Goal: Communication & Community: Answer question/provide support

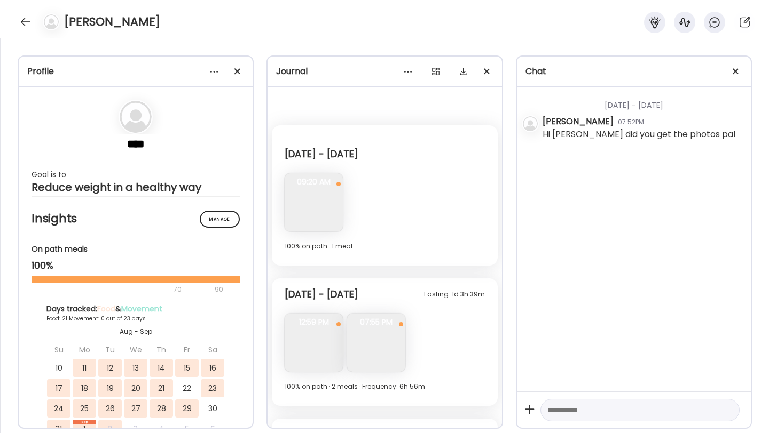
click at [19, 10] on div "[PERSON_NAME]" at bounding box center [384, 19] width 769 height 38
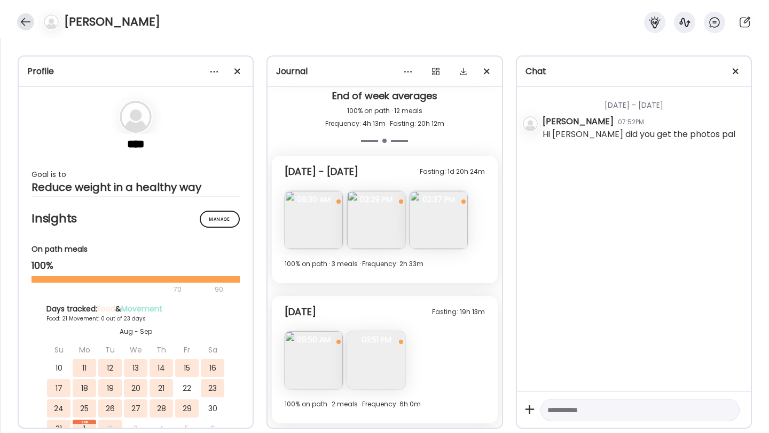
click at [23, 14] on div at bounding box center [25, 21] width 17 height 17
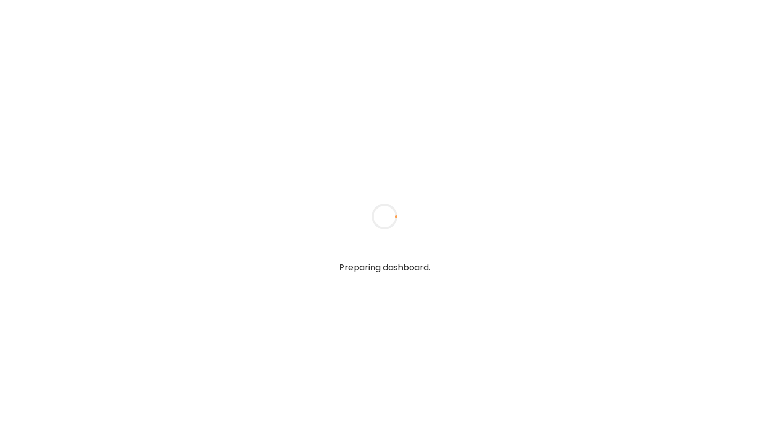
type input "**********"
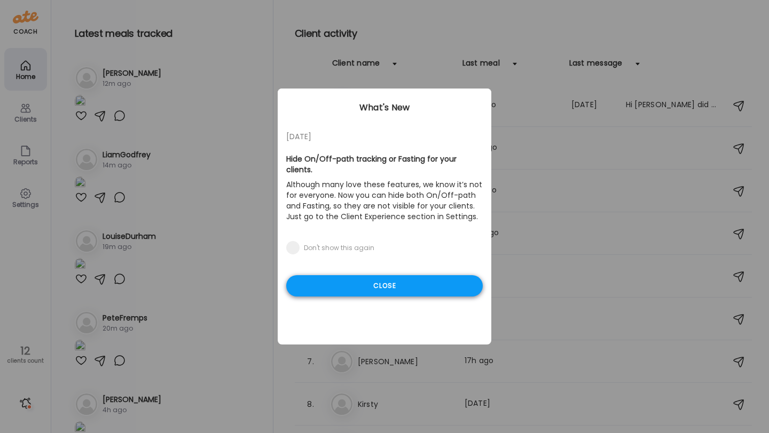
click at [386, 275] on div "Close" at bounding box center [384, 285] width 196 height 21
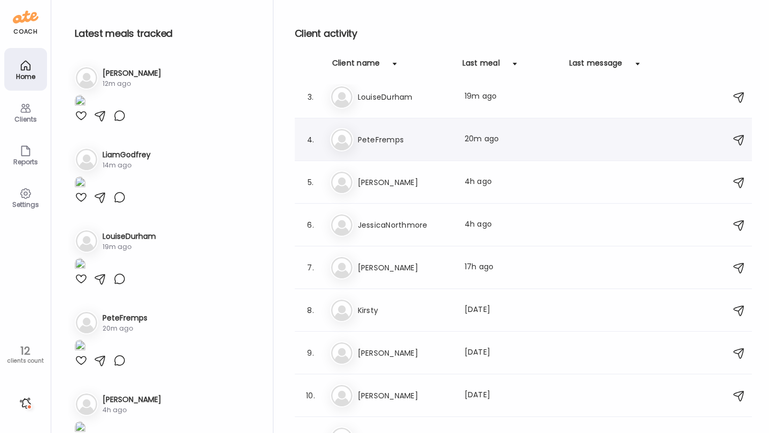
scroll to position [95, 0]
click at [409, 271] on h3 "[PERSON_NAME]" at bounding box center [405, 266] width 94 height 13
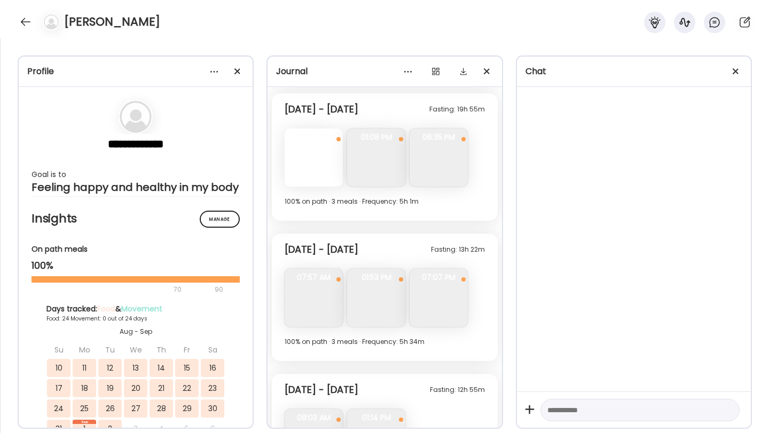
scroll to position [5539, 0]
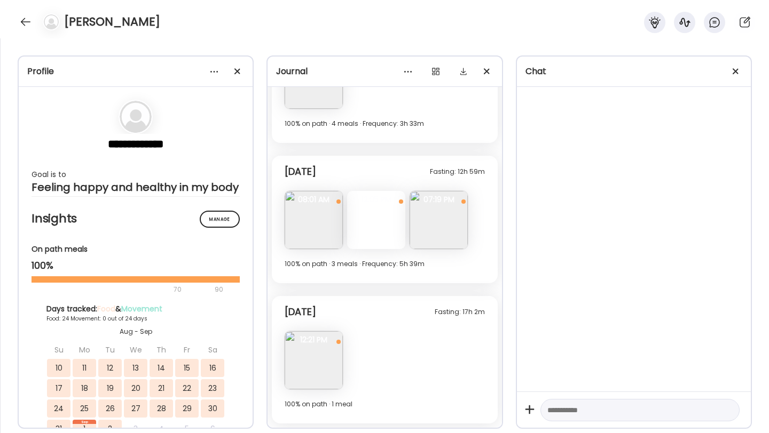
click at [380, 225] on div at bounding box center [376, 220] width 58 height 58
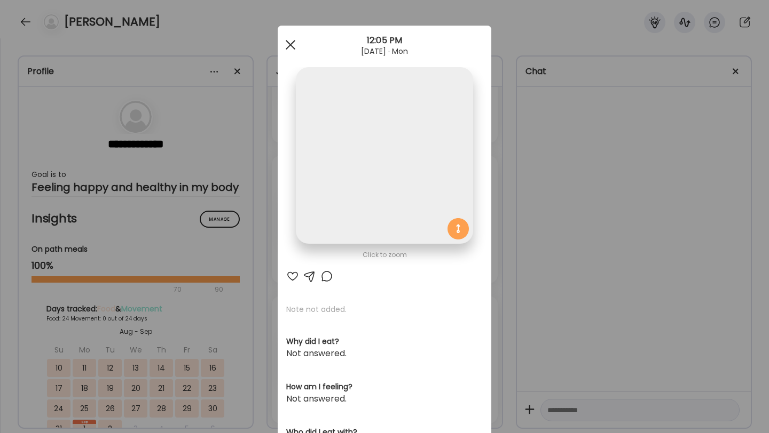
click at [287, 50] on div at bounding box center [290, 44] width 21 height 21
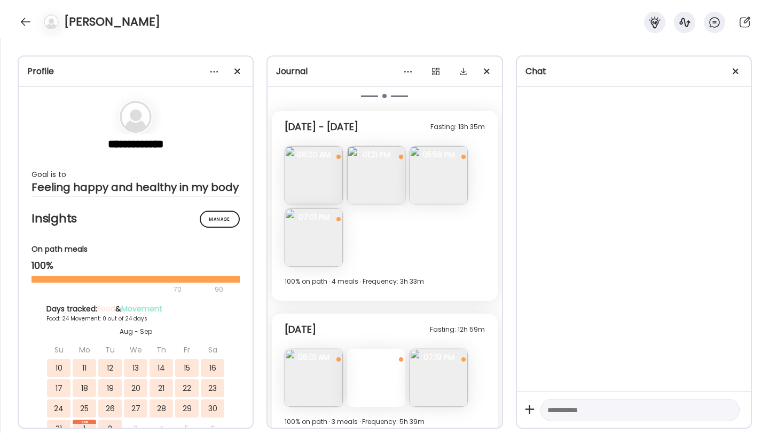
scroll to position [5378, 0]
click at [434, 171] on img at bounding box center [438, 177] width 58 height 58
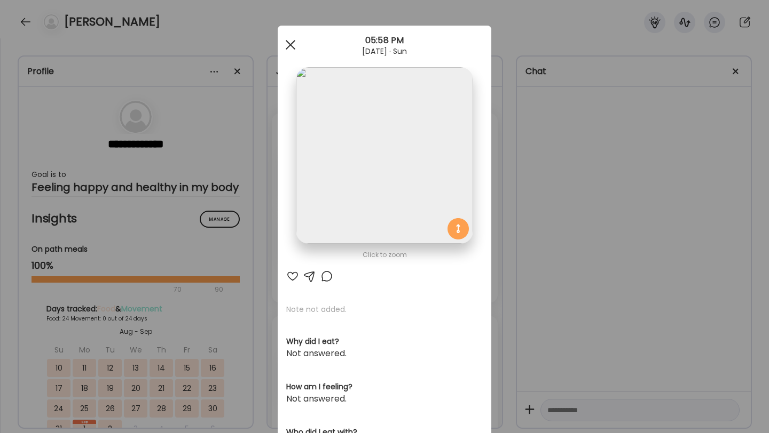
click at [291, 45] on span at bounding box center [291, 45] width 10 height 10
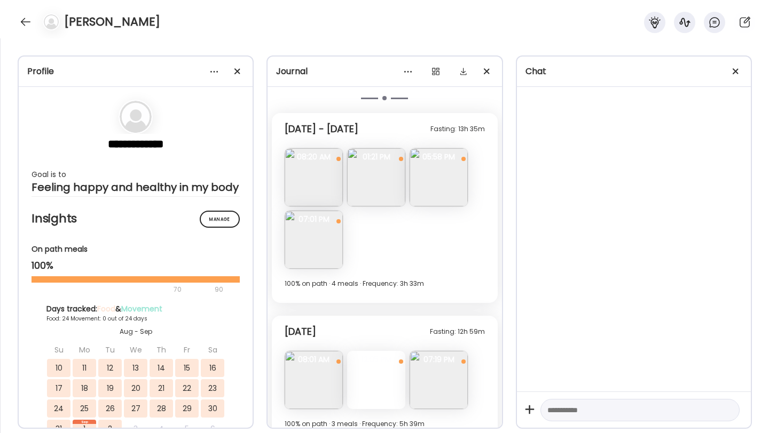
click at [311, 234] on img at bounding box center [313, 240] width 58 height 58
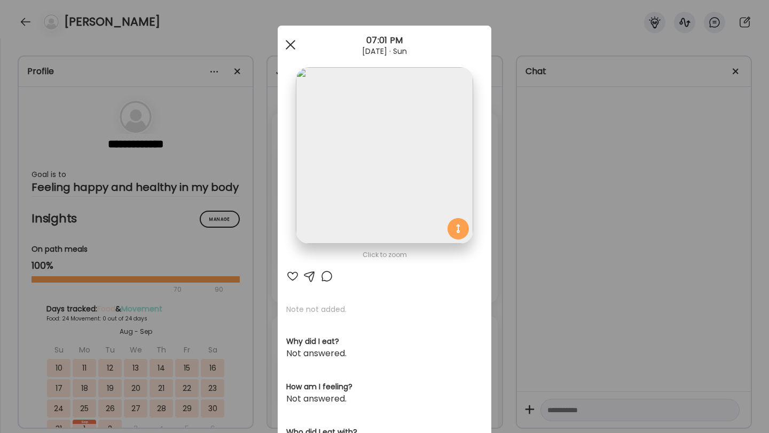
click at [285, 48] on div at bounding box center [290, 44] width 21 height 21
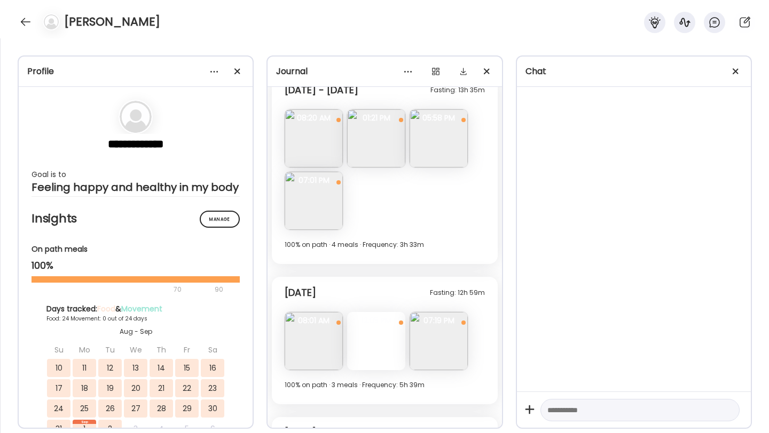
scroll to position [5539, 0]
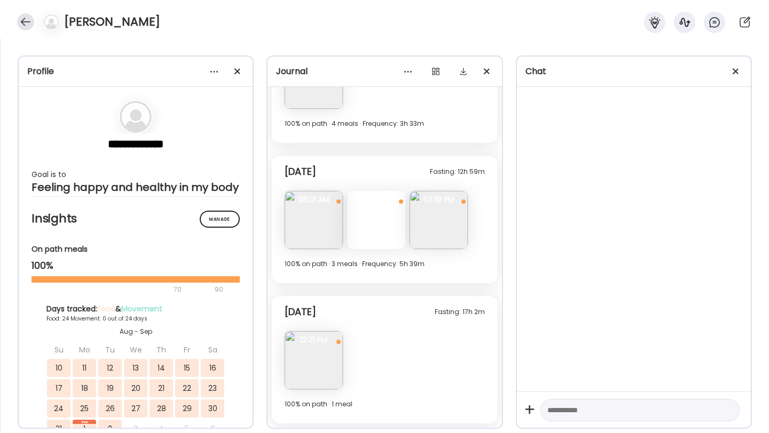
click at [22, 23] on div at bounding box center [25, 21] width 17 height 17
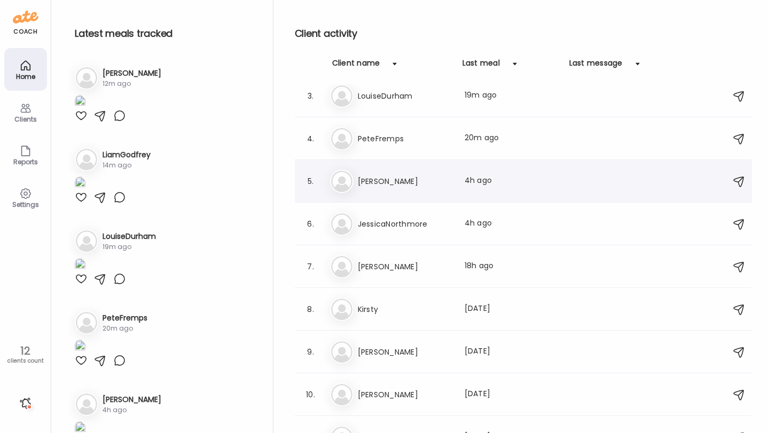
scroll to position [0, 0]
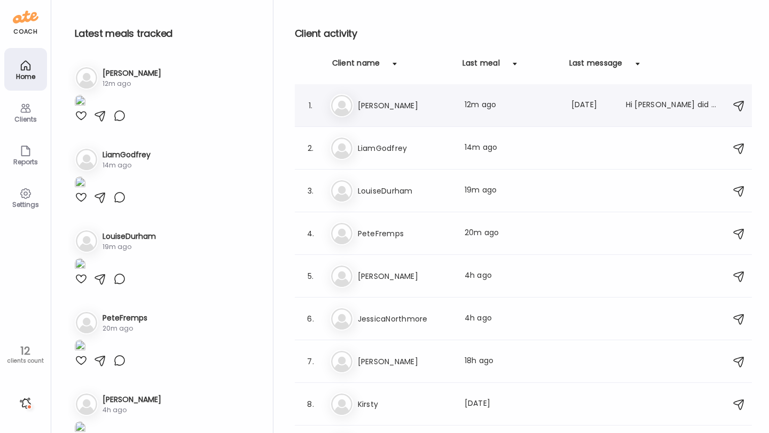
click at [379, 105] on h3 "[PERSON_NAME]" at bounding box center [405, 105] width 94 height 13
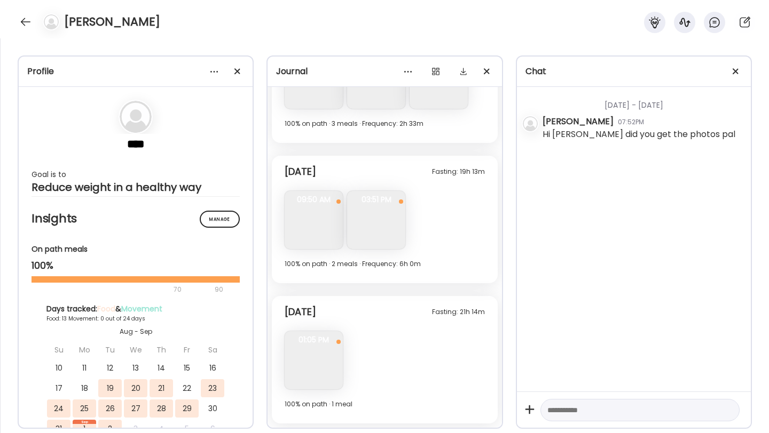
scroll to position [2910, 0]
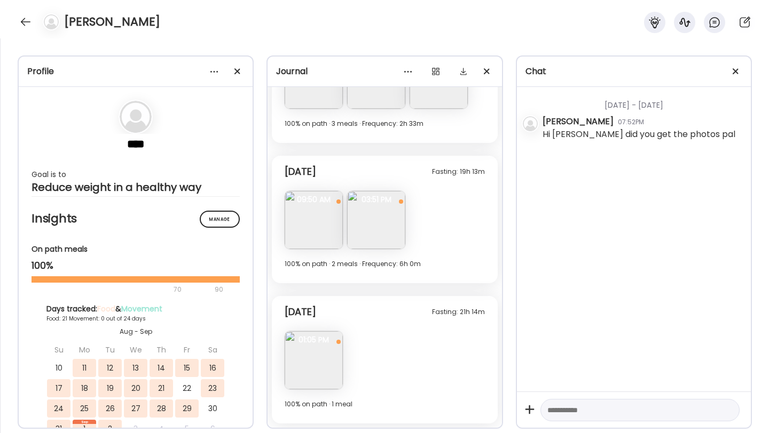
click at [377, 224] on img at bounding box center [376, 220] width 58 height 58
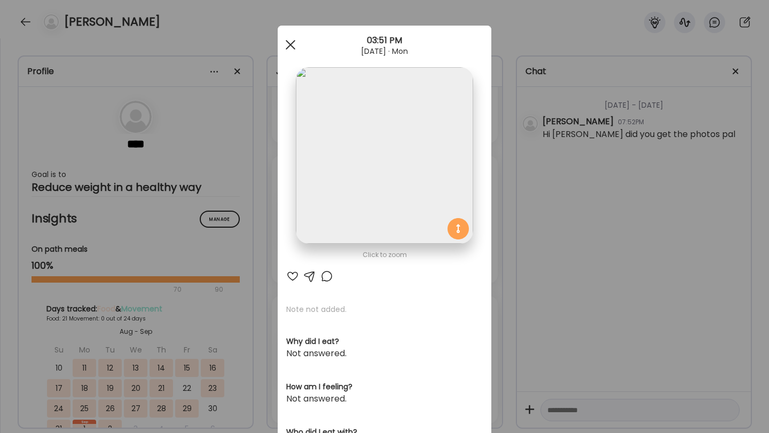
click at [292, 45] on div at bounding box center [290, 44] width 21 height 21
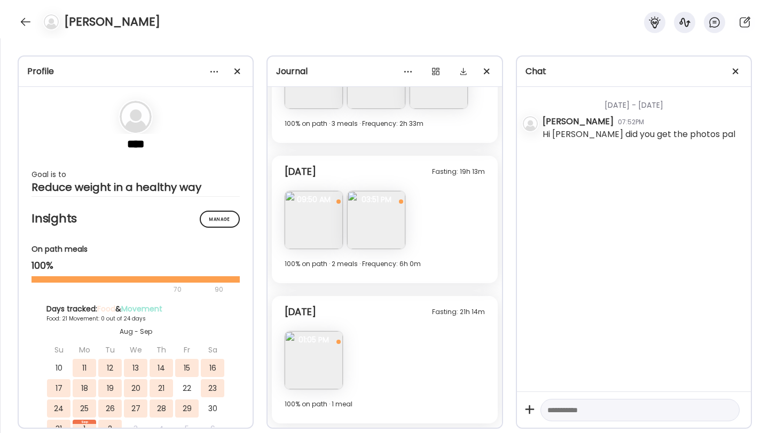
click at [320, 363] on img at bounding box center [313, 360] width 58 height 58
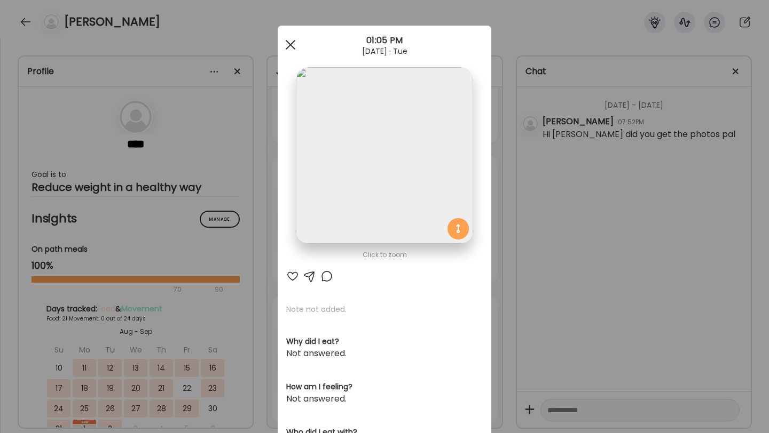
click at [286, 45] on div at bounding box center [290, 44] width 21 height 21
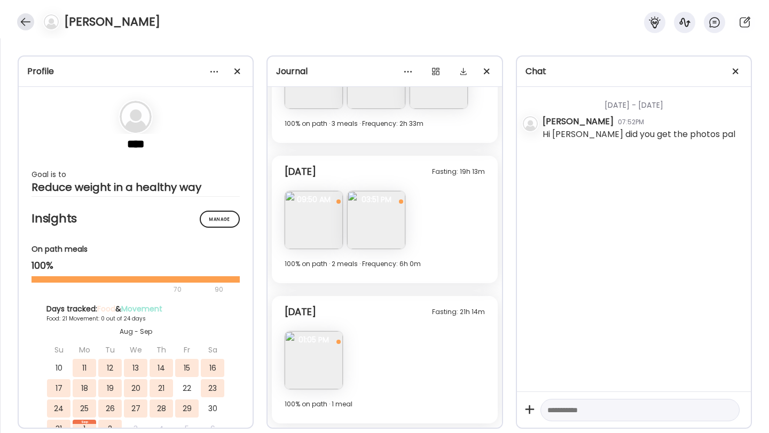
click at [24, 22] on div at bounding box center [25, 21] width 17 height 17
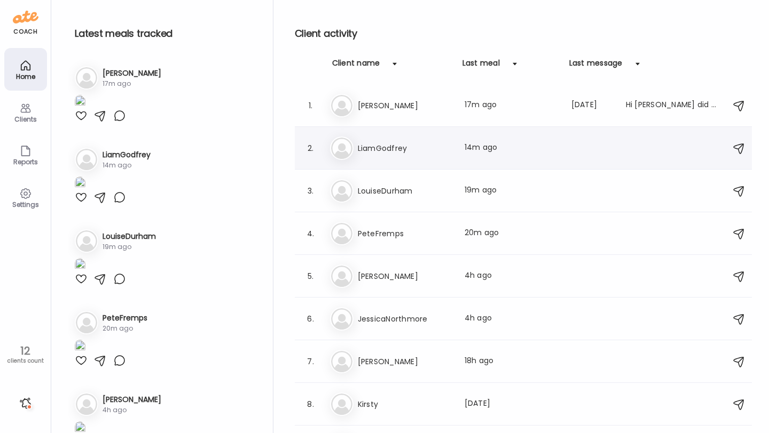
click at [363, 153] on h3 "LiamGodfrey" at bounding box center [405, 148] width 94 height 13
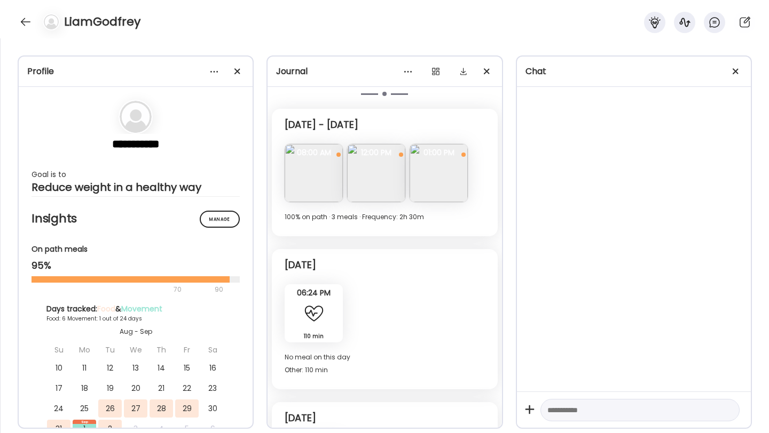
scroll to position [1796, 0]
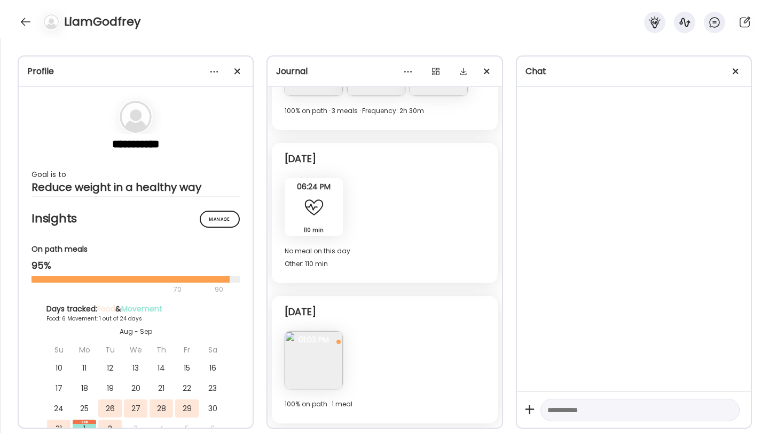
click at [313, 355] on img at bounding box center [313, 360] width 58 height 58
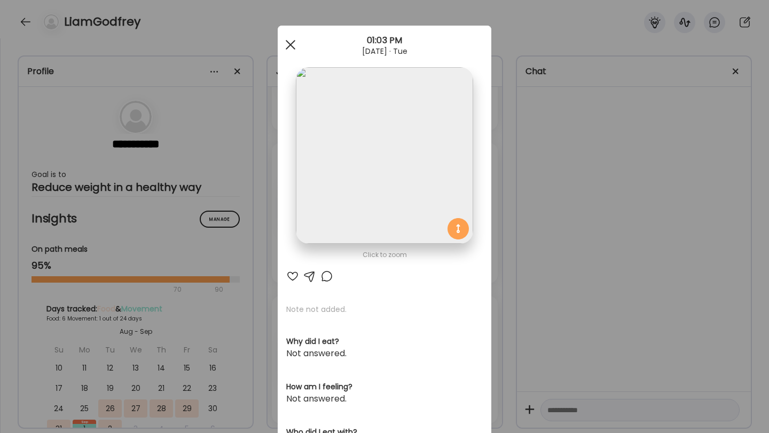
click at [290, 44] on span at bounding box center [291, 45] width 10 height 10
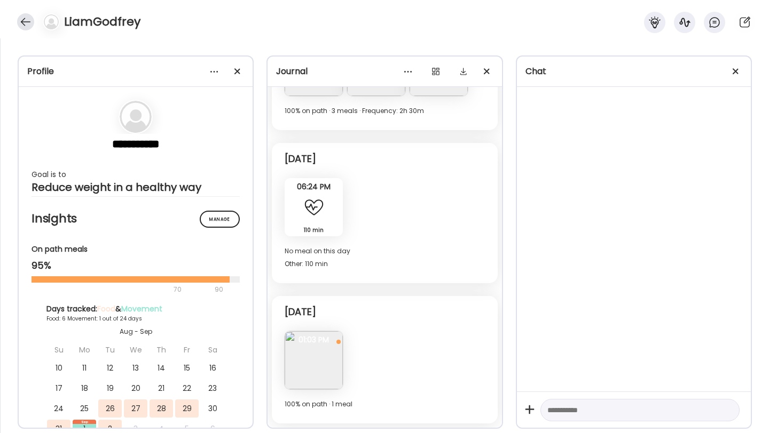
click at [27, 21] on div at bounding box center [25, 21] width 17 height 17
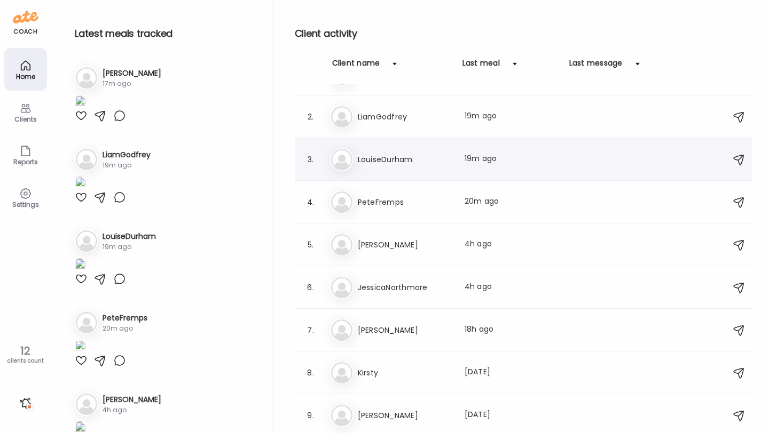
scroll to position [0, 0]
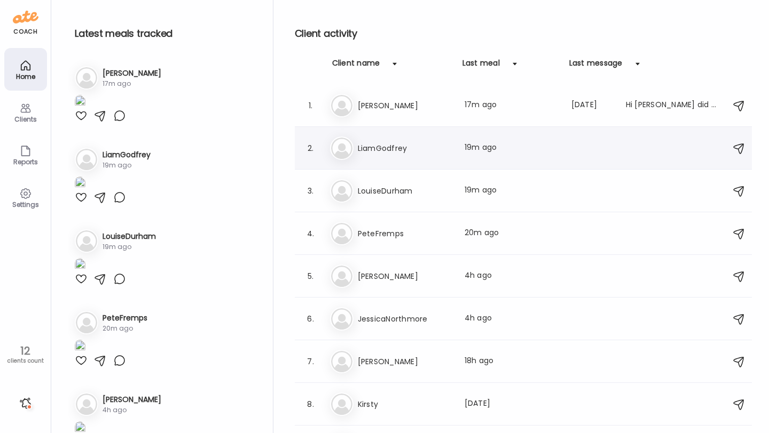
click at [399, 151] on h3 "LiamGodfrey" at bounding box center [405, 148] width 94 height 13
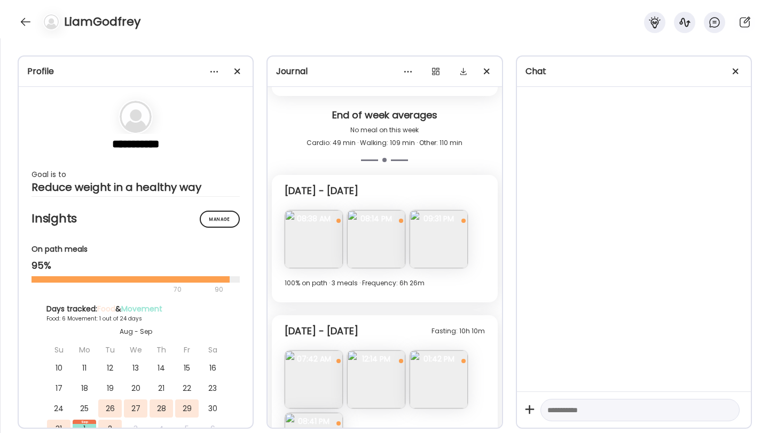
scroll to position [643, 0]
click at [322, 243] on img at bounding box center [313, 239] width 58 height 58
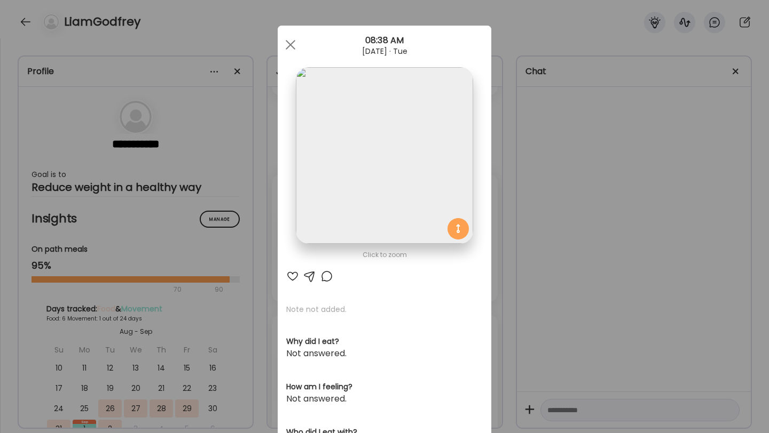
click at [328, 278] on div at bounding box center [326, 276] width 13 height 13
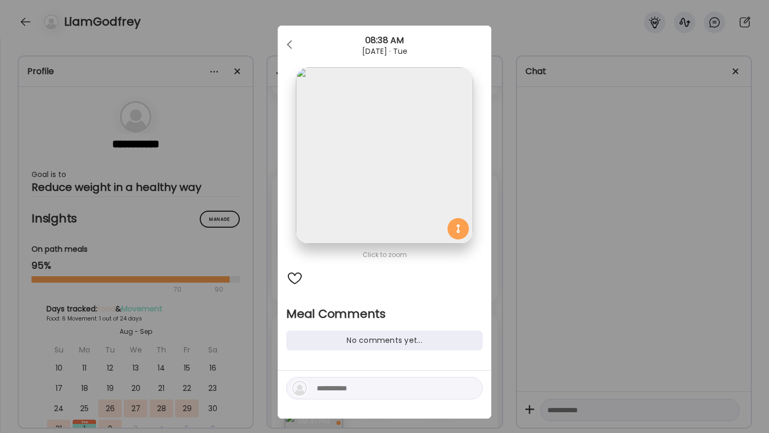
click at [377, 389] on textarea at bounding box center [389, 388] width 144 height 13
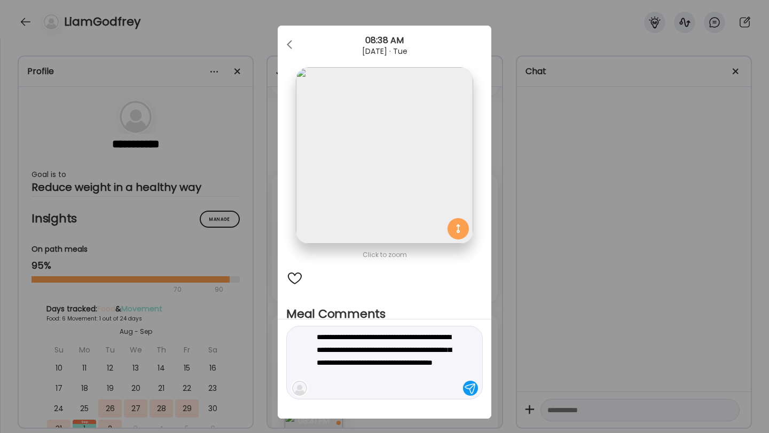
type textarea "**********"
click at [472, 387] on div at bounding box center [470, 388] width 15 height 15
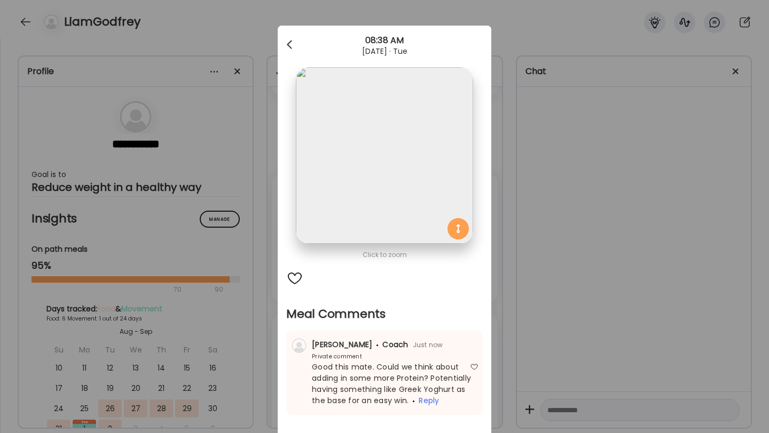
click at [294, 43] on div at bounding box center [290, 44] width 21 height 21
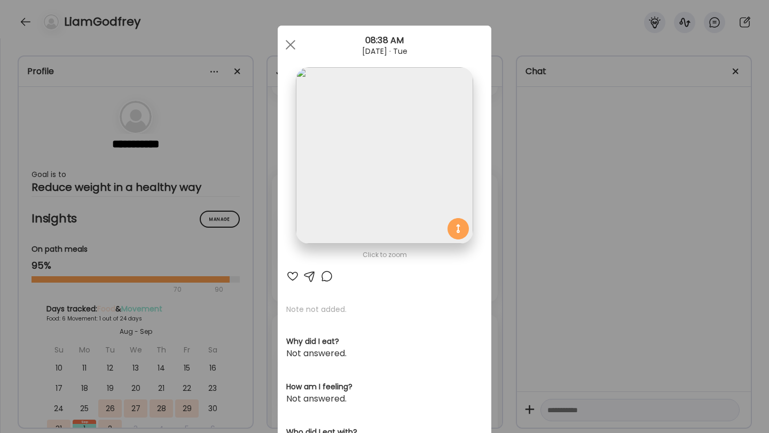
click at [289, 32] on div "Ate Coach Dashboard 08:38 AM Aug 26, 2025 · Tue" at bounding box center [384, 45] width 213 height 38
click at [290, 48] on div at bounding box center [290, 44] width 21 height 21
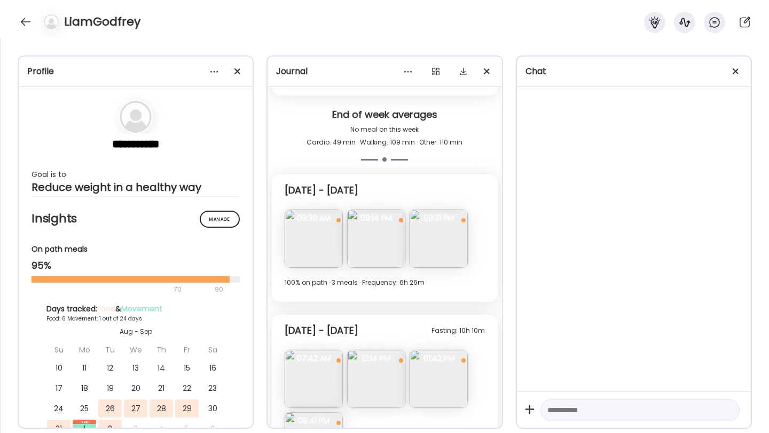
click at [384, 245] on img at bounding box center [376, 239] width 58 height 58
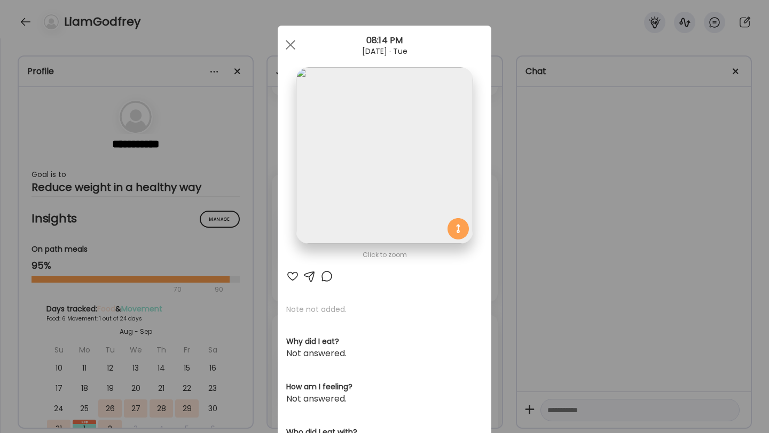
click at [296, 275] on div at bounding box center [292, 276] width 13 height 13
click at [325, 275] on div at bounding box center [326, 276] width 13 height 13
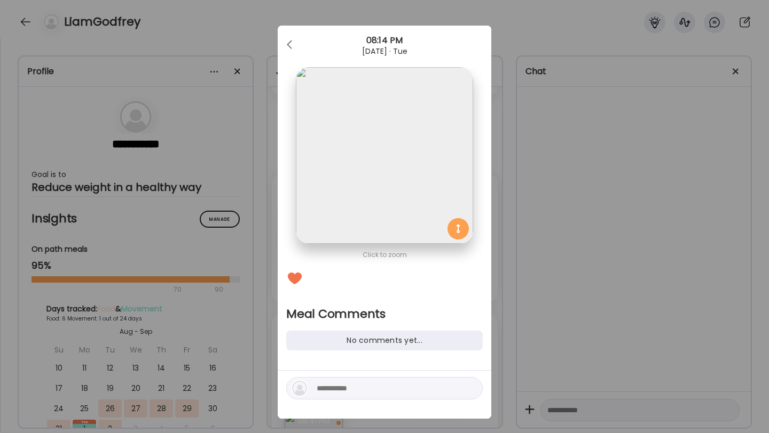
click at [351, 389] on textarea at bounding box center [389, 388] width 144 height 13
type textarea "*"
type textarea "**********"
click at [473, 389] on div at bounding box center [470, 388] width 15 height 15
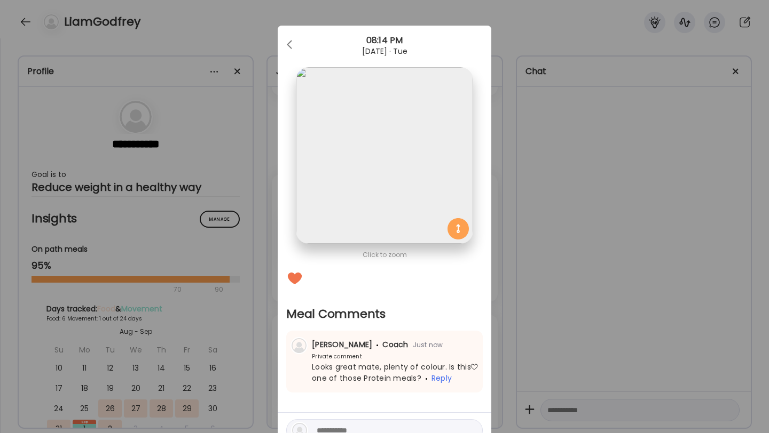
click at [290, 30] on div "Ate Coach Dashboard 08:14 PM Aug 26, 2025 · Tue" at bounding box center [384, 45] width 213 height 38
click at [290, 41] on span at bounding box center [289, 42] width 5 height 5
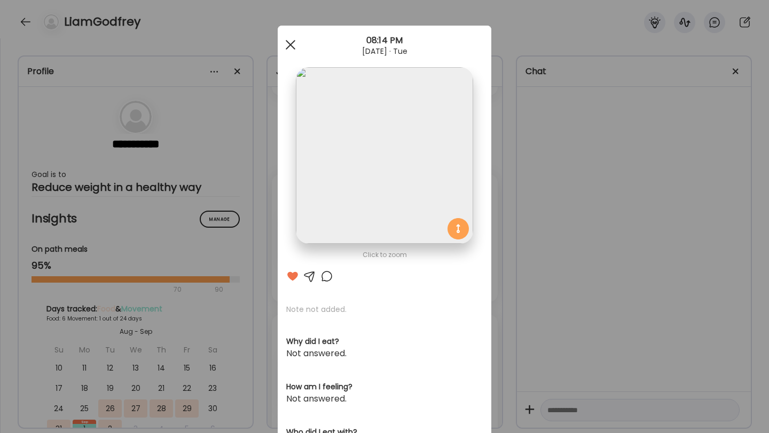
click at [290, 43] on span at bounding box center [291, 45] width 10 height 10
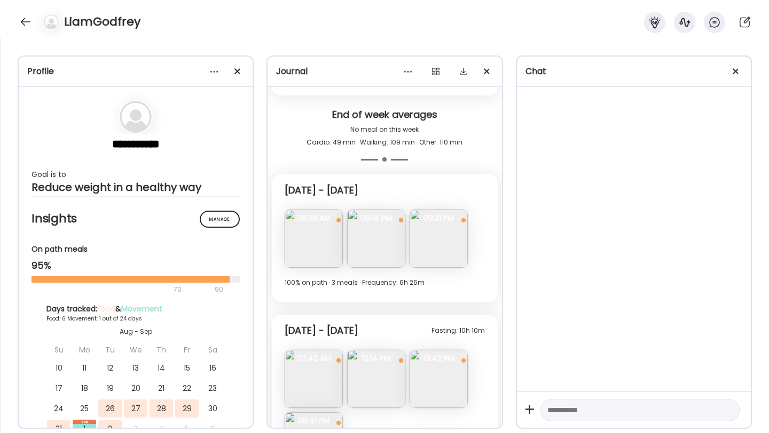
click at [313, 370] on img at bounding box center [313, 379] width 58 height 58
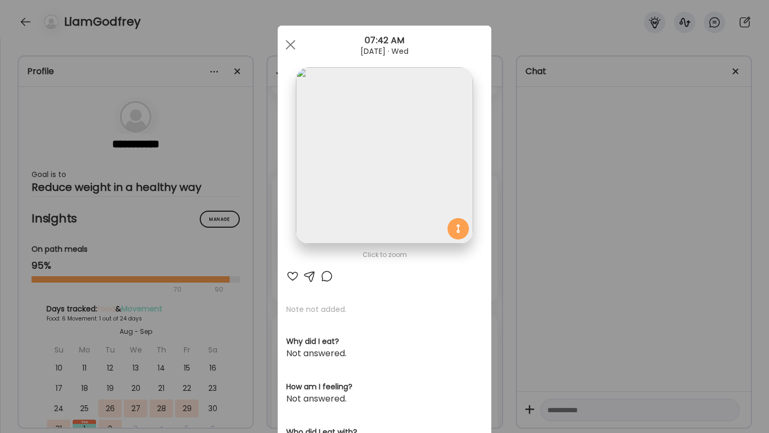
click at [290, 275] on div at bounding box center [292, 276] width 13 height 13
click at [328, 270] on div at bounding box center [326, 276] width 13 height 13
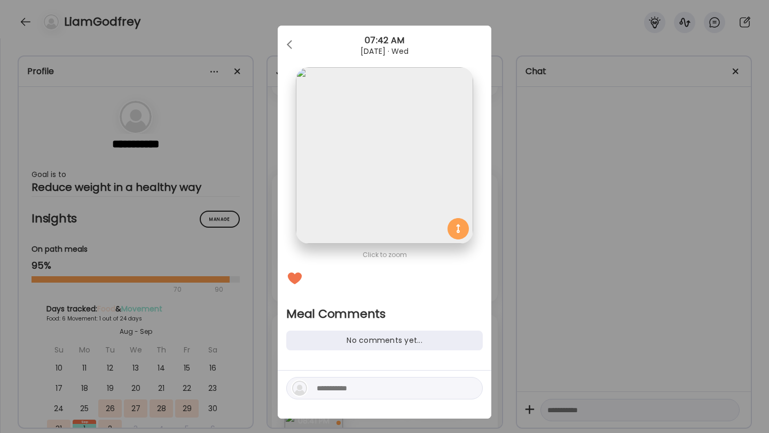
click at [346, 378] on div at bounding box center [384, 388] width 196 height 22
click at [347, 387] on textarea at bounding box center [389, 388] width 144 height 13
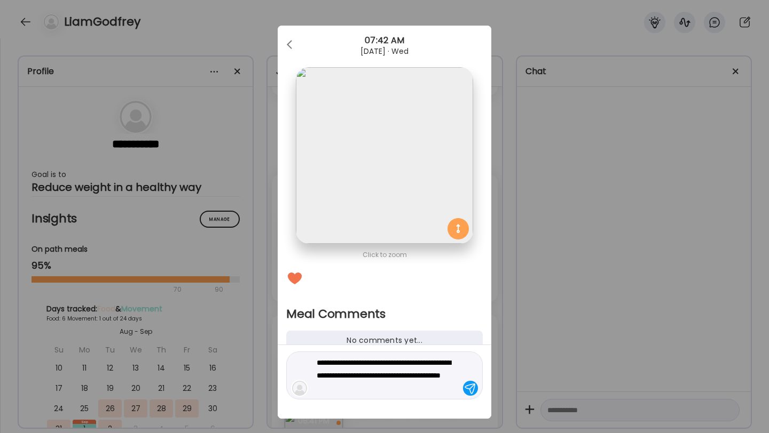
type textarea "**********"
click at [472, 386] on div at bounding box center [470, 388] width 15 height 15
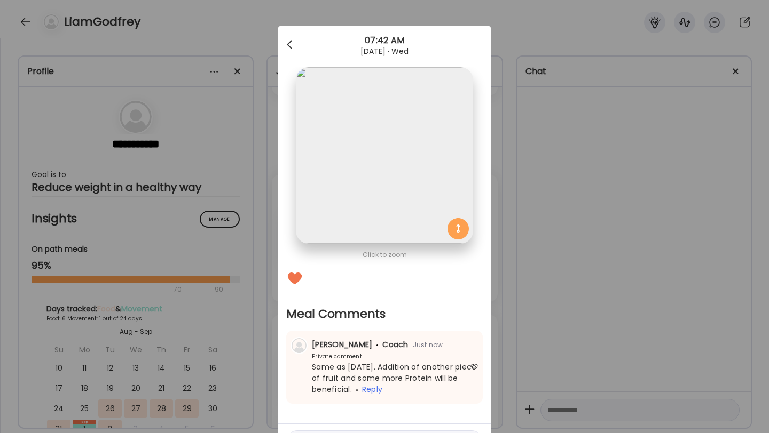
click at [289, 48] on div at bounding box center [290, 44] width 21 height 21
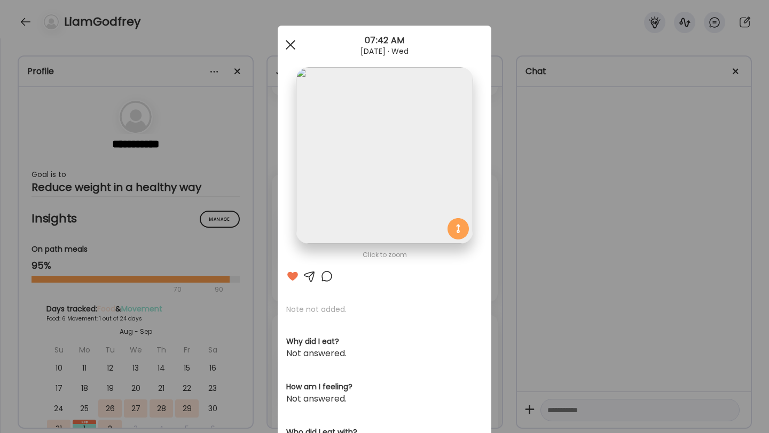
click at [294, 44] on div at bounding box center [290, 44] width 21 height 21
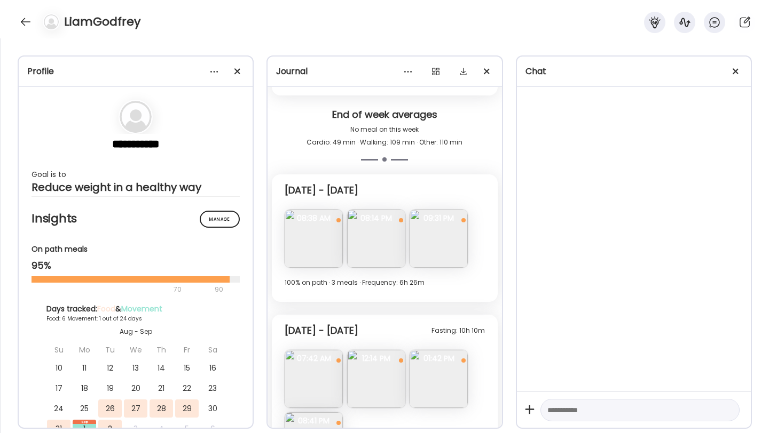
scroll to position [718, 0]
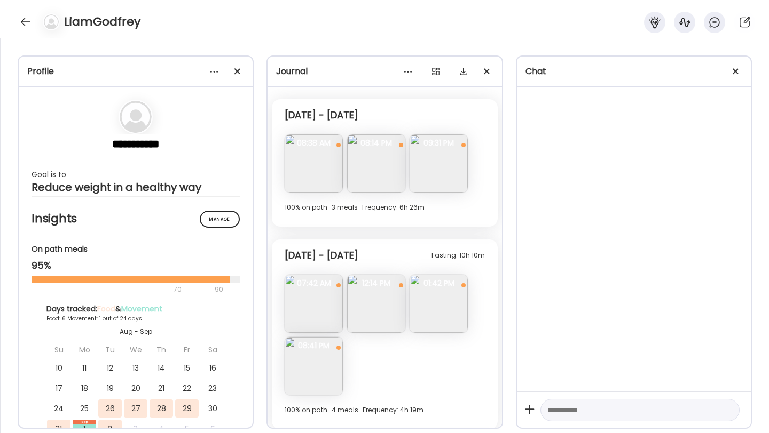
click at [381, 302] on img at bounding box center [376, 304] width 58 height 58
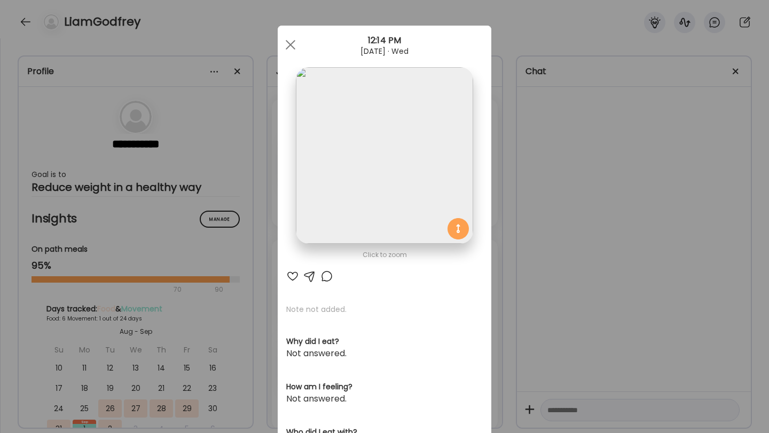
click at [292, 275] on div at bounding box center [292, 276] width 13 height 13
click at [291, 48] on div at bounding box center [290, 44] width 21 height 21
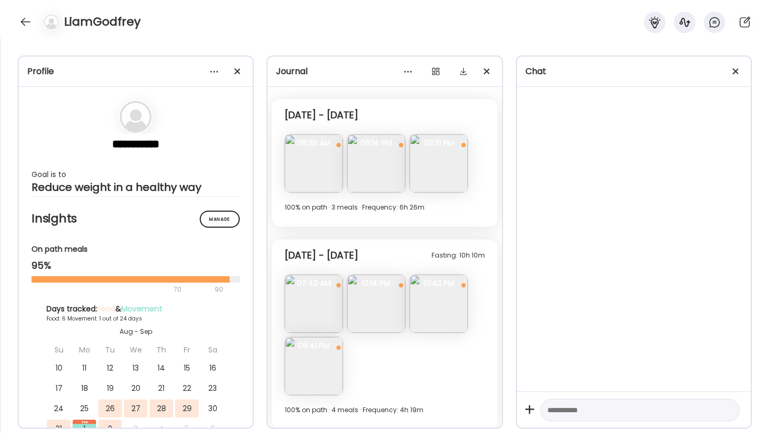
click at [435, 310] on img at bounding box center [438, 304] width 58 height 58
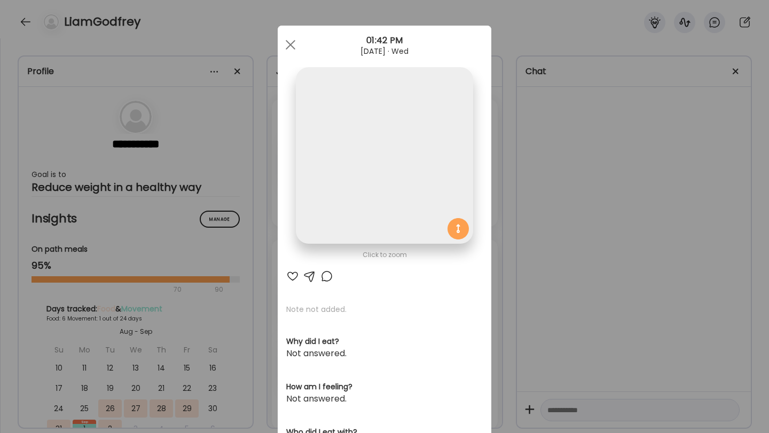
click at [294, 277] on div at bounding box center [292, 276] width 13 height 13
click at [325, 275] on div at bounding box center [326, 276] width 13 height 13
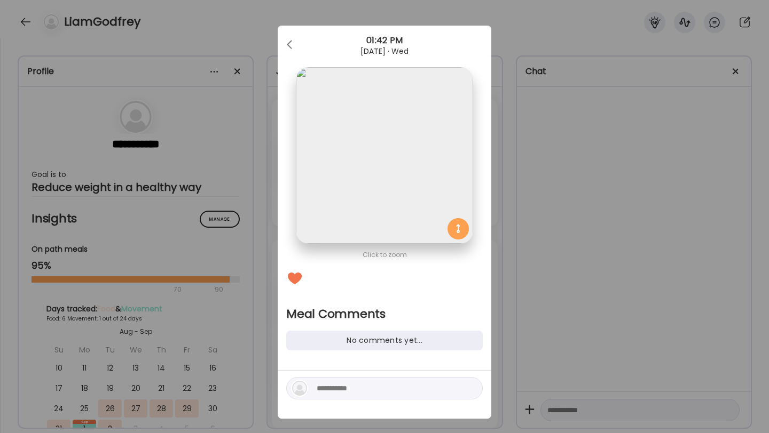
click at [337, 377] on div at bounding box center [384, 395] width 213 height 48
click at [337, 385] on textarea at bounding box center [389, 388] width 144 height 13
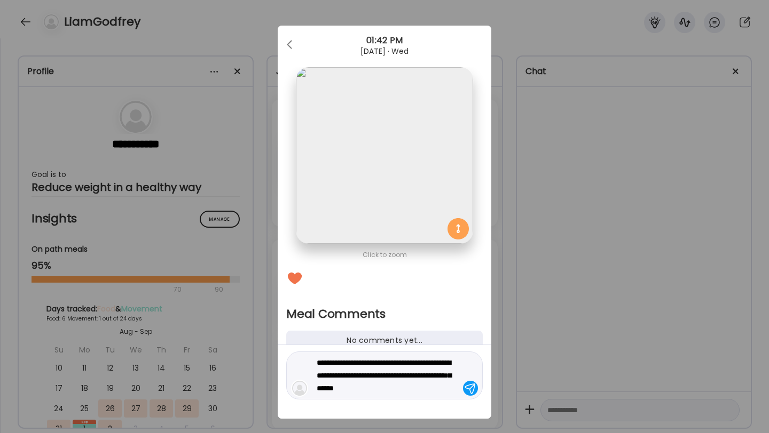
type textarea "**********"
click at [472, 386] on div at bounding box center [470, 388] width 15 height 15
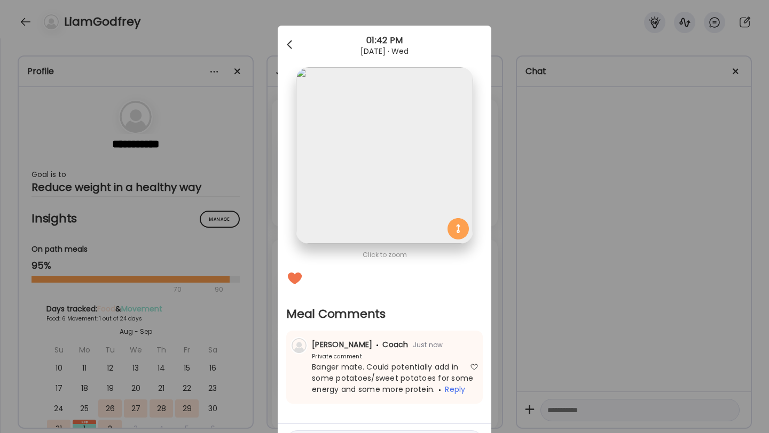
click at [280, 43] on div at bounding box center [290, 44] width 21 height 21
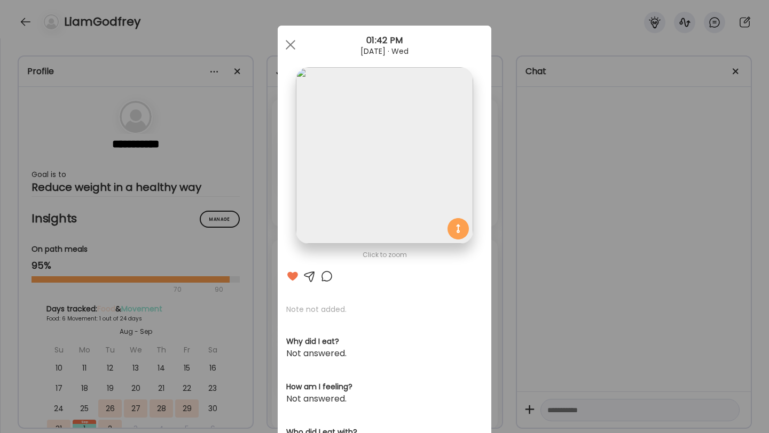
click at [292, 42] on span at bounding box center [291, 45] width 10 height 10
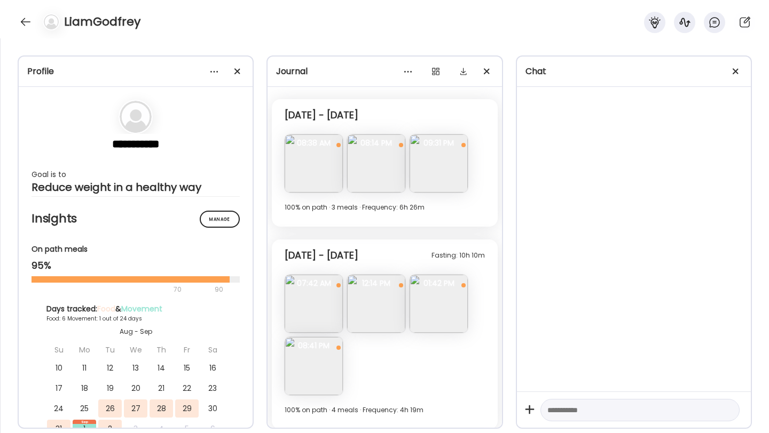
click at [304, 357] on img at bounding box center [313, 366] width 58 height 58
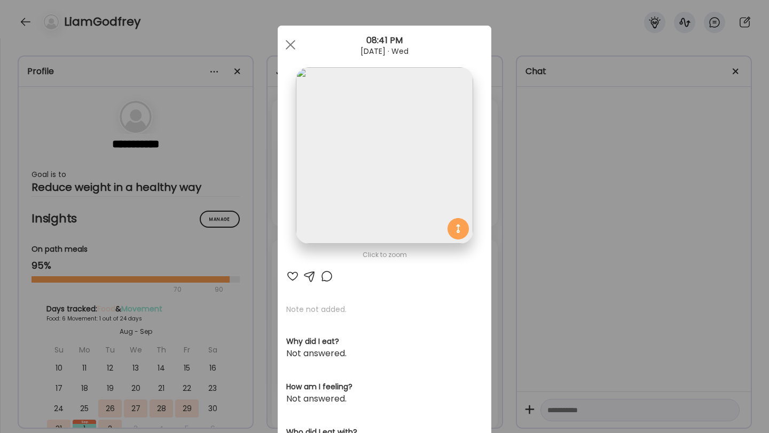
click at [290, 280] on div at bounding box center [292, 276] width 13 height 13
click at [294, 42] on div at bounding box center [290, 44] width 21 height 21
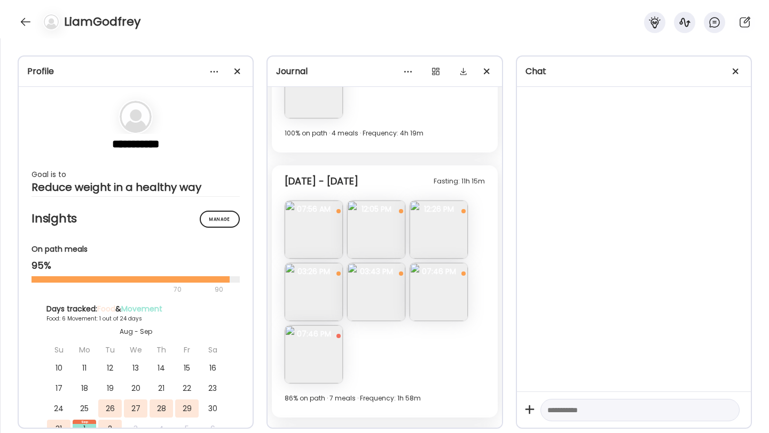
scroll to position [1005, 0]
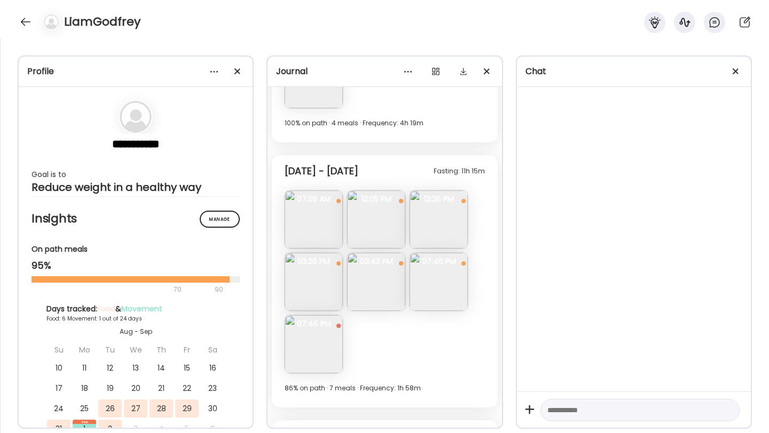
click at [315, 231] on img at bounding box center [313, 220] width 58 height 58
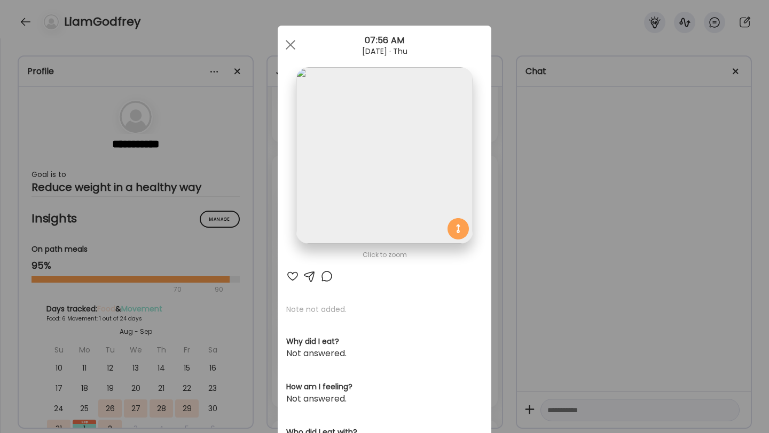
click at [292, 277] on div at bounding box center [292, 276] width 13 height 13
click at [293, 43] on div at bounding box center [290, 44] width 21 height 21
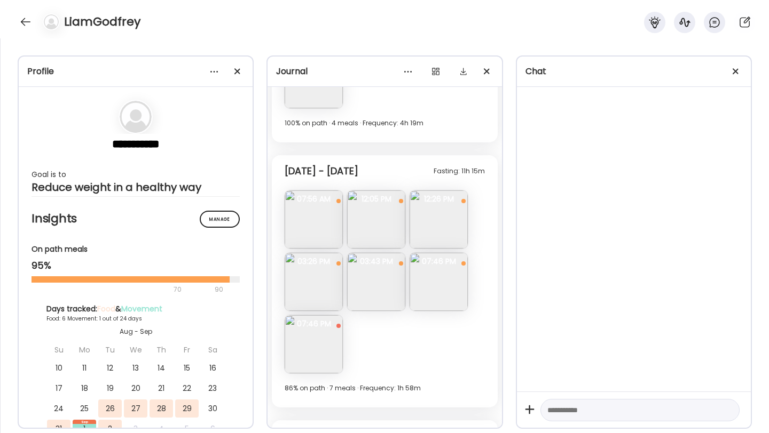
click at [381, 223] on img at bounding box center [376, 220] width 58 height 58
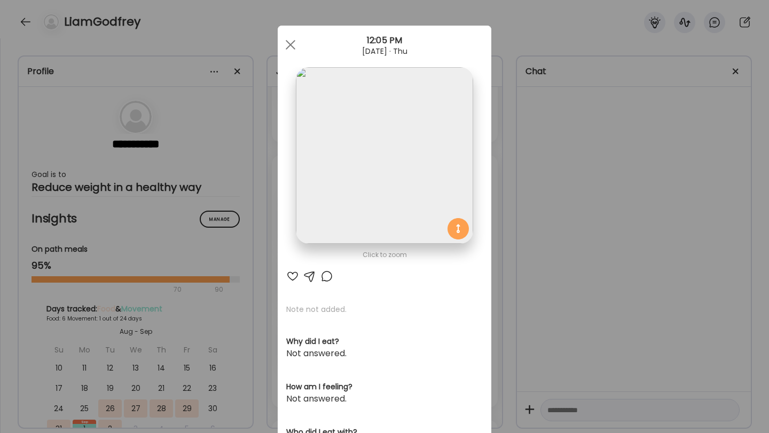
click at [296, 276] on div at bounding box center [292, 276] width 13 height 13
click at [303, 35] on div "12:05 PM" at bounding box center [384, 40] width 213 height 13
click at [297, 38] on div at bounding box center [290, 44] width 21 height 21
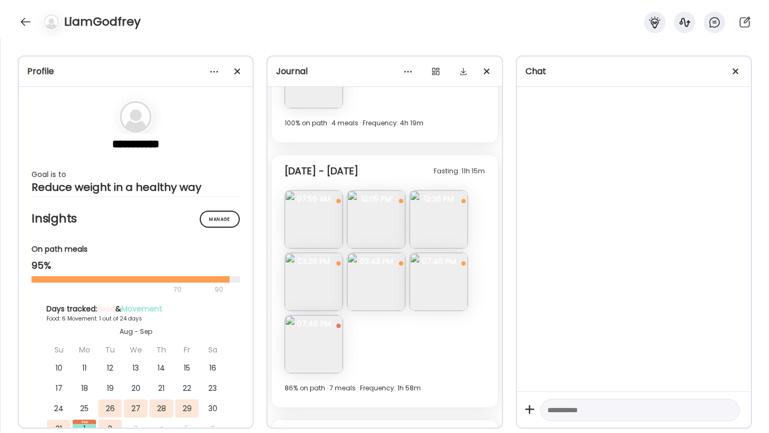
scroll to position [1082, 0]
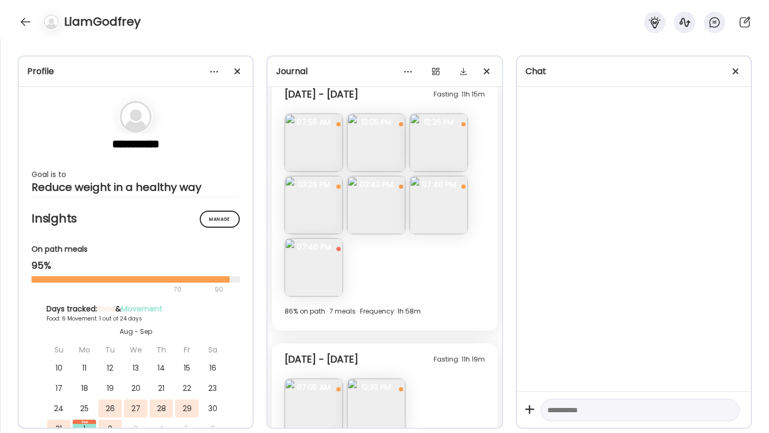
click at [437, 222] on img at bounding box center [438, 205] width 58 height 58
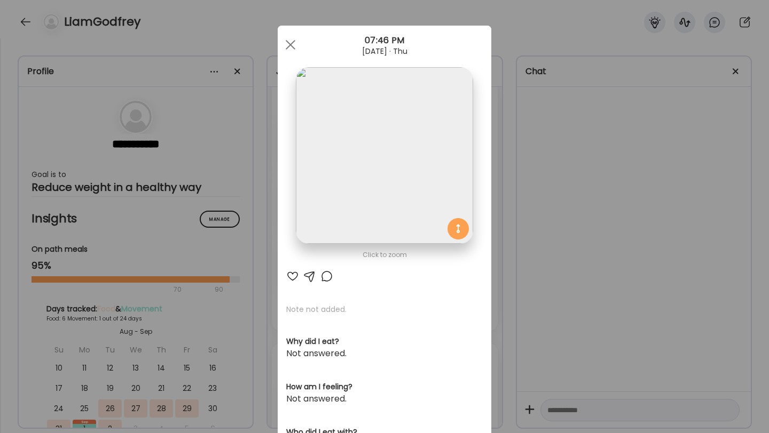
click at [292, 276] on div at bounding box center [292, 276] width 13 height 13
click at [327, 274] on div at bounding box center [326, 276] width 13 height 13
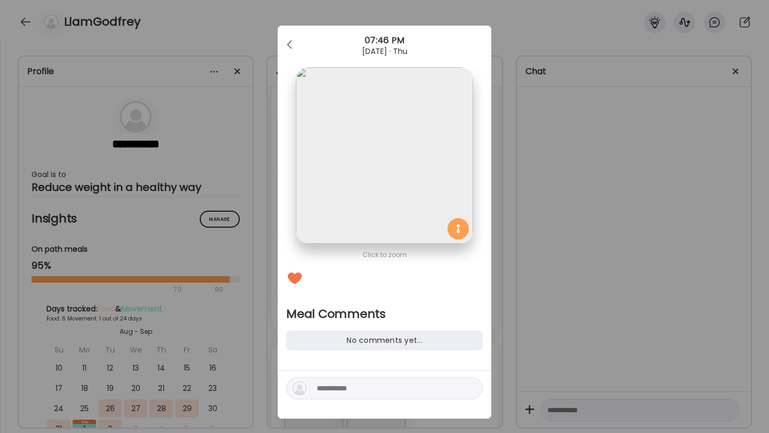
click at [351, 398] on div at bounding box center [384, 388] width 196 height 22
click at [351, 384] on textarea at bounding box center [389, 388] width 144 height 13
type textarea "**********"
click at [469, 385] on div at bounding box center [470, 388] width 15 height 15
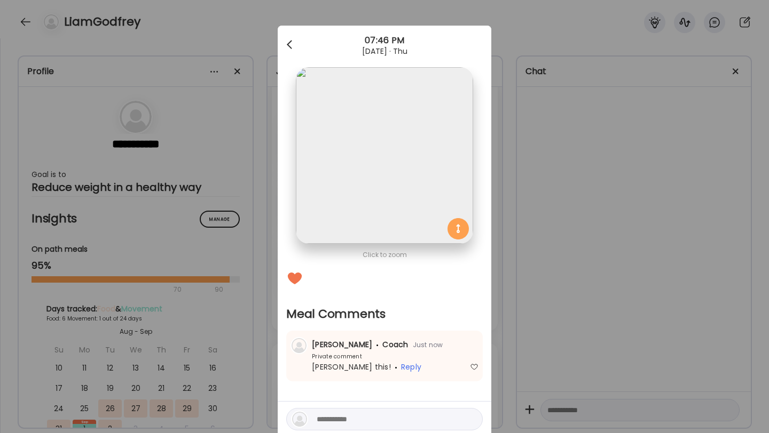
click at [289, 42] on span at bounding box center [289, 42] width 5 height 5
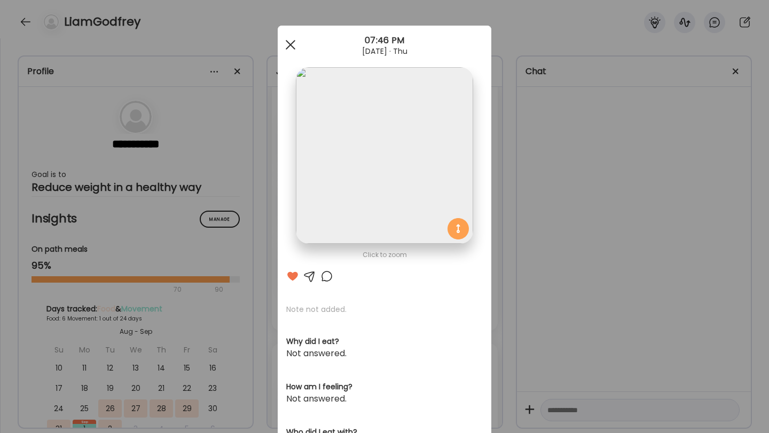
click at [291, 45] on span at bounding box center [291, 45] width 10 height 10
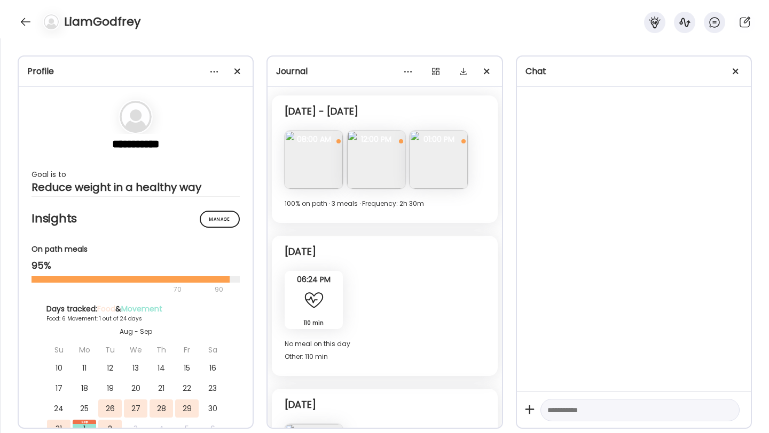
scroll to position [1796, 0]
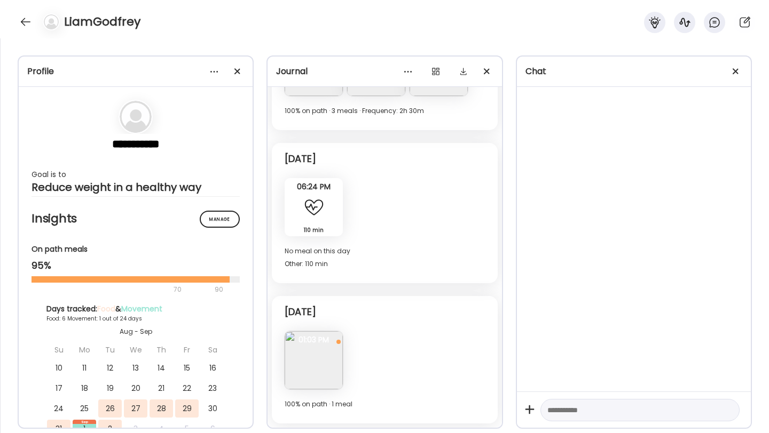
click at [323, 337] on span "01:03 PM" at bounding box center [313, 340] width 58 height 10
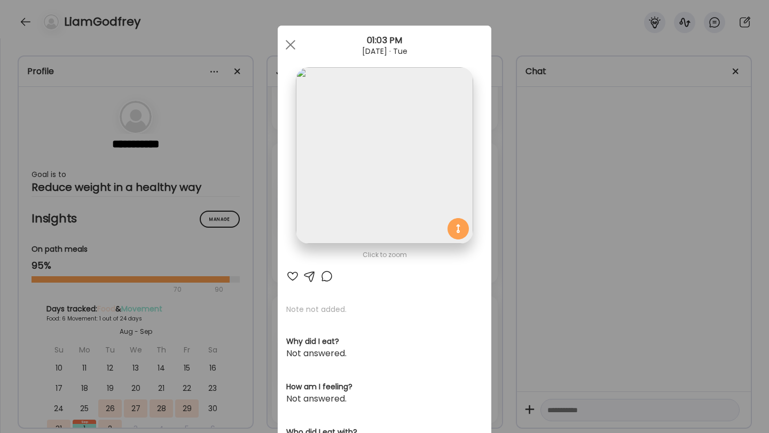
click at [324, 277] on div at bounding box center [326, 276] width 13 height 13
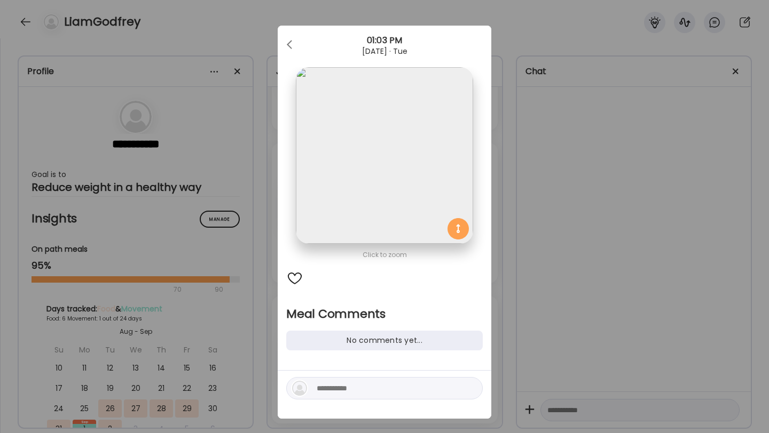
click at [345, 385] on textarea at bounding box center [389, 388] width 144 height 13
type textarea "**********"
click at [471, 384] on div at bounding box center [470, 388] width 15 height 15
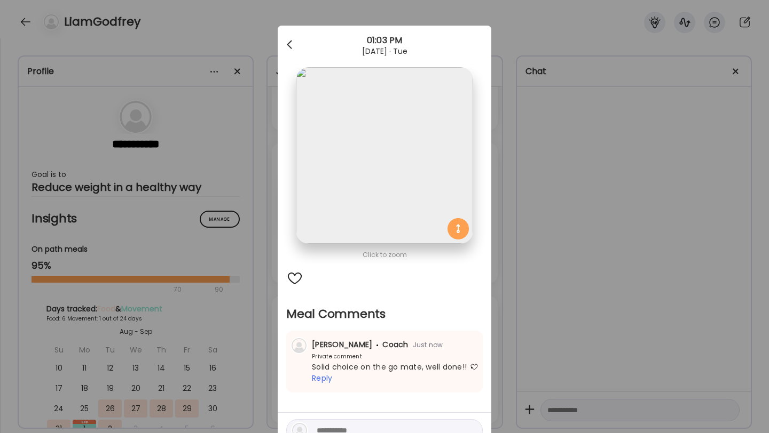
click at [287, 49] on div at bounding box center [290, 44] width 21 height 21
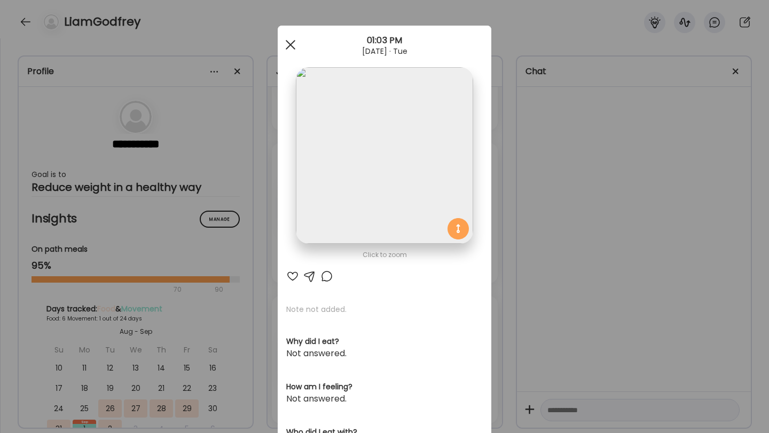
click at [292, 45] on span at bounding box center [291, 45] width 10 height 10
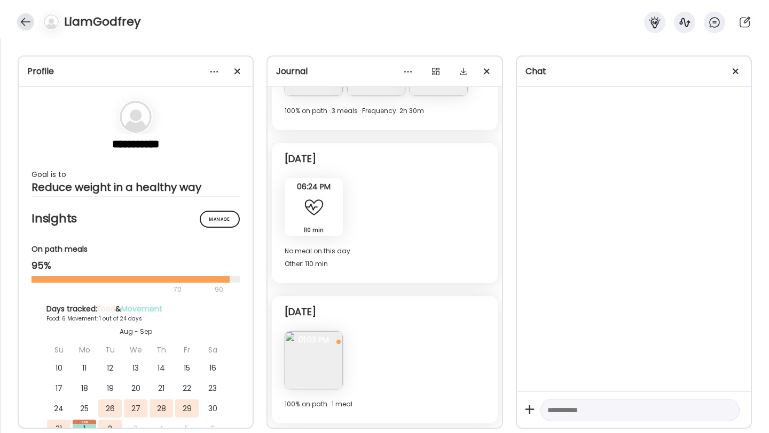
click at [28, 23] on div at bounding box center [25, 21] width 17 height 17
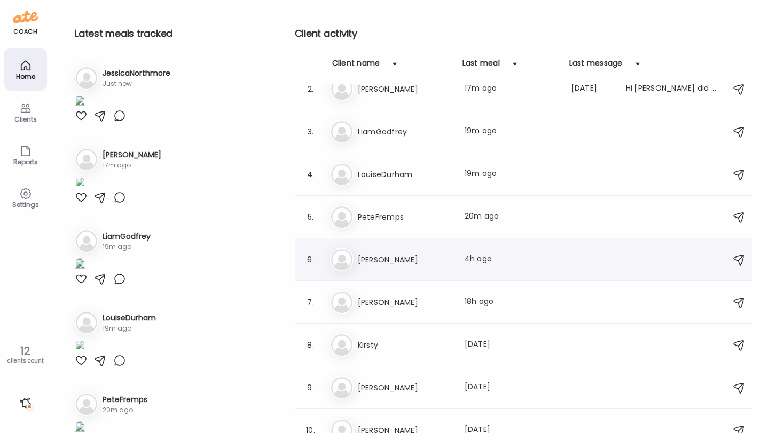
scroll to position [58, 0]
click at [402, 259] on h3 "[PERSON_NAME]" at bounding box center [405, 261] width 94 height 13
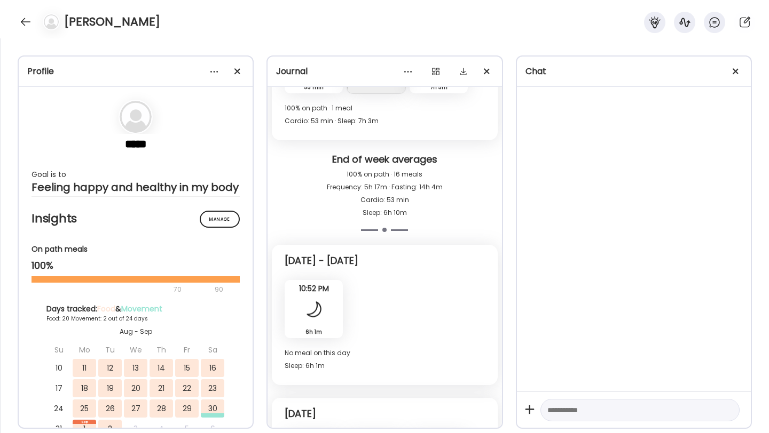
scroll to position [6876, 0]
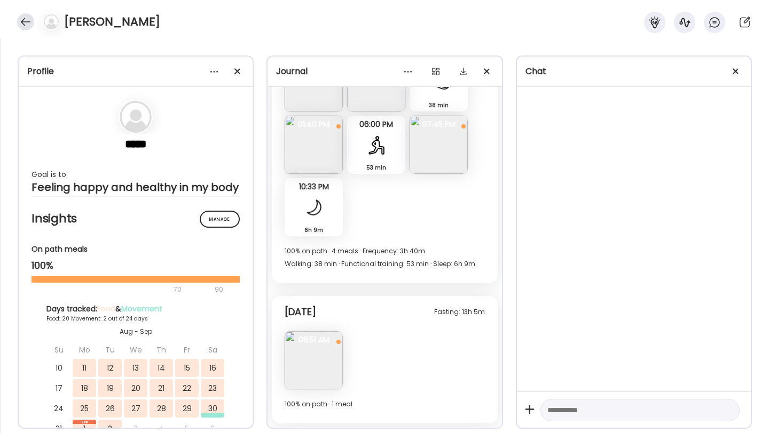
click at [22, 21] on div at bounding box center [25, 21] width 17 height 17
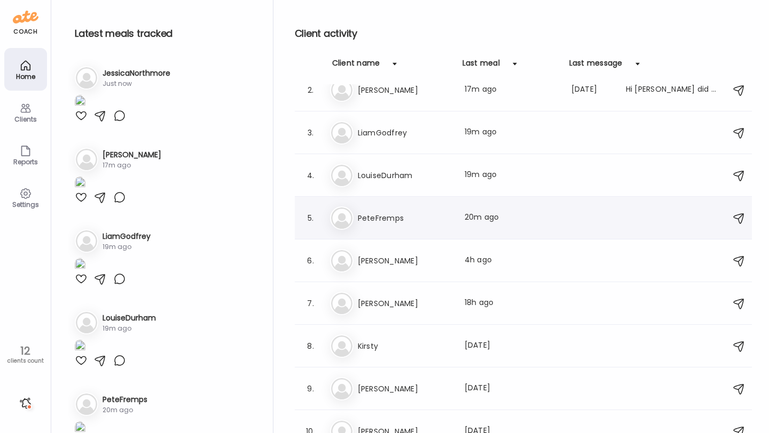
click at [400, 220] on h3 "PeteFremps" at bounding box center [405, 218] width 94 height 13
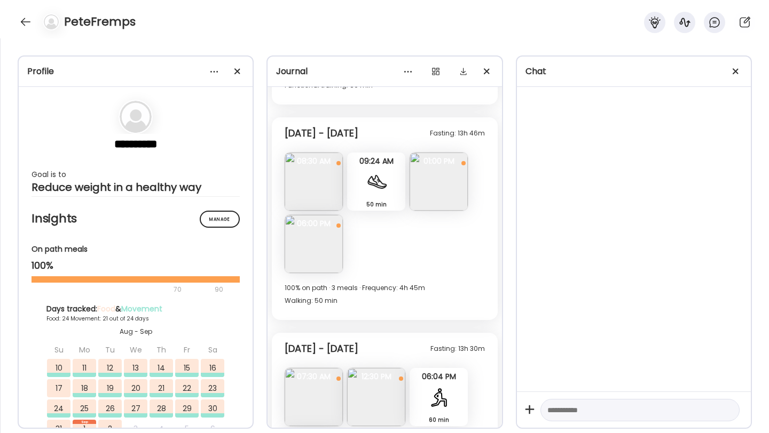
scroll to position [6337, 0]
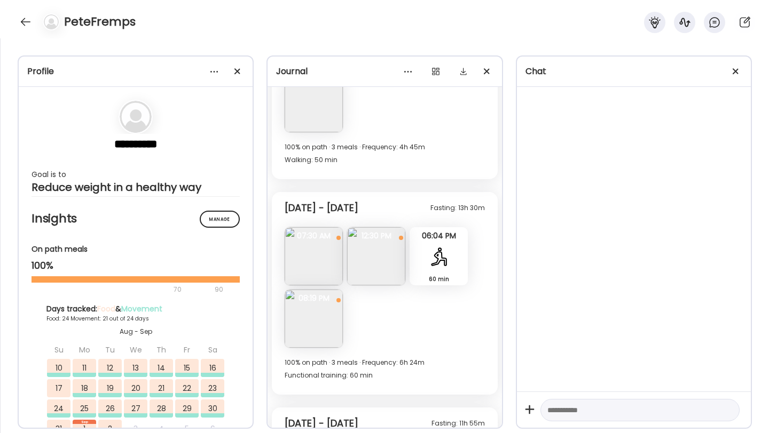
click at [321, 258] on img at bounding box center [313, 256] width 58 height 58
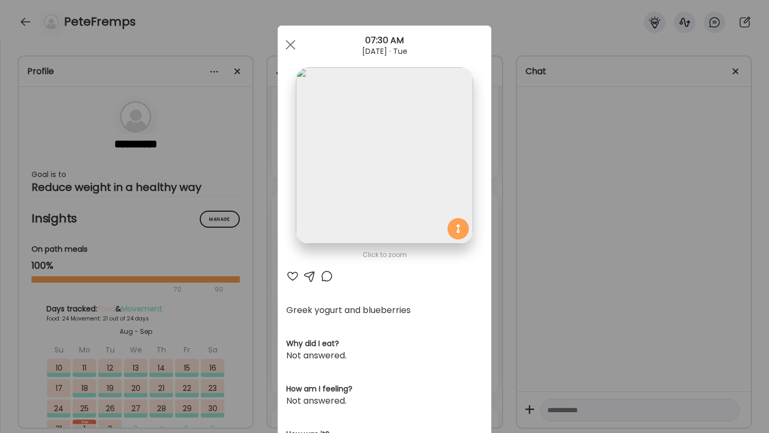
click at [288, 274] on div at bounding box center [292, 276] width 13 height 13
click at [288, 38] on div at bounding box center [290, 44] width 21 height 21
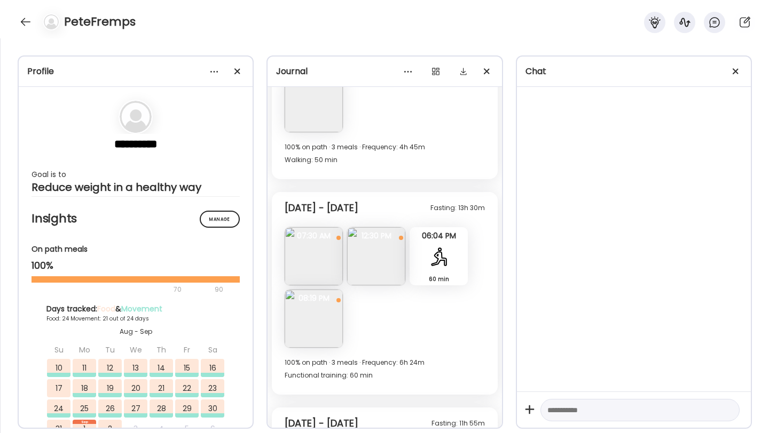
click at [378, 272] on img at bounding box center [376, 256] width 58 height 58
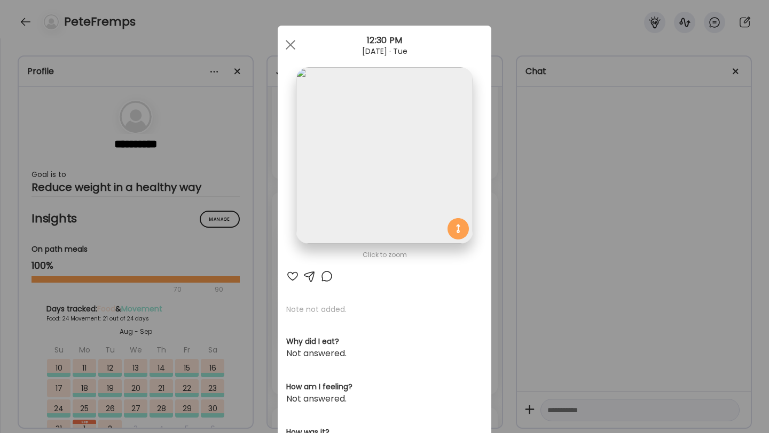
click at [291, 279] on div at bounding box center [292, 276] width 13 height 13
click at [291, 64] on div "Ate Coach Dashboard 12:30 PM Aug 26, 2025 · Tue" at bounding box center [384, 45] width 213 height 38
click at [291, 51] on div at bounding box center [290, 44] width 21 height 21
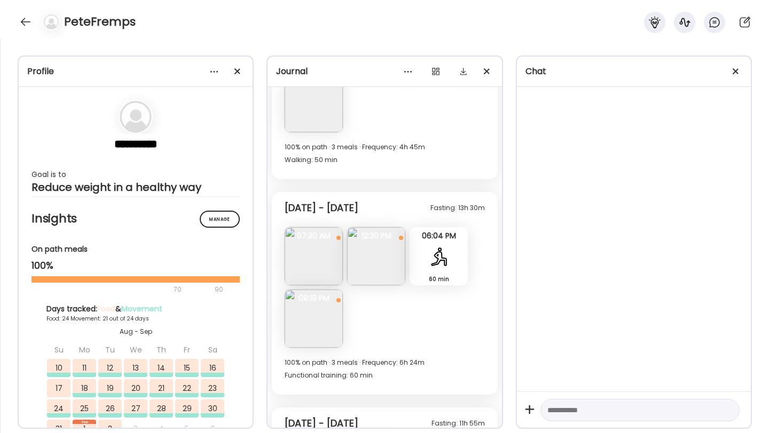
click at [330, 312] on img at bounding box center [313, 319] width 58 height 58
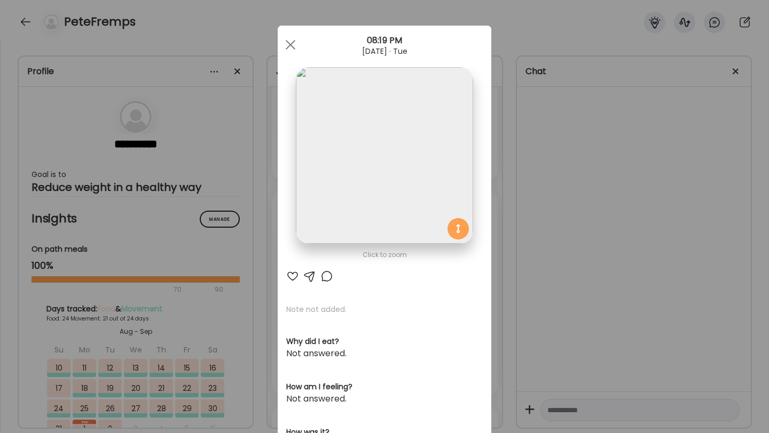
click at [294, 276] on div at bounding box center [292, 276] width 13 height 13
click at [328, 276] on div at bounding box center [326, 276] width 13 height 13
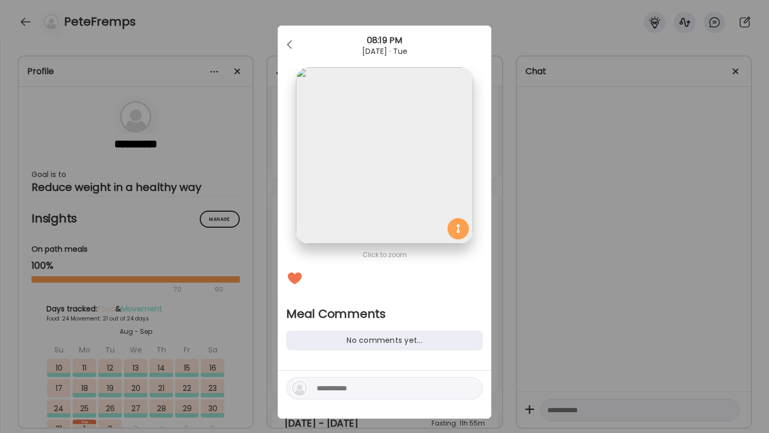
click at [344, 385] on textarea at bounding box center [389, 388] width 144 height 13
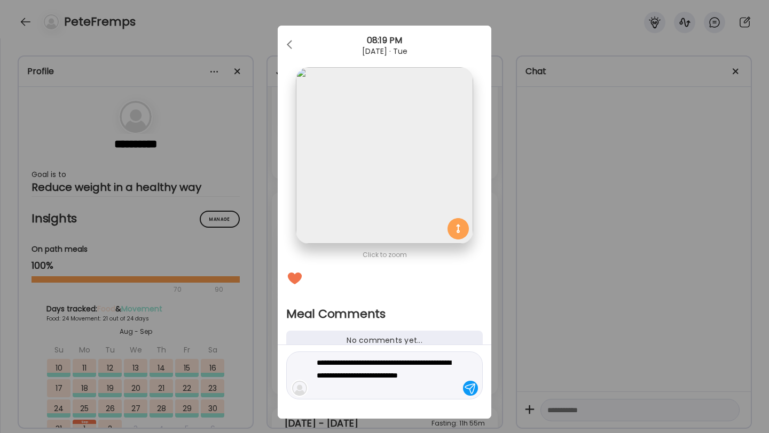
type textarea "**********"
click at [471, 386] on div at bounding box center [470, 388] width 15 height 15
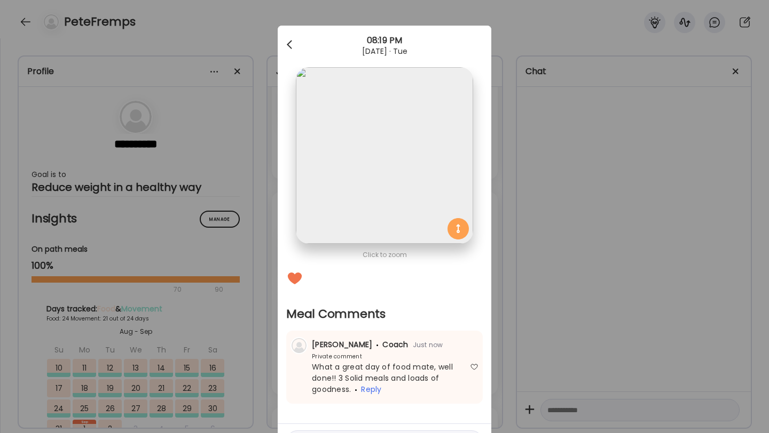
click at [292, 46] on div at bounding box center [290, 44] width 21 height 21
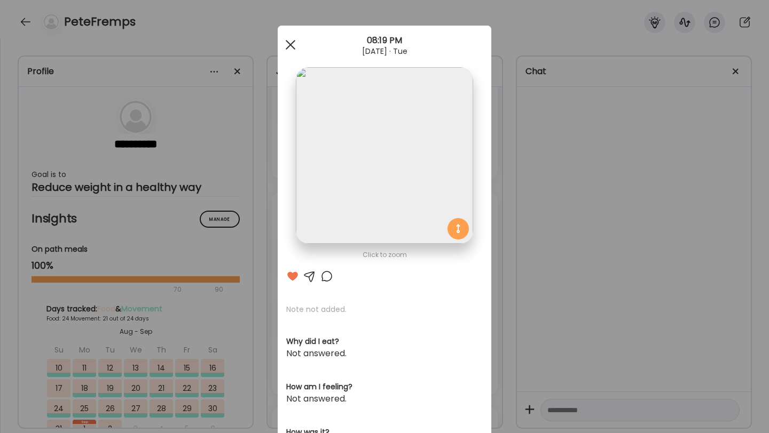
click at [283, 37] on div at bounding box center [290, 44] width 21 height 21
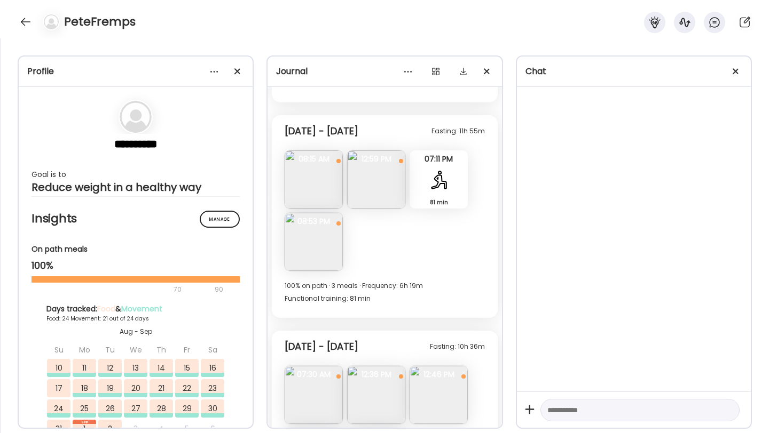
scroll to position [6642, 0]
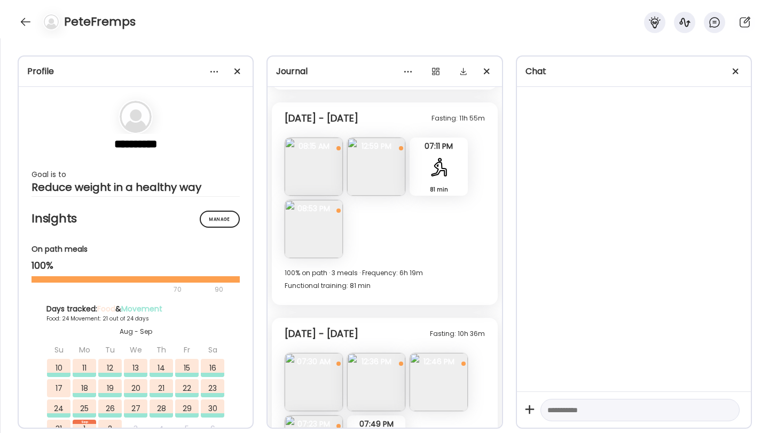
click at [325, 172] on img at bounding box center [313, 167] width 58 height 58
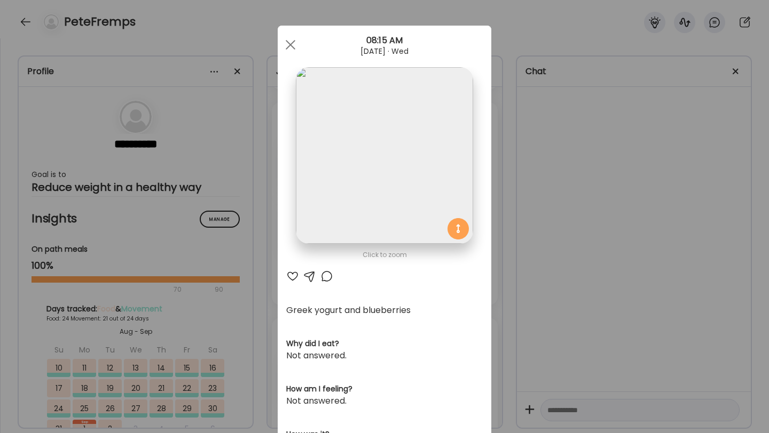
click at [287, 278] on div at bounding box center [292, 276] width 13 height 13
click at [288, 47] on div at bounding box center [290, 44] width 21 height 21
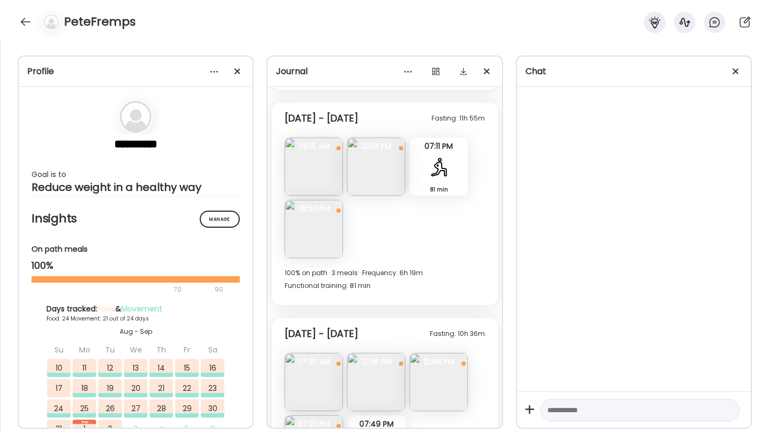
click at [374, 153] on img at bounding box center [376, 167] width 58 height 58
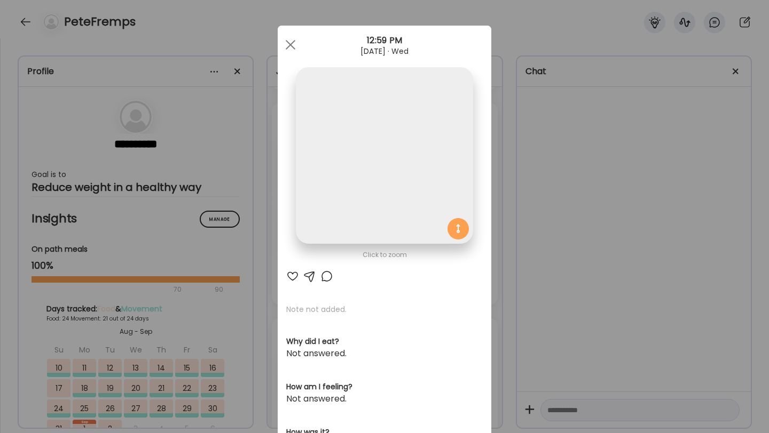
click at [294, 276] on div at bounding box center [292, 276] width 13 height 13
click at [291, 33] on div "Ate Coach Dashboard 12:59 PM Aug 27, 2025 · Wed" at bounding box center [384, 45] width 213 height 38
click at [292, 49] on div at bounding box center [290, 44] width 21 height 21
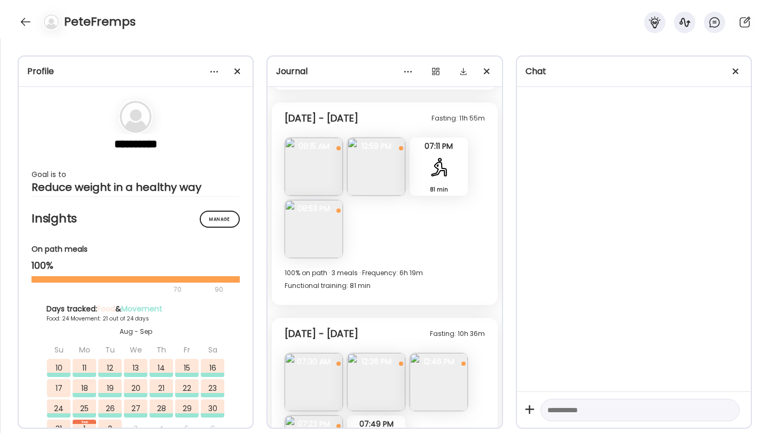
click at [310, 221] on img at bounding box center [313, 229] width 58 height 58
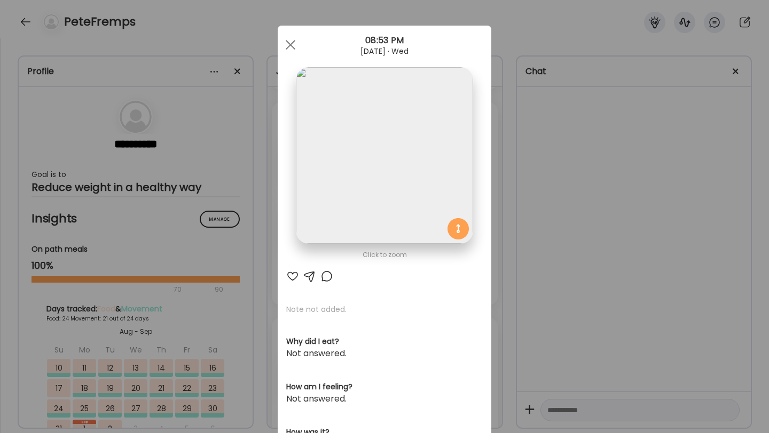
click at [291, 276] on div at bounding box center [292, 276] width 13 height 13
click at [327, 275] on div at bounding box center [326, 276] width 13 height 13
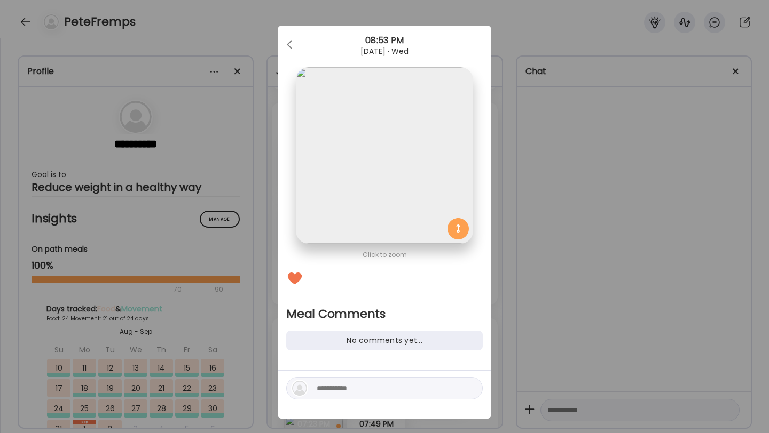
click at [349, 392] on textarea at bounding box center [389, 388] width 144 height 13
type textarea "**********"
click at [468, 386] on div at bounding box center [470, 388] width 15 height 15
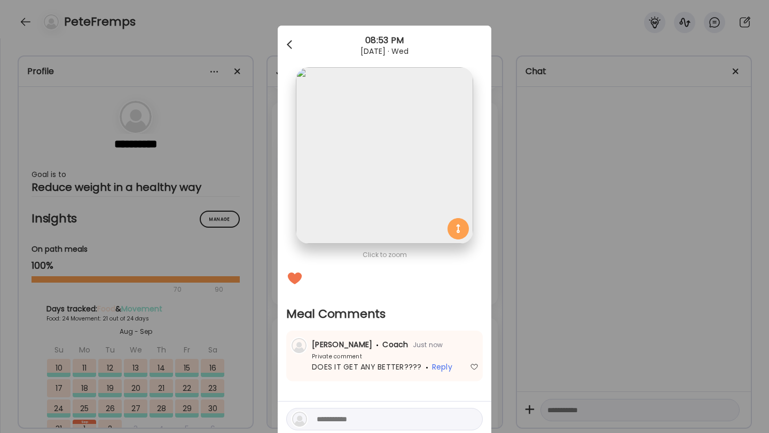
click at [289, 44] on div at bounding box center [290, 44] width 21 height 21
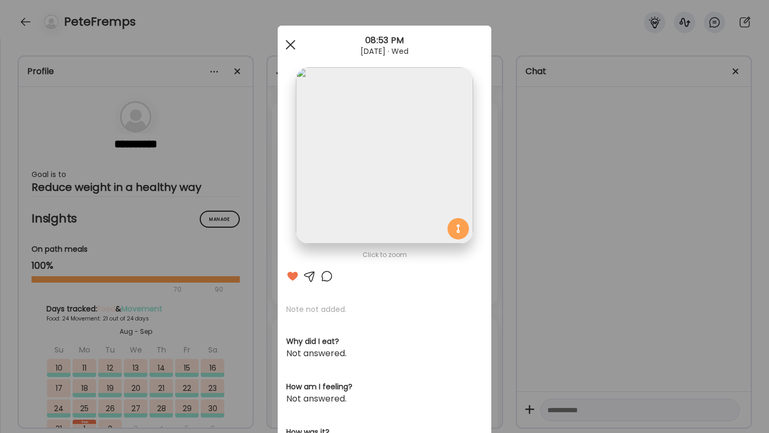
click at [289, 45] on span at bounding box center [291, 45] width 10 height 10
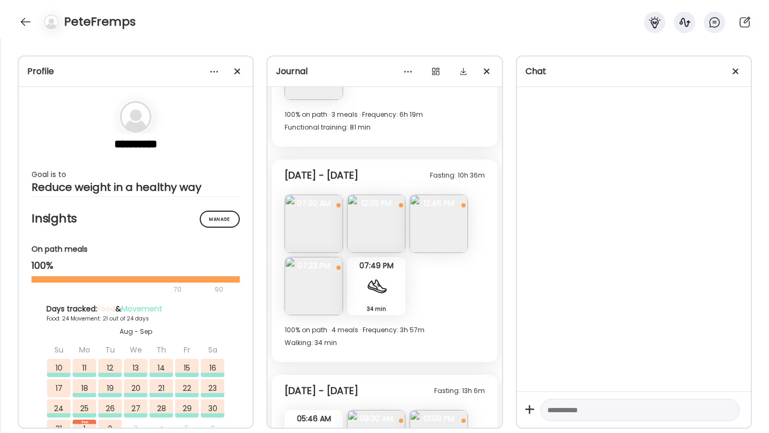
scroll to position [6809, 0]
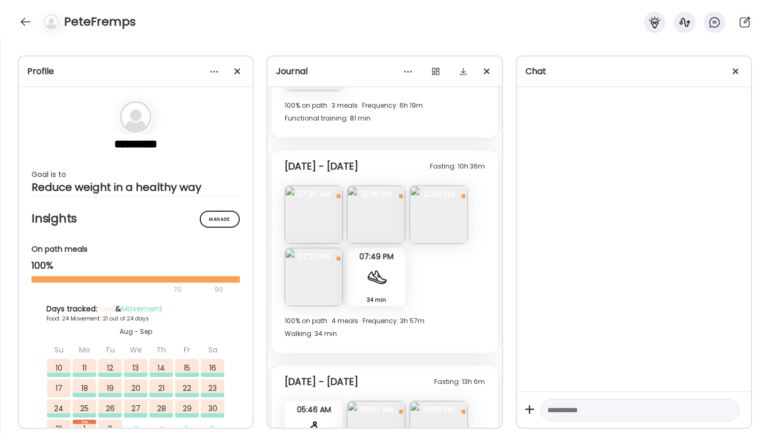
click at [318, 235] on img at bounding box center [313, 215] width 58 height 58
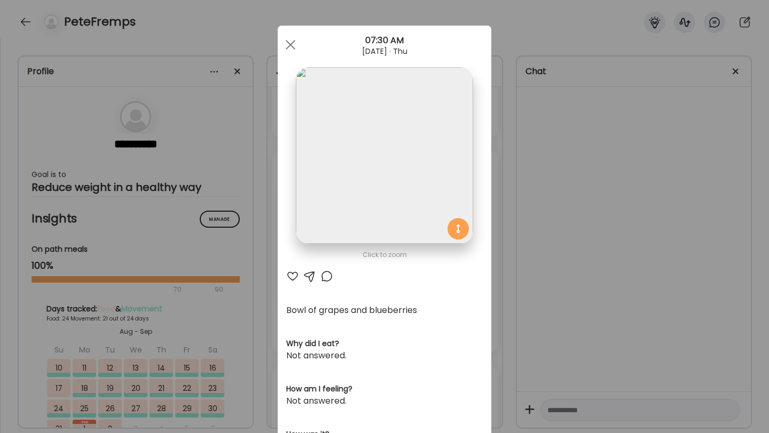
click at [289, 274] on div at bounding box center [292, 276] width 13 height 13
click at [288, 44] on div at bounding box center [290, 44] width 21 height 21
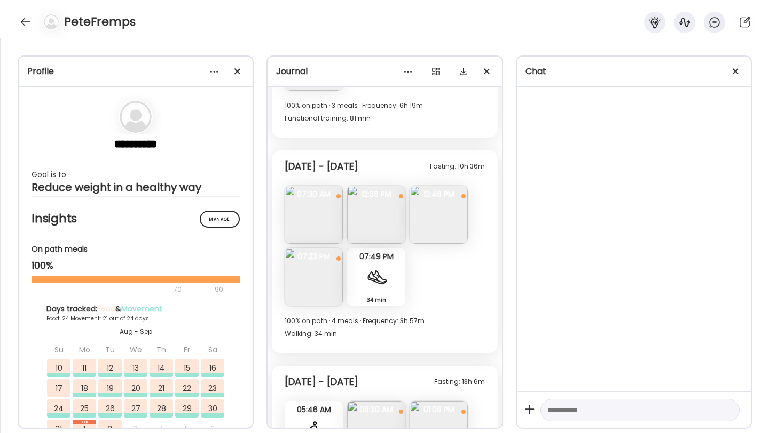
click at [377, 207] on img at bounding box center [376, 215] width 58 height 58
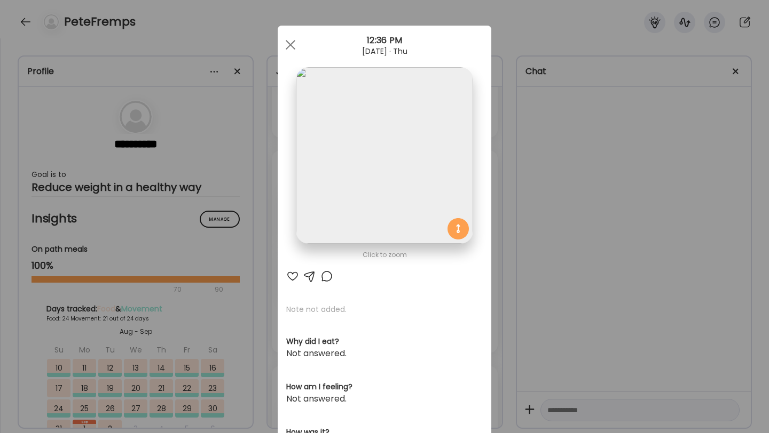
click at [291, 278] on div at bounding box center [292, 276] width 13 height 13
click at [327, 270] on div at bounding box center [326, 276] width 13 height 13
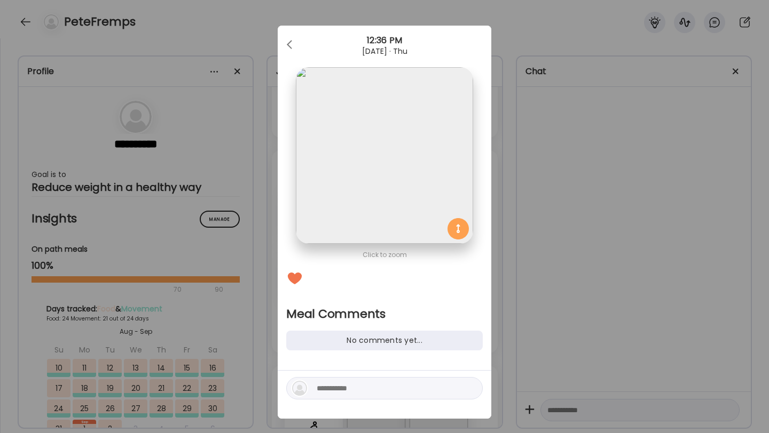
click at [349, 396] on div at bounding box center [384, 388] width 196 height 22
click at [351, 387] on textarea at bounding box center [389, 388] width 144 height 13
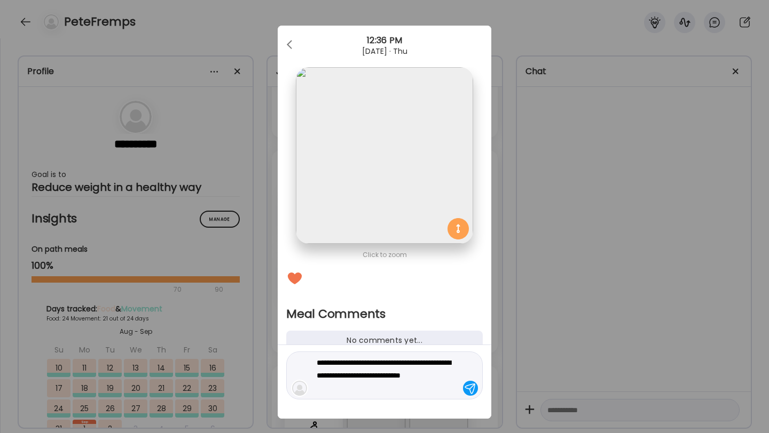
type textarea "**********"
click at [462, 384] on div "**********" at bounding box center [384, 376] width 196 height 48
click at [470, 390] on div at bounding box center [470, 388] width 15 height 15
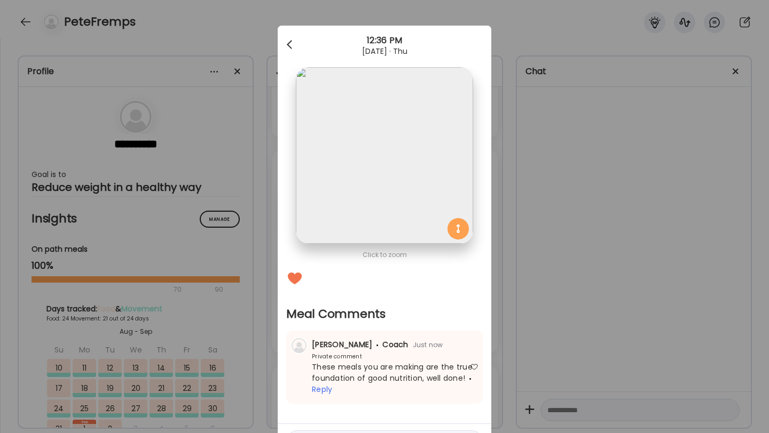
click at [291, 51] on div at bounding box center [290, 44] width 21 height 21
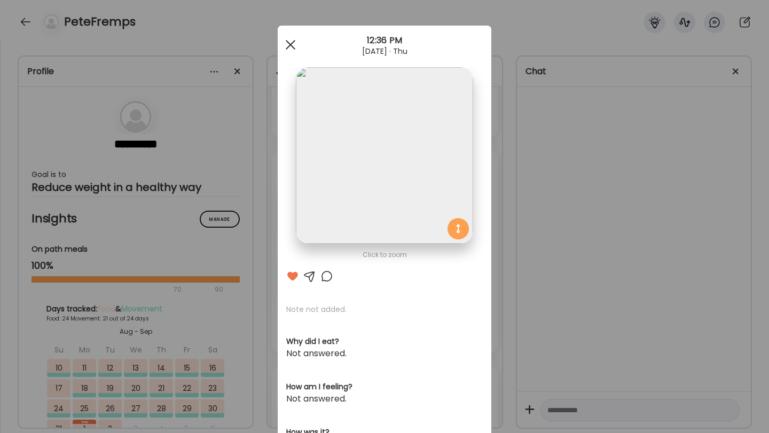
click at [290, 36] on div at bounding box center [290, 44] width 21 height 21
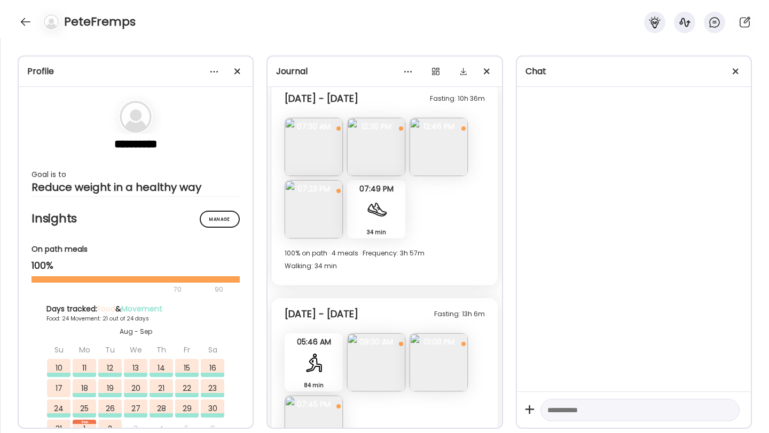
scroll to position [6906, 0]
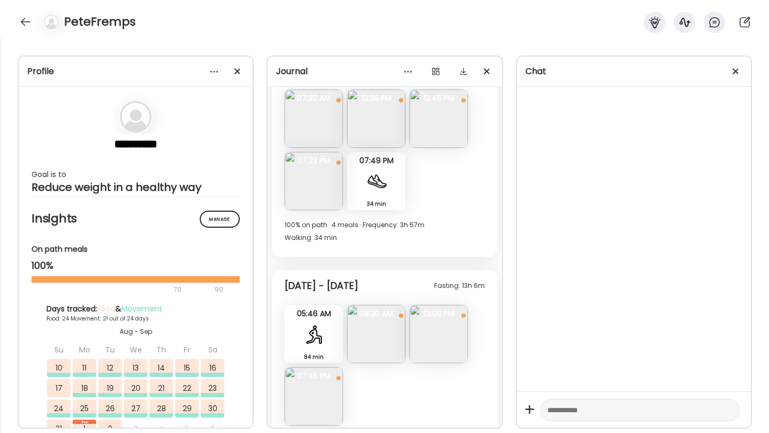
click at [423, 128] on img at bounding box center [438, 119] width 58 height 58
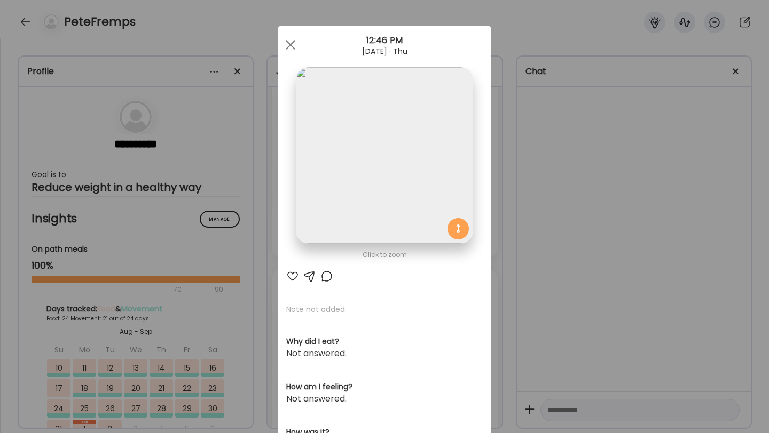
click at [292, 271] on div at bounding box center [292, 276] width 13 height 13
click at [287, 36] on div at bounding box center [290, 44] width 21 height 21
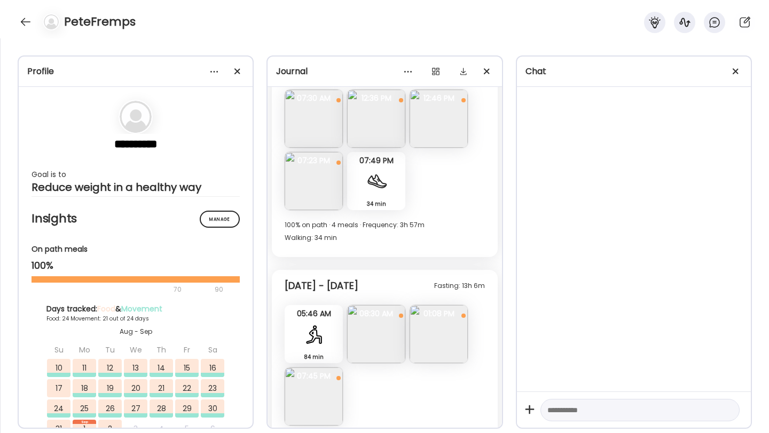
click at [299, 203] on img at bounding box center [313, 181] width 58 height 58
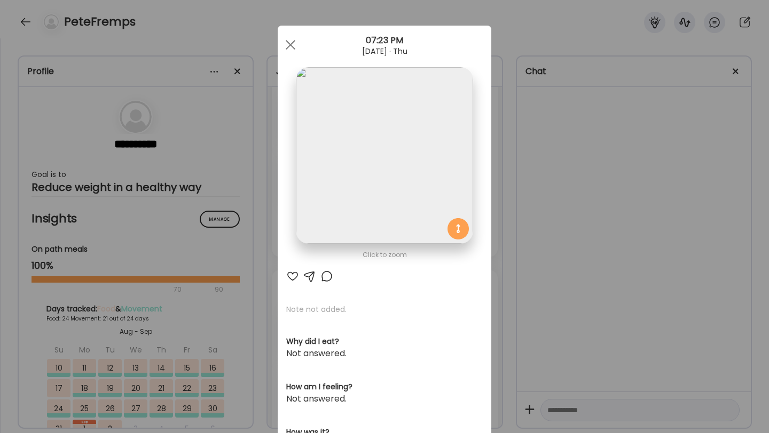
click at [294, 274] on div at bounding box center [292, 276] width 13 height 13
click at [322, 273] on div at bounding box center [326, 276] width 13 height 13
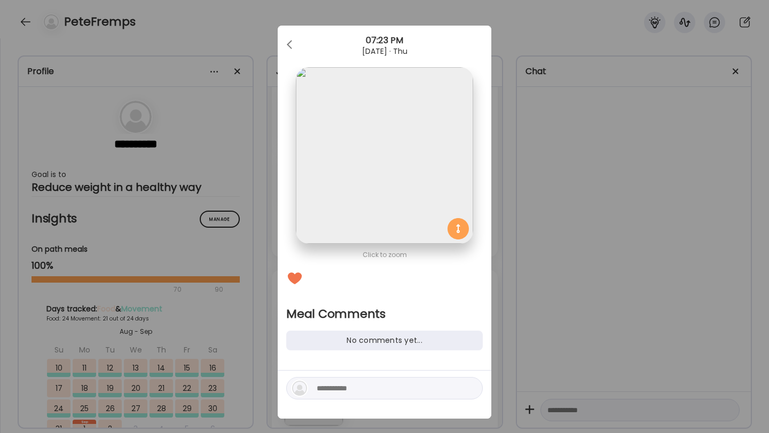
click at [343, 390] on textarea at bounding box center [389, 388] width 144 height 13
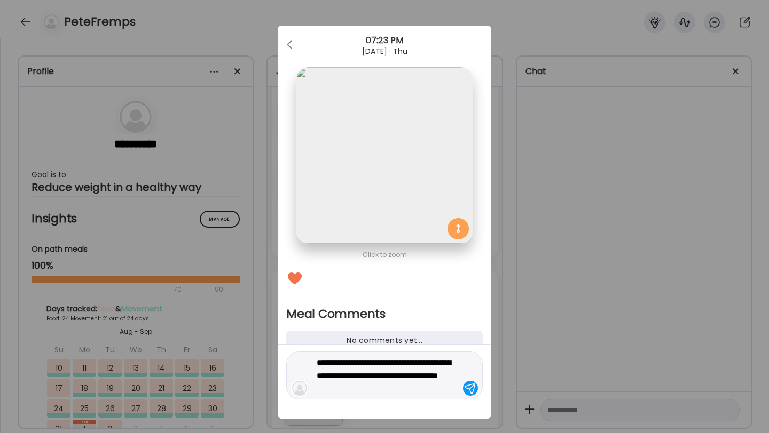
click at [322, 389] on textarea "**********" at bounding box center [389, 376] width 144 height 38
type textarea "**********"
click at [471, 390] on div at bounding box center [470, 388] width 15 height 15
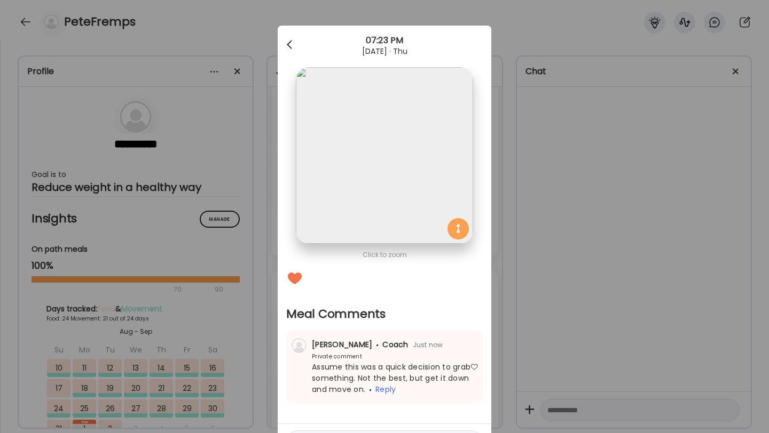
click at [292, 43] on div at bounding box center [290, 44] width 21 height 21
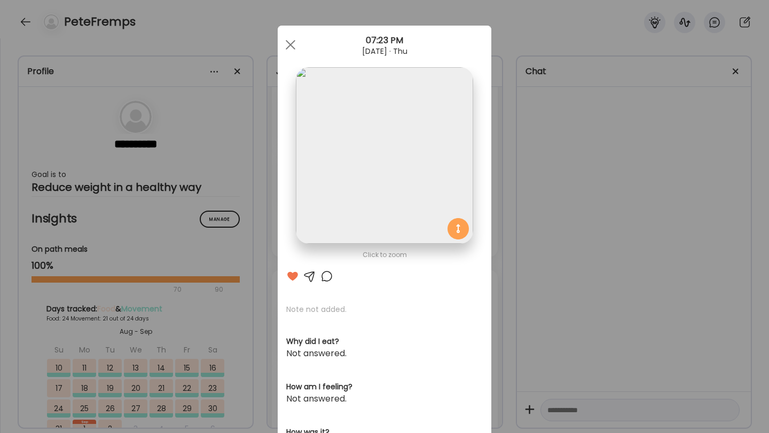
click at [292, 43] on span at bounding box center [291, 45] width 10 height 10
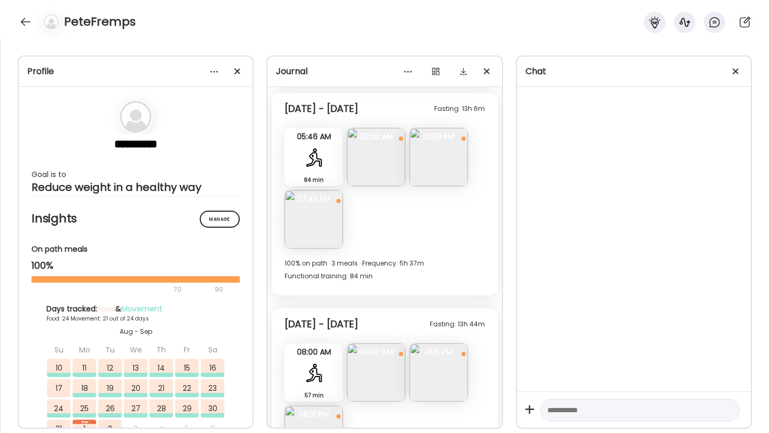
scroll to position [7082, 0]
click at [381, 171] on img at bounding box center [376, 158] width 58 height 58
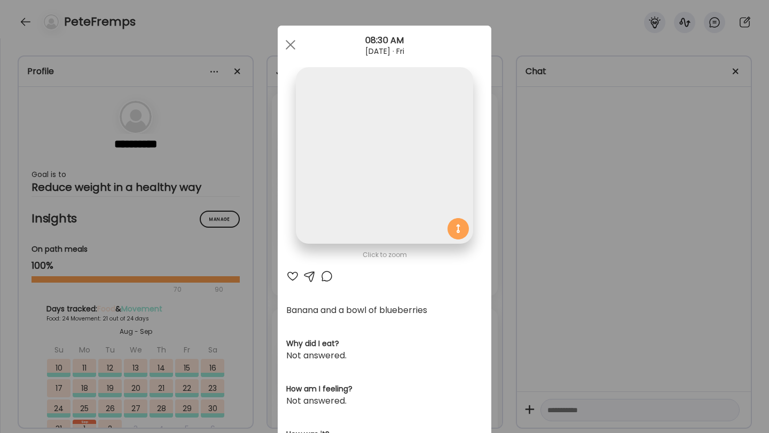
click at [293, 267] on section at bounding box center [384, 167] width 213 height 201
click at [293, 285] on div "Click to zoom AteMate AI Banana and a bowl of blueberries Why did I eat? Not an…" at bounding box center [384, 341] width 213 height 630
click at [293, 274] on div at bounding box center [292, 276] width 13 height 13
click at [284, 34] on div "08:30 AM" at bounding box center [384, 40] width 213 height 13
click at [292, 51] on div at bounding box center [290, 44] width 21 height 21
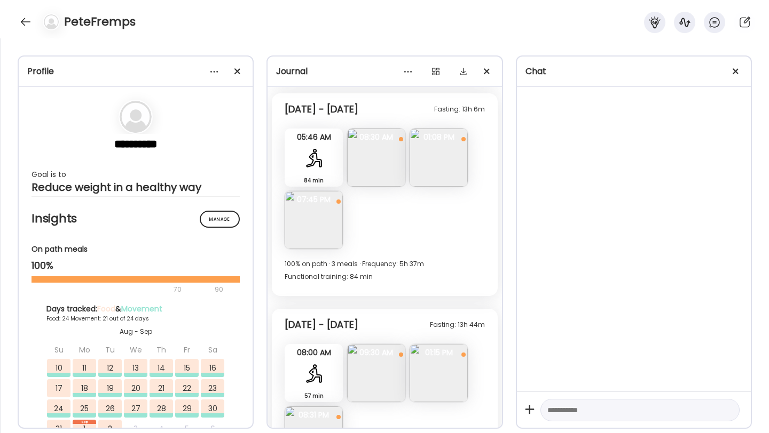
click at [431, 133] on span "01:08 PM" at bounding box center [438, 137] width 58 height 10
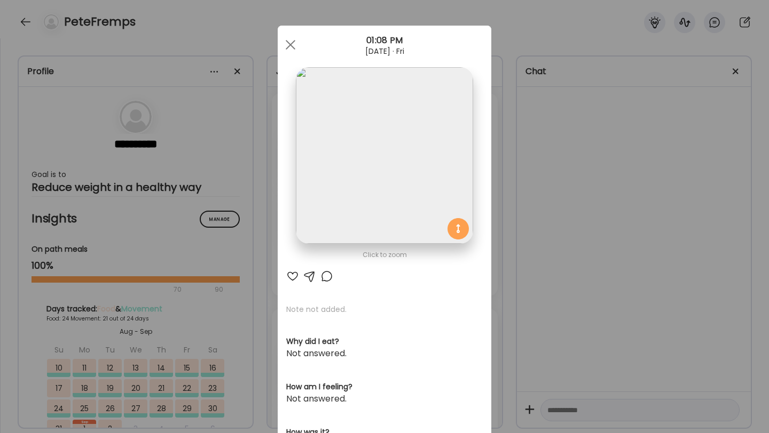
click at [291, 276] on div at bounding box center [292, 276] width 13 height 13
click at [288, 37] on div at bounding box center [290, 44] width 21 height 21
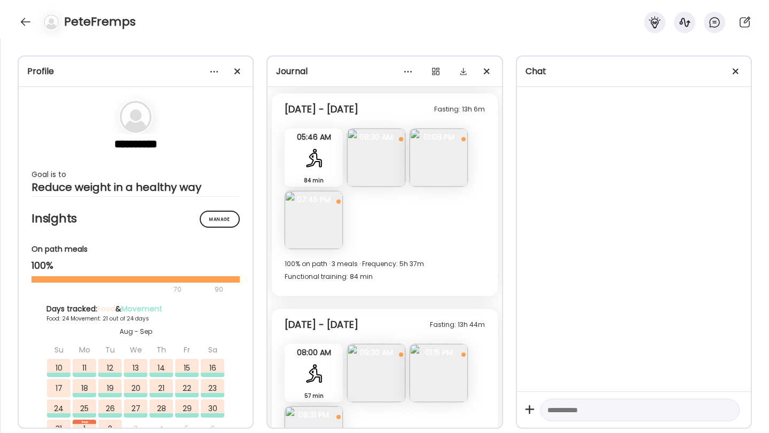
click at [299, 212] on img at bounding box center [313, 220] width 58 height 58
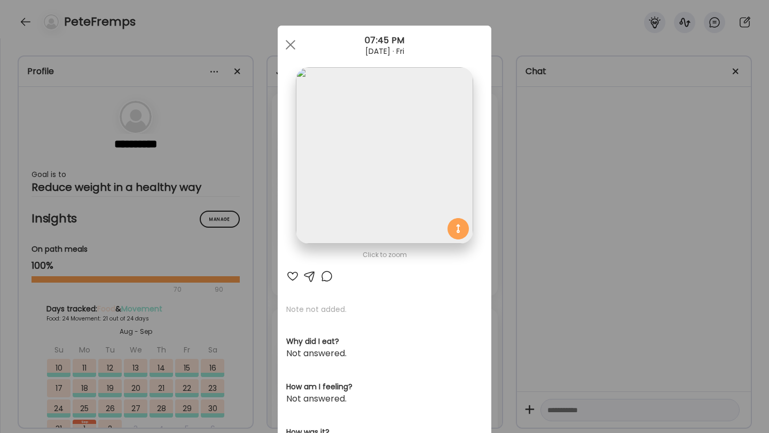
click at [291, 273] on div at bounding box center [292, 276] width 13 height 13
click at [294, 48] on span at bounding box center [291, 45] width 10 height 10
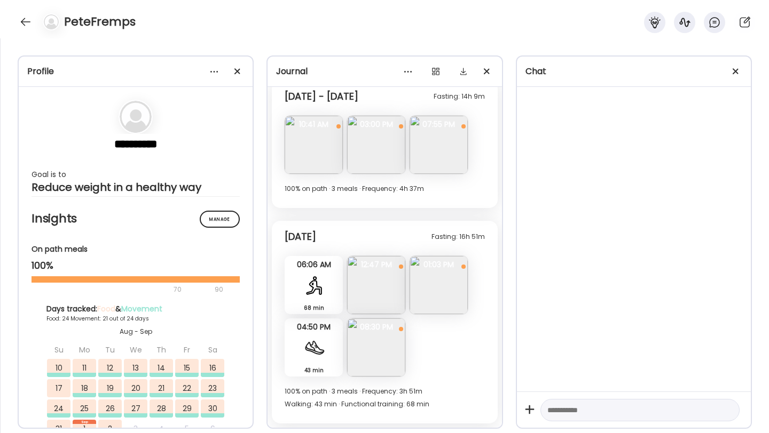
scroll to position [7649, 0]
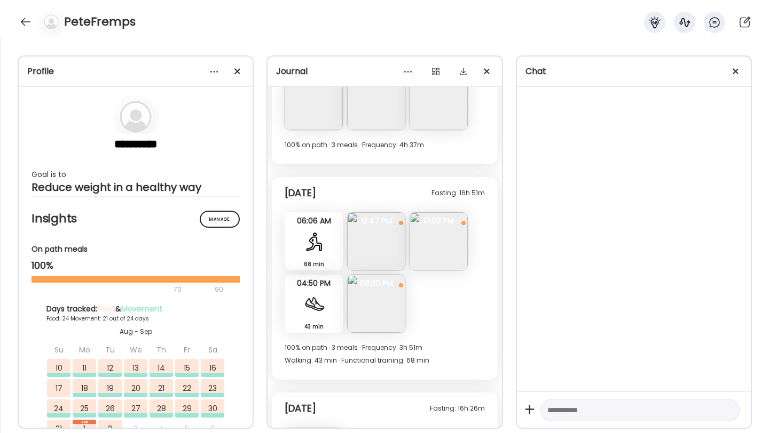
click at [379, 249] on img at bounding box center [376, 241] width 58 height 58
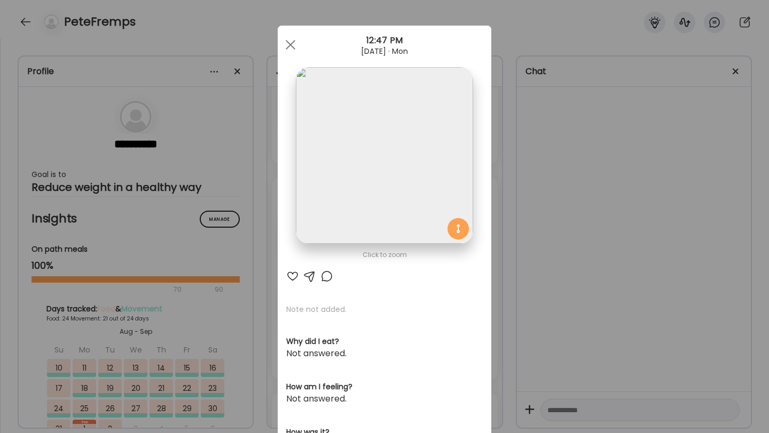
click at [290, 281] on div at bounding box center [292, 276] width 13 height 13
click at [289, 41] on div at bounding box center [290, 44] width 21 height 21
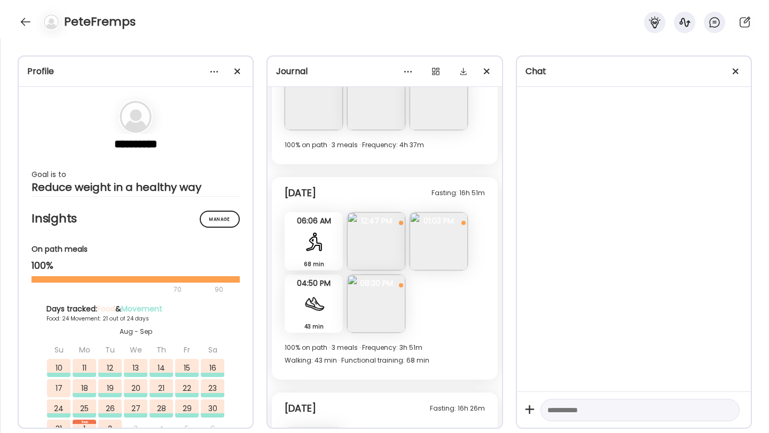
click at [418, 224] on span "01:03 PM" at bounding box center [438, 221] width 58 height 10
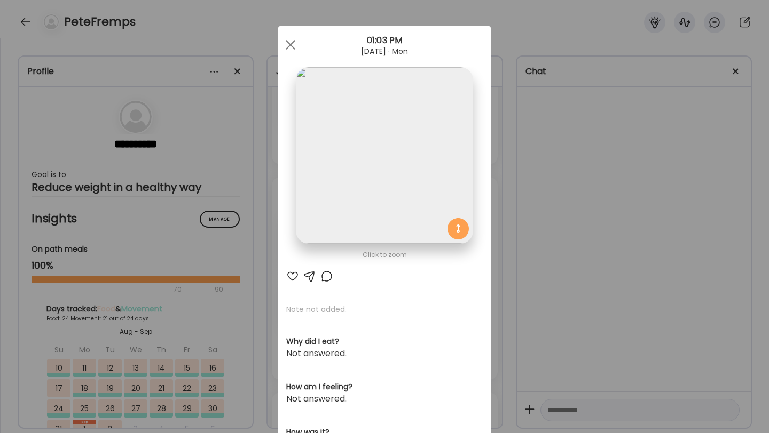
click at [295, 275] on div at bounding box center [292, 276] width 13 height 13
click at [292, 42] on span at bounding box center [291, 45] width 10 height 10
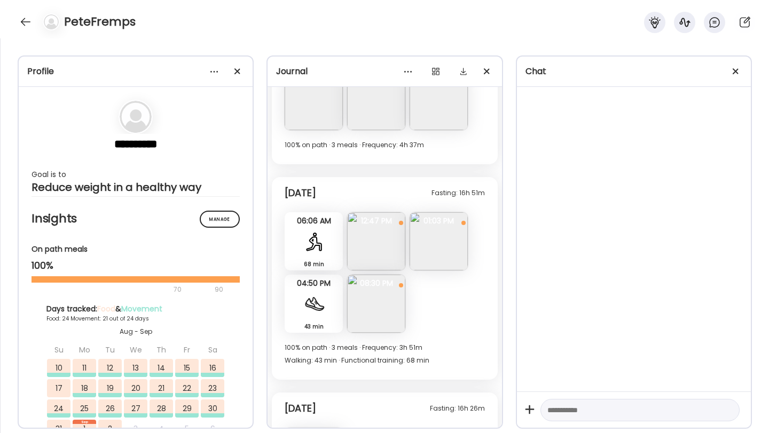
click at [362, 300] on img at bounding box center [376, 304] width 58 height 58
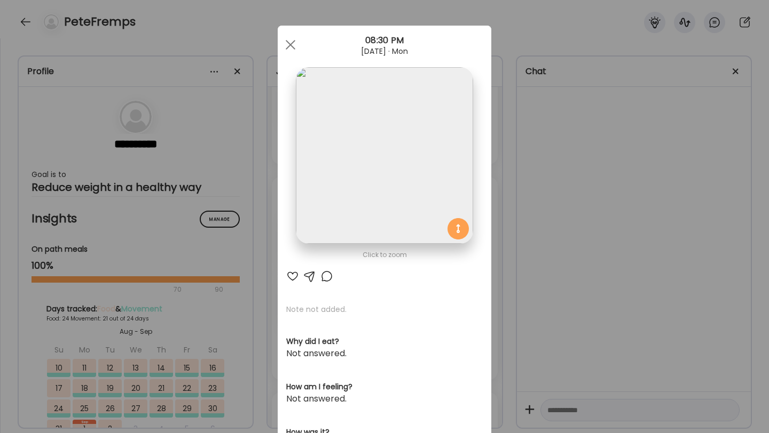
click at [292, 278] on div at bounding box center [292, 276] width 13 height 13
click at [328, 276] on div at bounding box center [326, 276] width 13 height 13
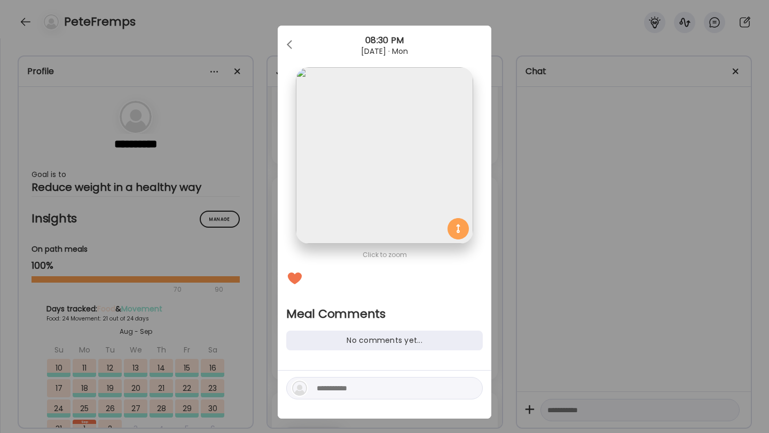
click at [338, 389] on textarea at bounding box center [389, 388] width 144 height 13
type textarea "**********"
click at [465, 394] on div "**********" at bounding box center [384, 388] width 196 height 22
click at [470, 388] on div at bounding box center [470, 388] width 15 height 15
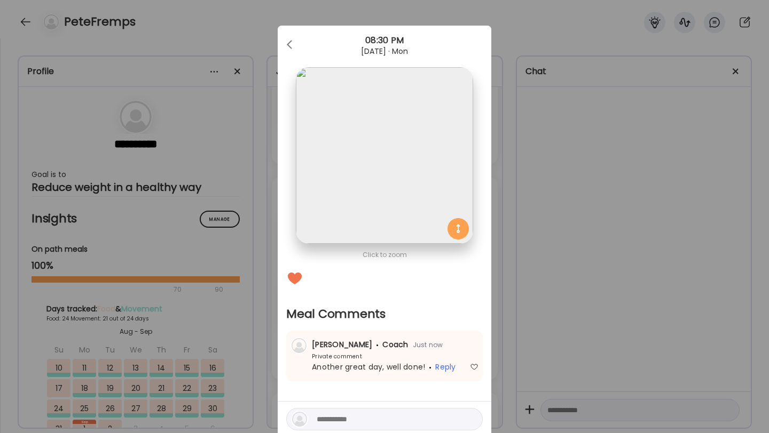
click at [306, 45] on div "08:30 PM" at bounding box center [384, 40] width 213 height 13
click at [292, 45] on div at bounding box center [290, 44] width 21 height 21
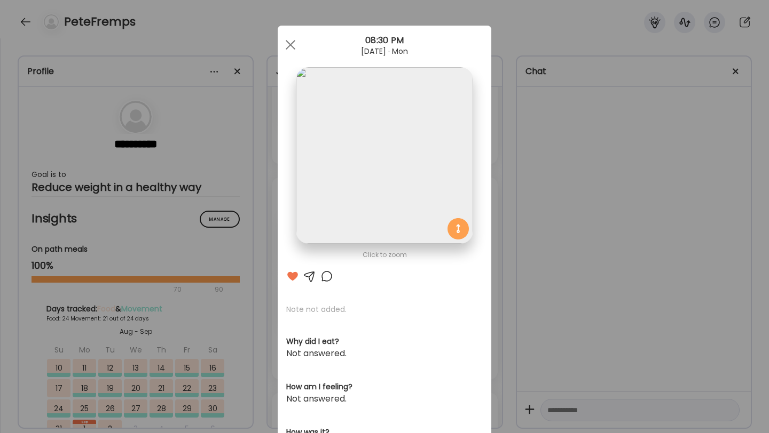
click at [290, 45] on span at bounding box center [291, 45] width 10 height 10
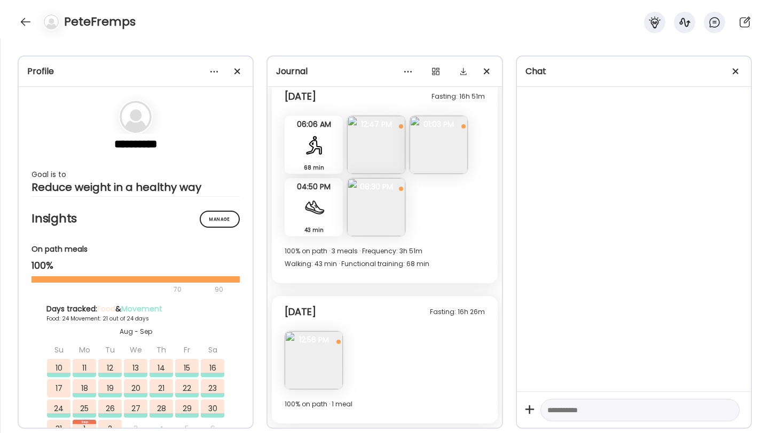
scroll to position [7723, 0]
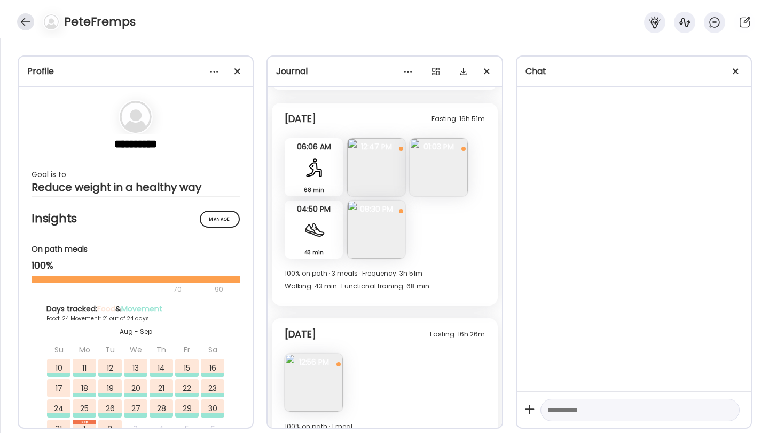
click at [20, 26] on div at bounding box center [25, 21] width 17 height 17
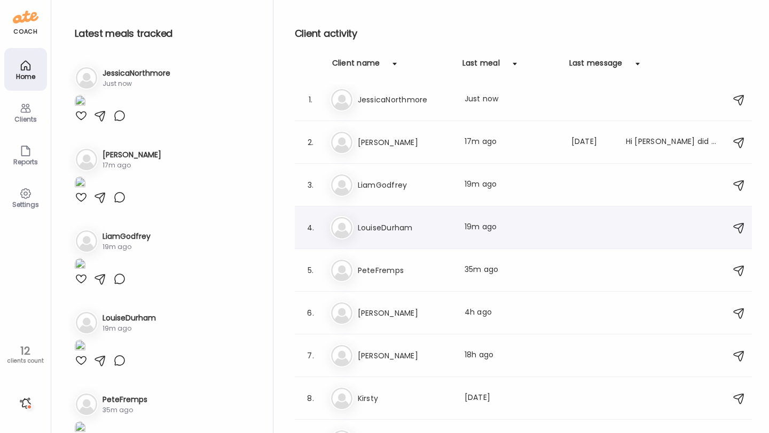
scroll to position [0, 0]
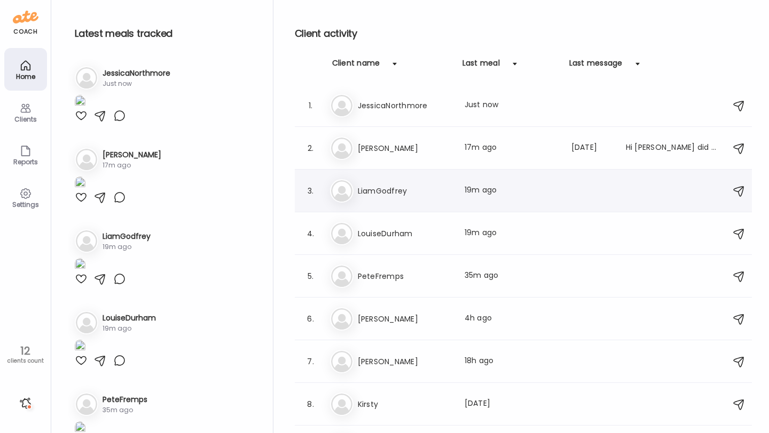
click at [397, 197] on div "Li LiamGodfrey Last meal: 19m ago" at bounding box center [525, 190] width 390 height 23
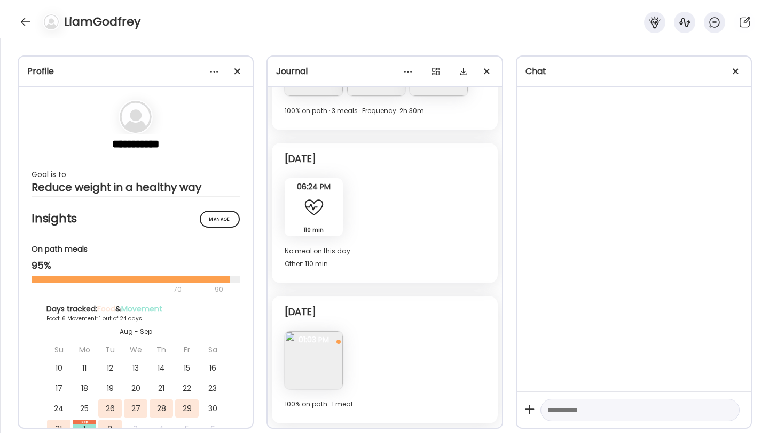
scroll to position [1796, 0]
click at [9, 25] on div "LiamGodfrey" at bounding box center [384, 19] width 769 height 38
click at [26, 24] on div at bounding box center [25, 21] width 17 height 17
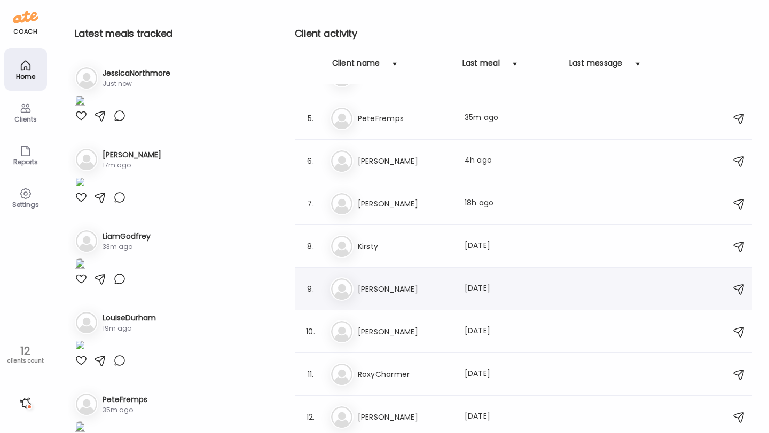
scroll to position [0, 0]
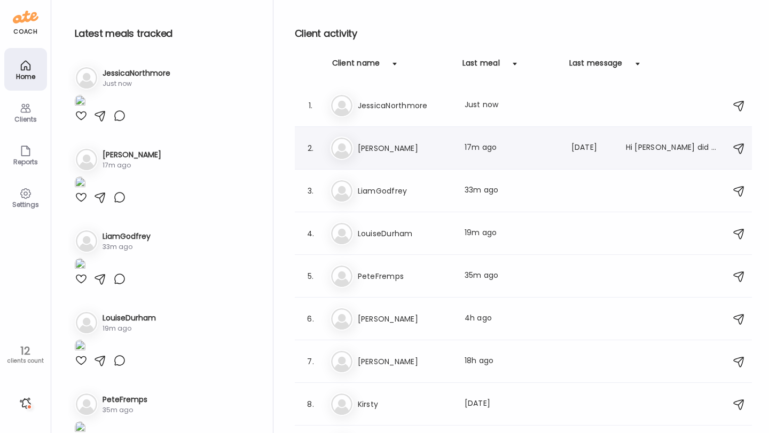
click at [394, 151] on h3 "[PERSON_NAME]" at bounding box center [405, 148] width 94 height 13
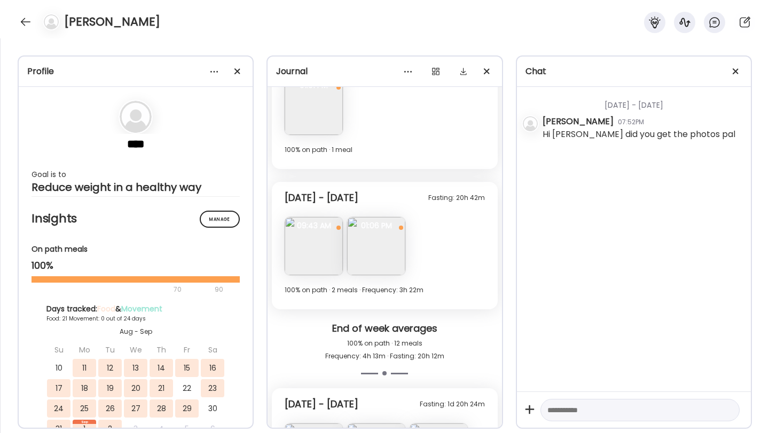
scroll to position [2743, 0]
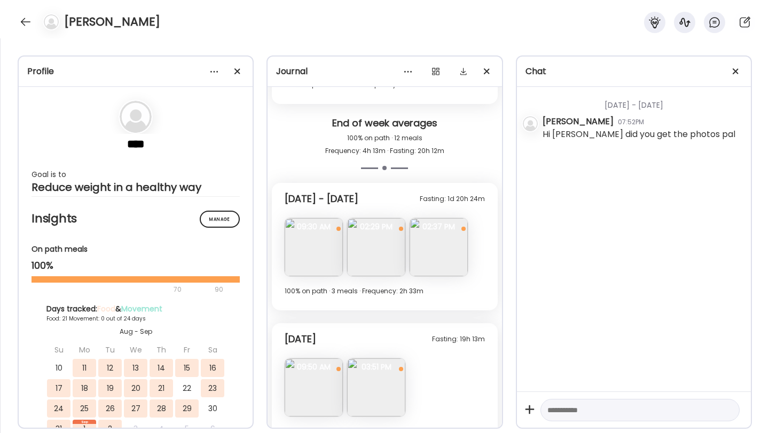
click at [314, 240] on img at bounding box center [313, 247] width 58 height 58
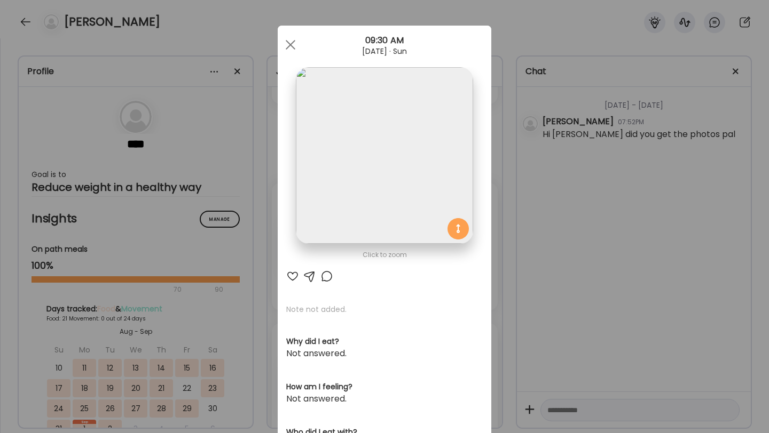
click at [293, 278] on div at bounding box center [292, 276] width 13 height 13
click at [293, 43] on div at bounding box center [290, 44] width 21 height 21
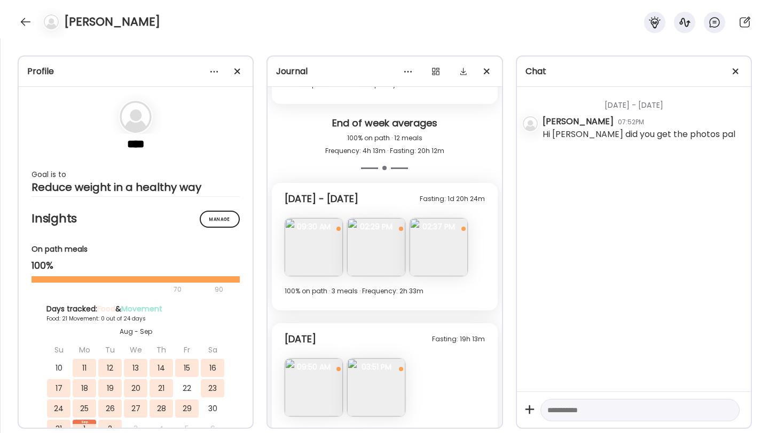
click at [375, 262] on img at bounding box center [376, 247] width 58 height 58
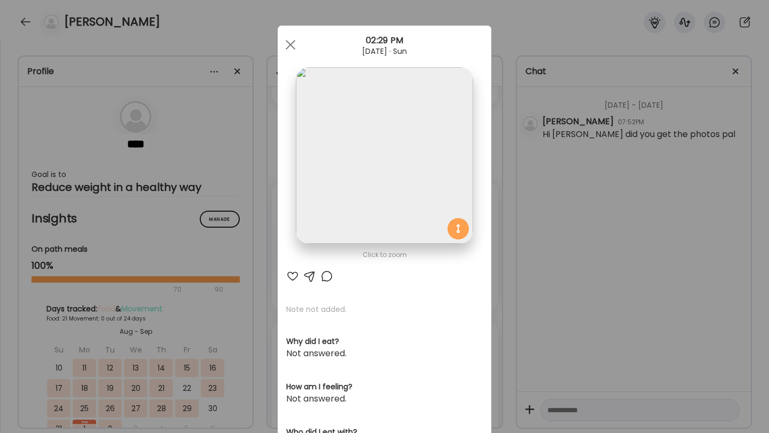
click at [291, 274] on div at bounding box center [292, 276] width 13 height 13
click at [292, 46] on span at bounding box center [291, 45] width 10 height 10
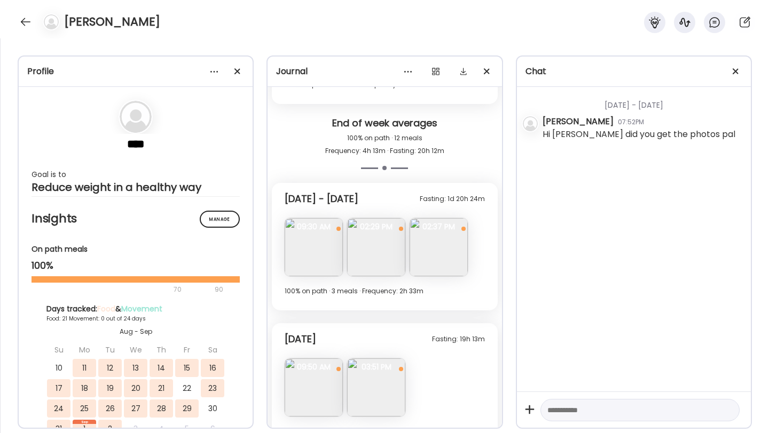
click at [431, 235] on img at bounding box center [438, 247] width 58 height 58
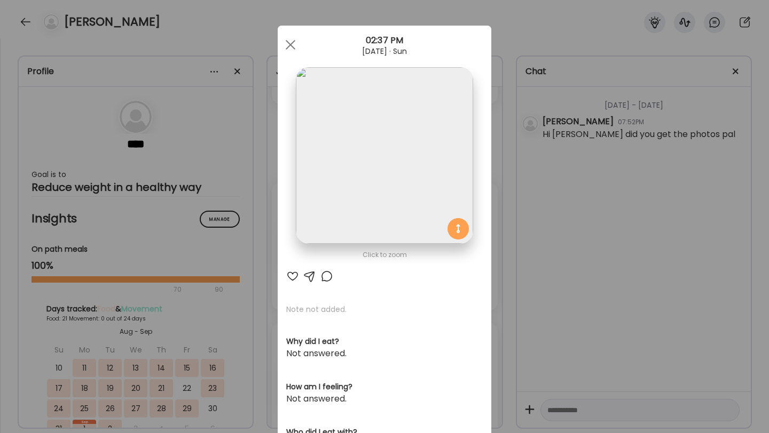
click at [290, 275] on div at bounding box center [292, 276] width 13 height 13
click at [295, 44] on div at bounding box center [290, 44] width 21 height 21
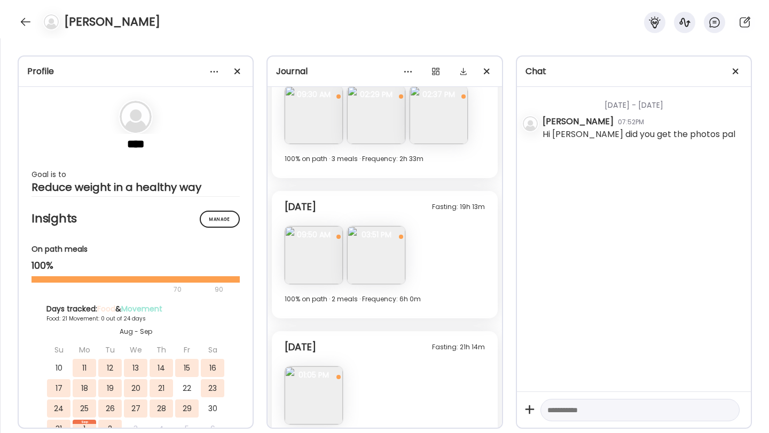
scroll to position [2889, 0]
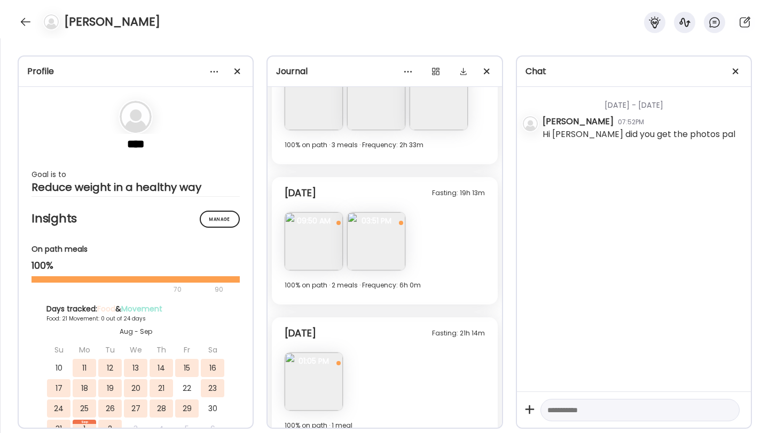
click at [310, 245] on img at bounding box center [313, 241] width 58 height 58
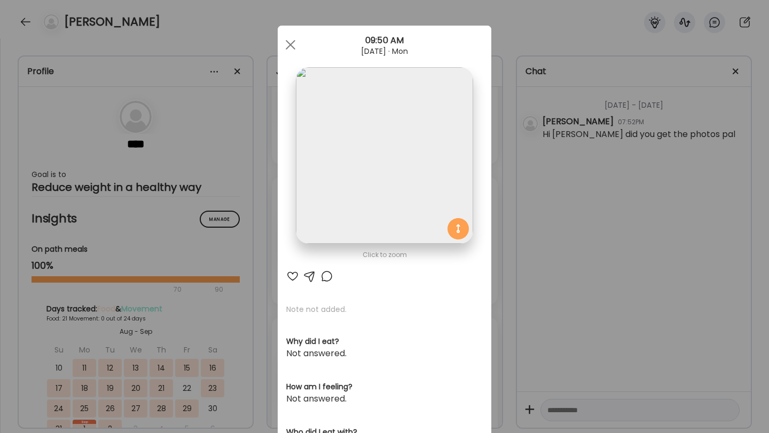
click at [292, 273] on div at bounding box center [292, 276] width 13 height 13
click at [297, 51] on div at bounding box center [290, 44] width 21 height 21
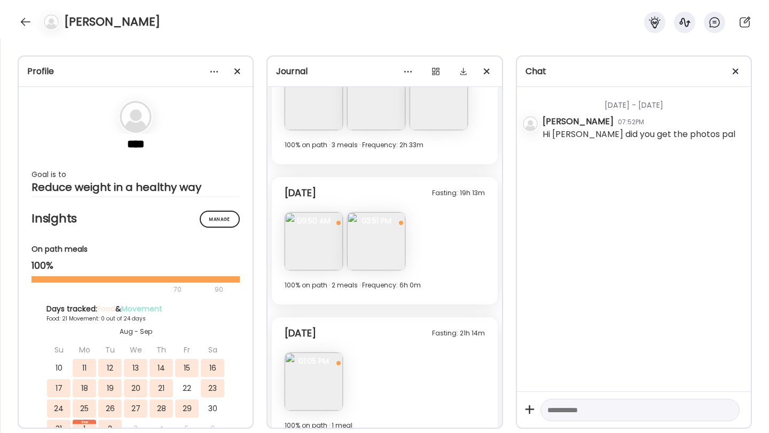
click at [373, 248] on img at bounding box center [376, 241] width 58 height 58
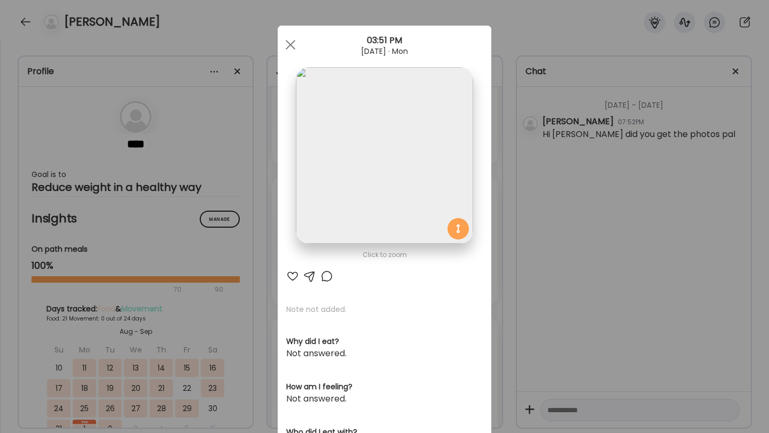
click at [291, 275] on div at bounding box center [292, 276] width 13 height 13
click at [291, 33] on div "Ate Coach Dashboard 03:51 PM Sep 01, 2025 · Mon" at bounding box center [384, 45] width 213 height 38
click at [291, 46] on span at bounding box center [291, 45] width 10 height 10
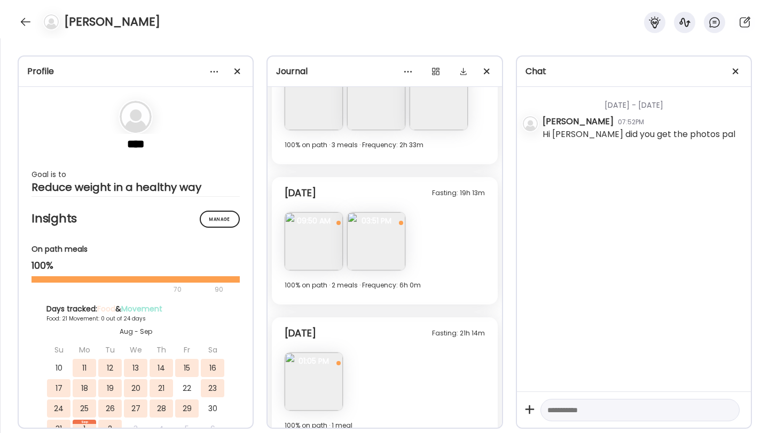
scroll to position [2910, 0]
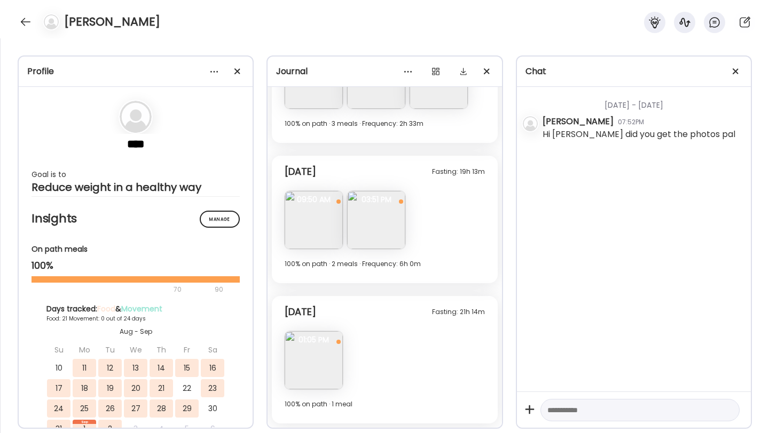
click at [308, 365] on img at bounding box center [313, 360] width 58 height 58
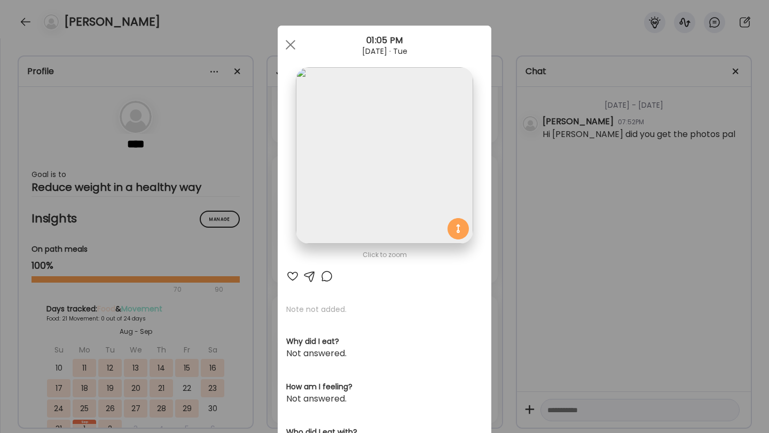
click at [294, 276] on div at bounding box center [292, 276] width 13 height 13
click at [288, 49] on div at bounding box center [290, 44] width 21 height 21
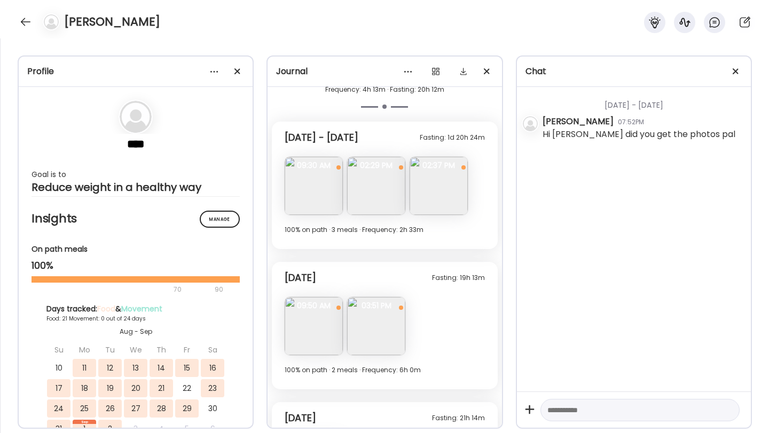
scroll to position [2803, 0]
click at [21, 24] on div at bounding box center [25, 21] width 17 height 17
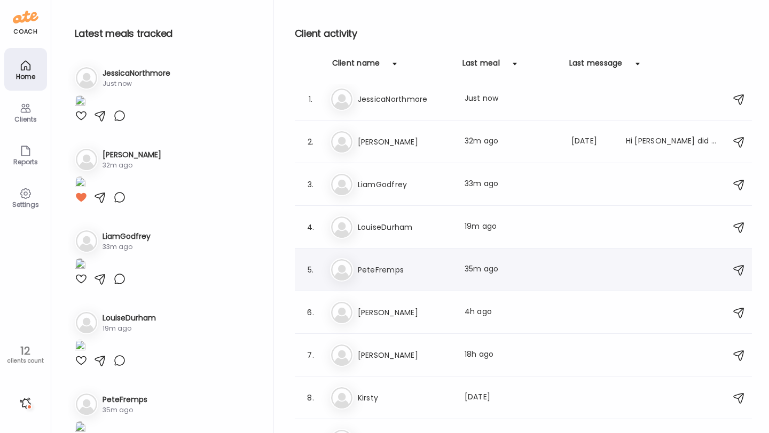
scroll to position [58, 0]
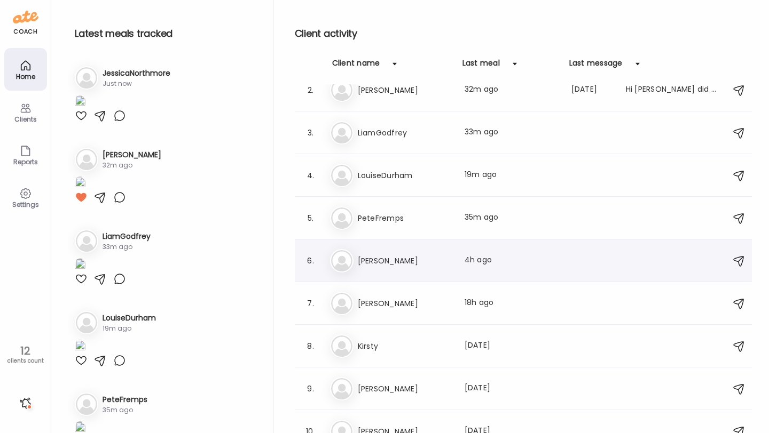
click at [397, 260] on h3 "[PERSON_NAME]" at bounding box center [405, 261] width 94 height 13
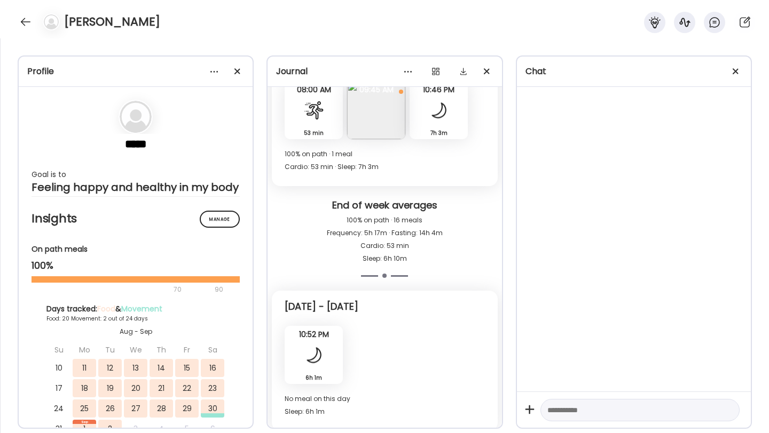
scroll to position [6695, 0]
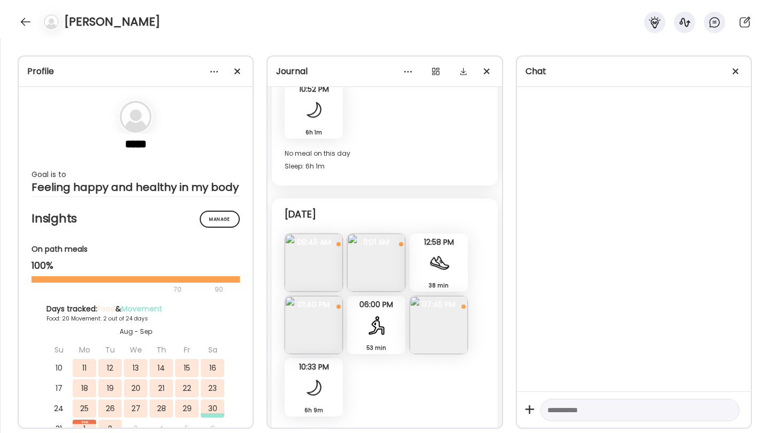
click at [311, 238] on span "08:45 AM" at bounding box center [313, 243] width 58 height 10
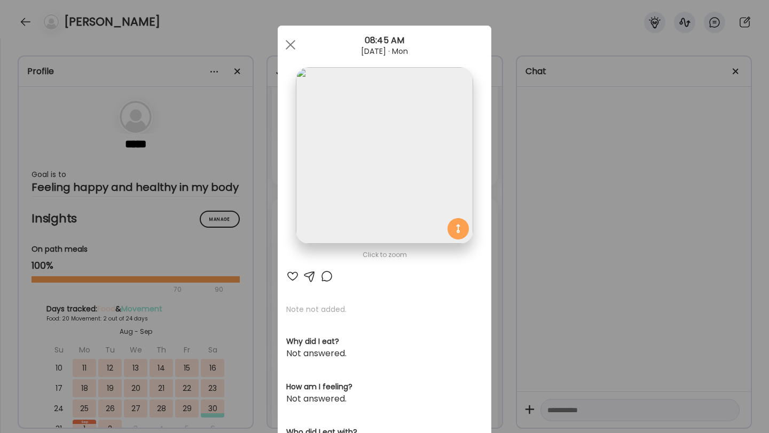
click at [297, 275] on div at bounding box center [292, 276] width 13 height 13
click at [293, 47] on span at bounding box center [291, 45] width 10 height 10
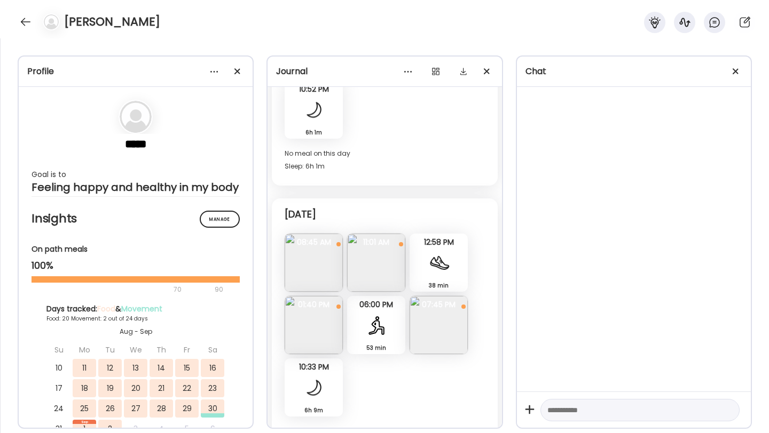
click at [443, 331] on img at bounding box center [438, 325] width 58 height 58
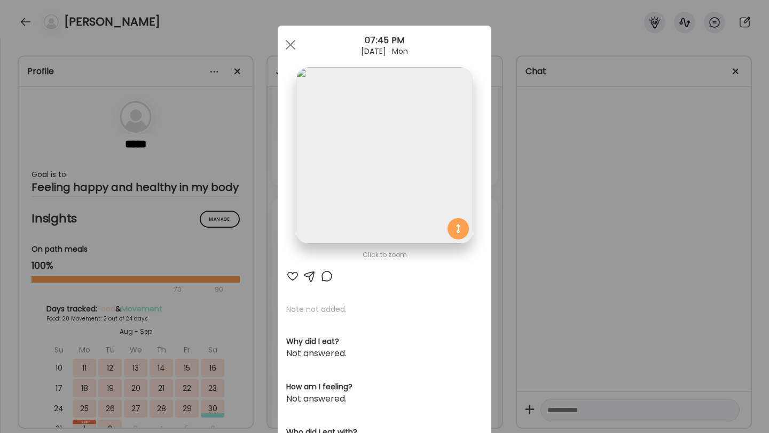
click at [289, 275] on div at bounding box center [292, 276] width 13 height 13
click at [297, 45] on div at bounding box center [290, 44] width 21 height 21
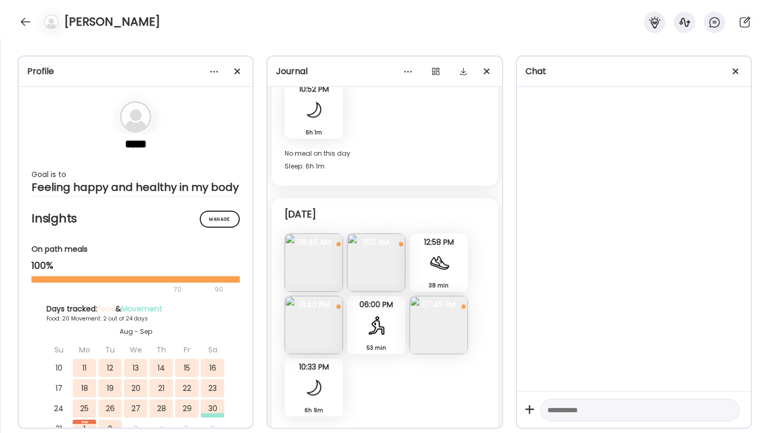
click at [315, 315] on img at bounding box center [313, 325] width 58 height 58
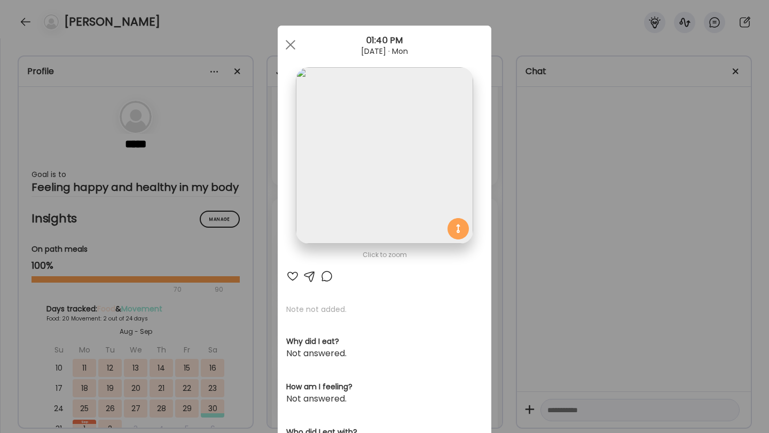
click at [295, 282] on div at bounding box center [292, 276] width 13 height 13
click at [286, 39] on div at bounding box center [290, 44] width 21 height 21
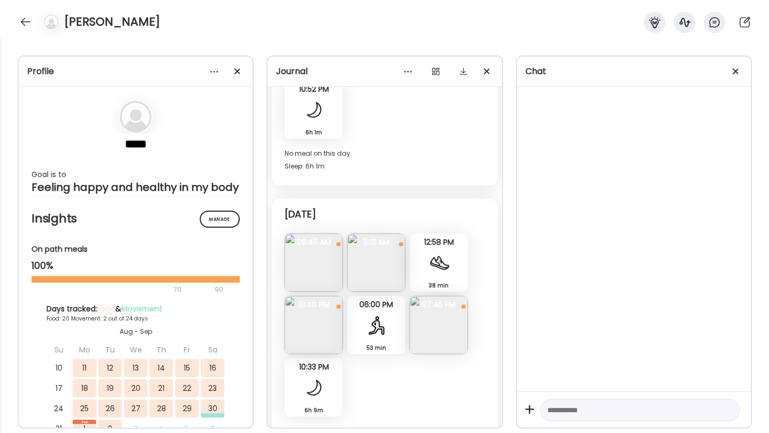
scroll to position [6876, 0]
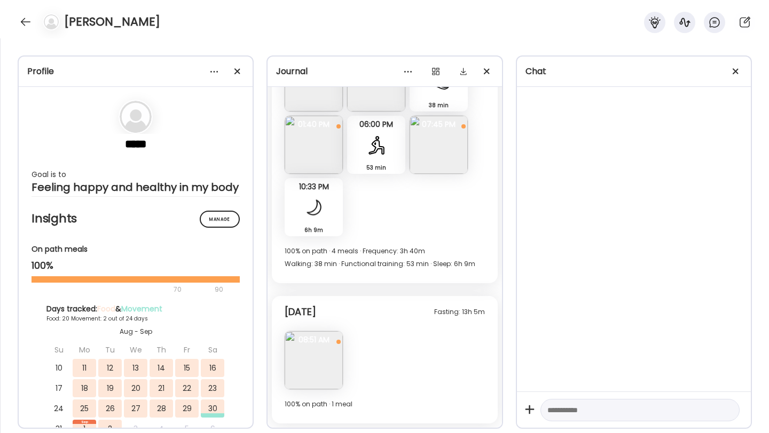
click at [310, 359] on img at bounding box center [313, 360] width 58 height 58
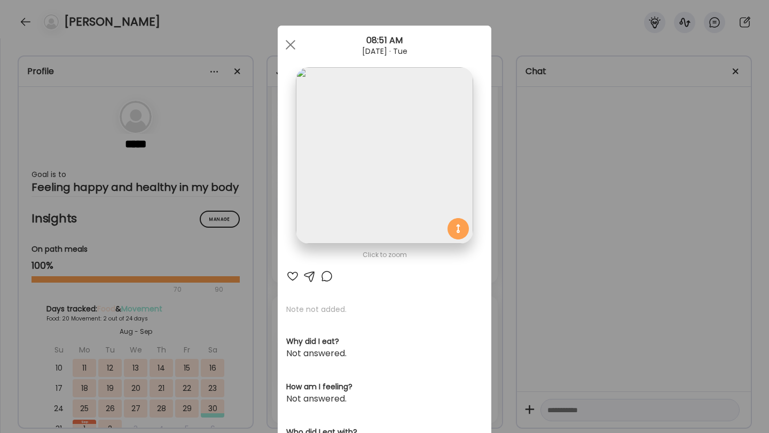
click at [290, 276] on div at bounding box center [292, 276] width 13 height 13
click at [288, 50] on div at bounding box center [290, 44] width 21 height 21
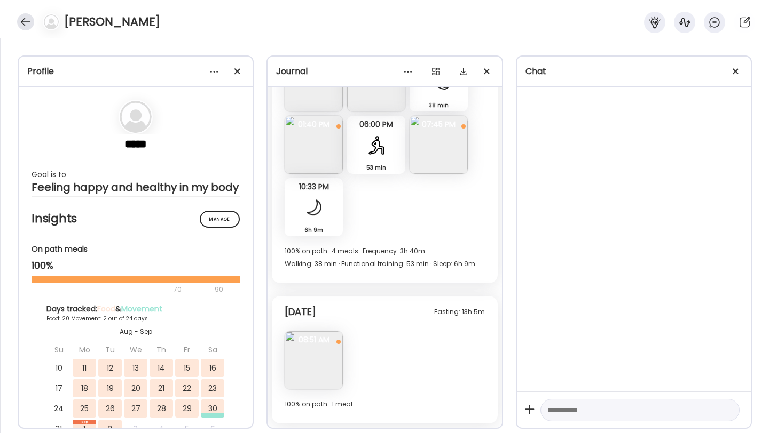
click at [22, 22] on div at bounding box center [25, 21] width 17 height 17
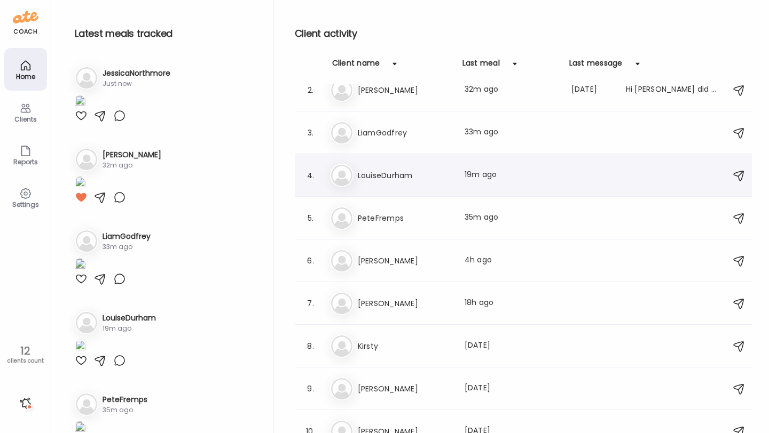
click at [377, 187] on div "Lo LouiseDurham Last meal: 19m ago" at bounding box center [525, 175] width 390 height 23
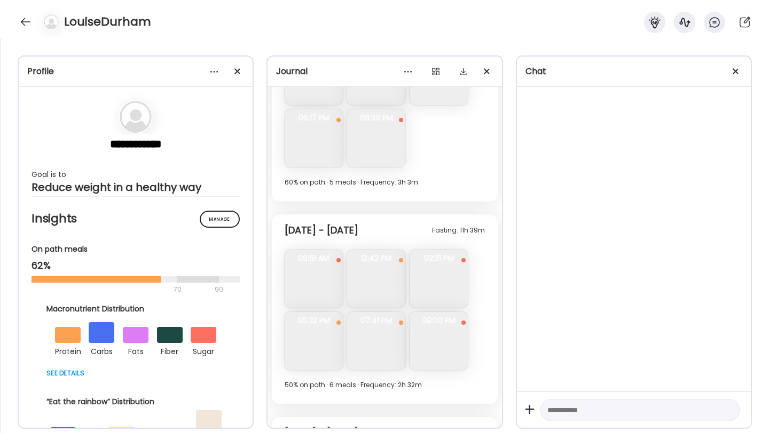
scroll to position [6663, 0]
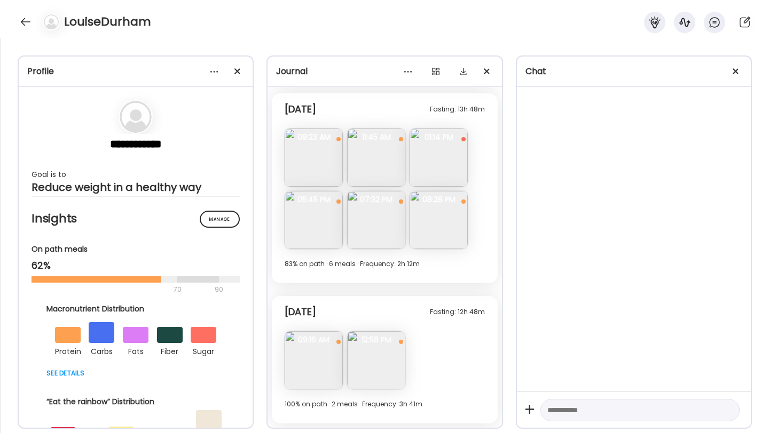
click at [376, 367] on img at bounding box center [376, 360] width 58 height 58
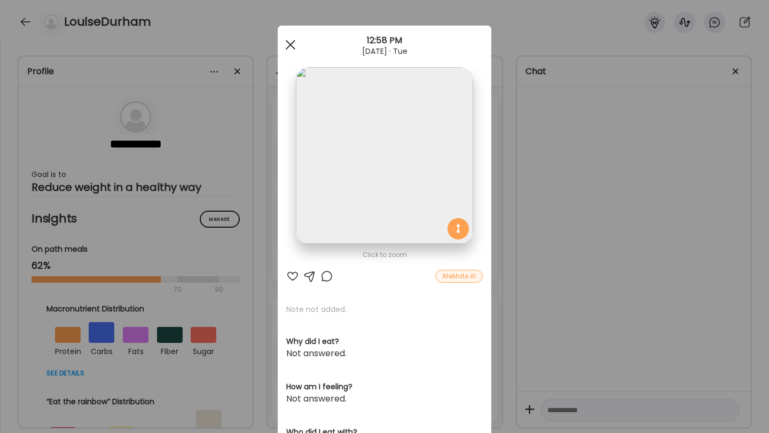
click at [291, 44] on span at bounding box center [291, 45] width 10 height 10
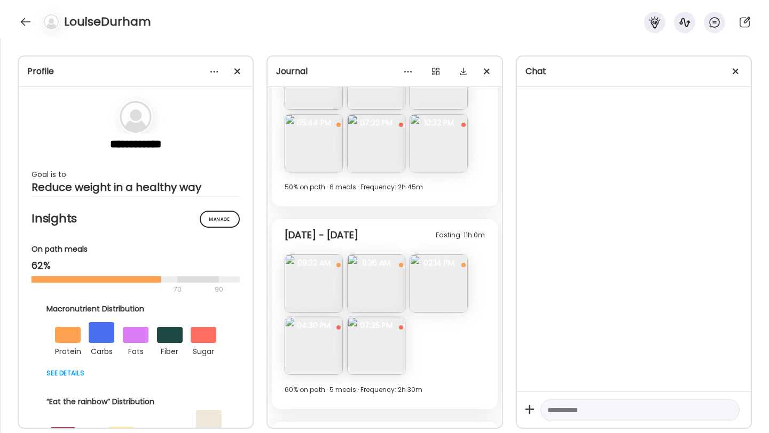
scroll to position [5090, 0]
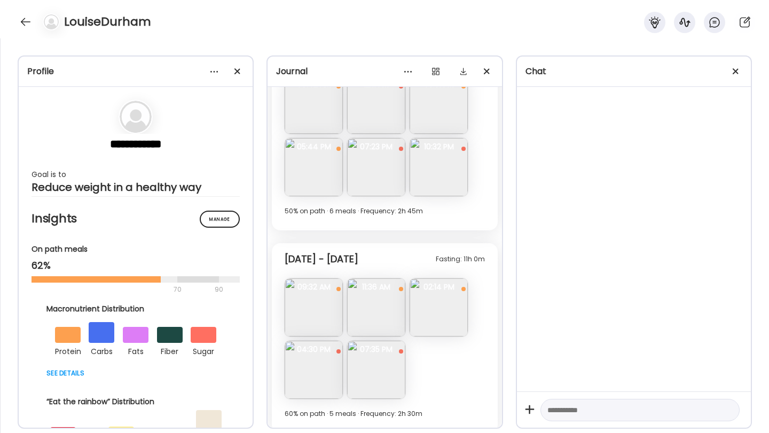
click at [318, 310] on img at bounding box center [313, 308] width 58 height 58
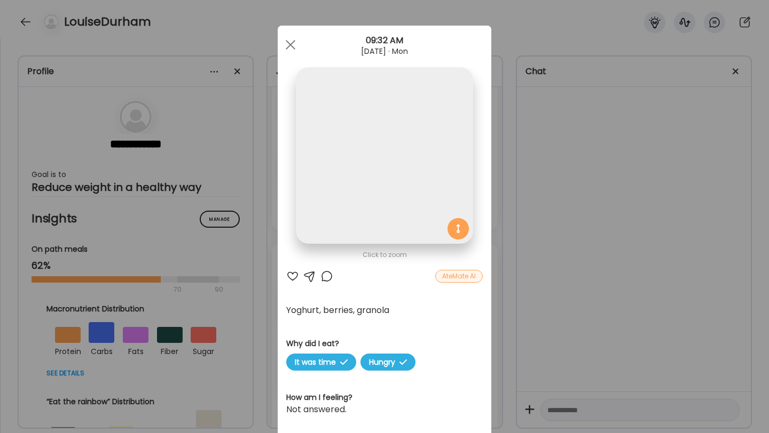
click at [291, 276] on div at bounding box center [292, 276] width 13 height 13
click at [296, 50] on div at bounding box center [290, 44] width 21 height 21
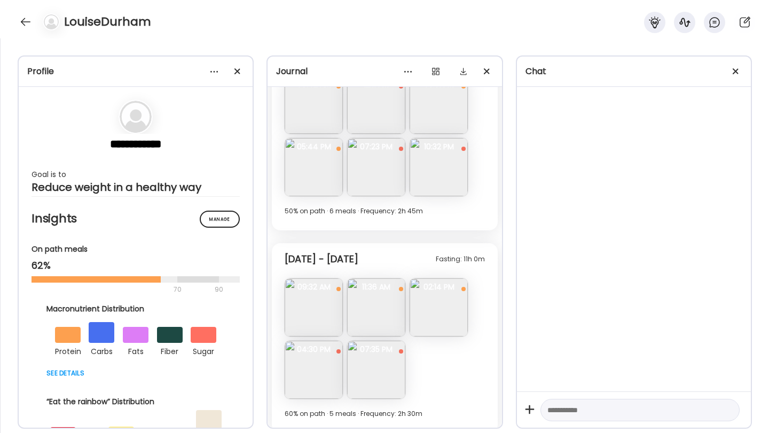
click at [382, 318] on img at bounding box center [376, 308] width 58 height 58
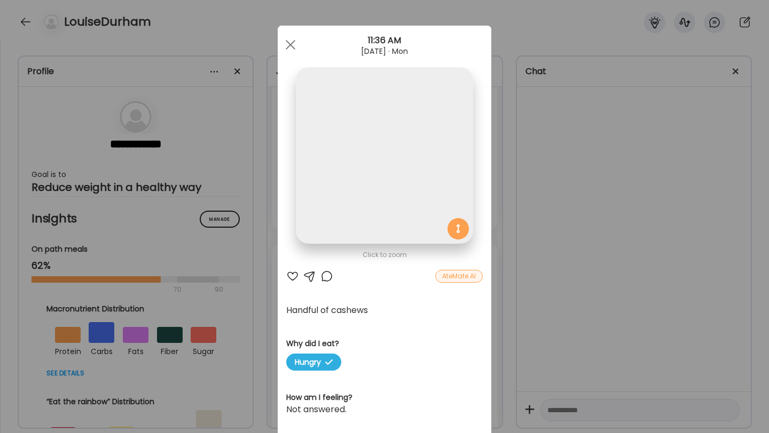
click at [292, 274] on div at bounding box center [292, 276] width 13 height 13
click at [285, 32] on div "Ate Coach Dashboard 11:36 AM Aug 25, 2025 · Mon" at bounding box center [384, 45] width 213 height 38
click at [290, 48] on div at bounding box center [290, 44] width 21 height 21
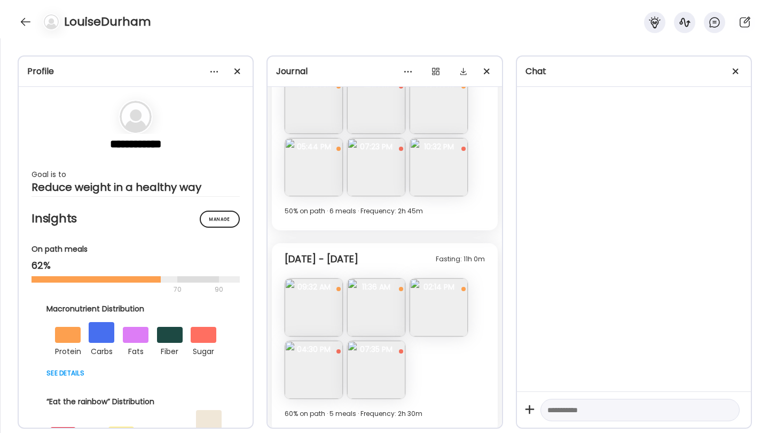
click at [437, 292] on img at bounding box center [438, 308] width 58 height 58
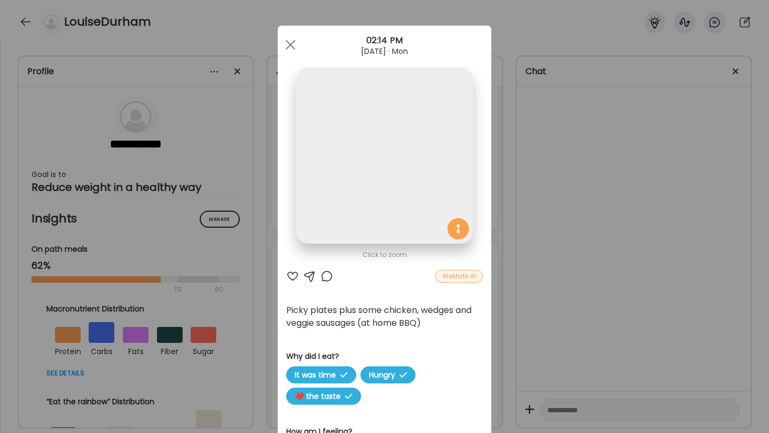
click at [292, 276] on div at bounding box center [292, 276] width 13 height 13
click at [289, 44] on span at bounding box center [291, 45] width 10 height 10
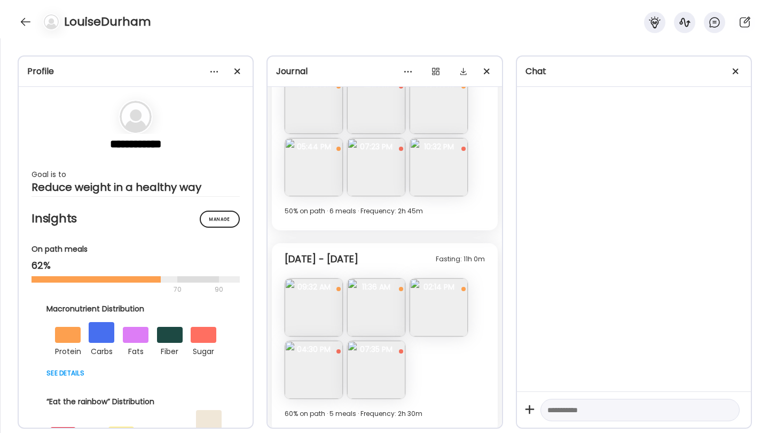
click at [303, 374] on img at bounding box center [313, 370] width 58 height 58
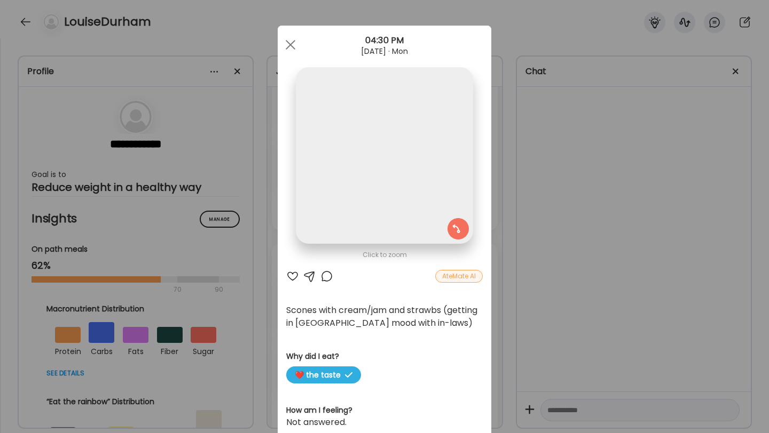
click at [291, 273] on div at bounding box center [292, 276] width 13 height 13
click at [292, 46] on span at bounding box center [291, 45] width 10 height 10
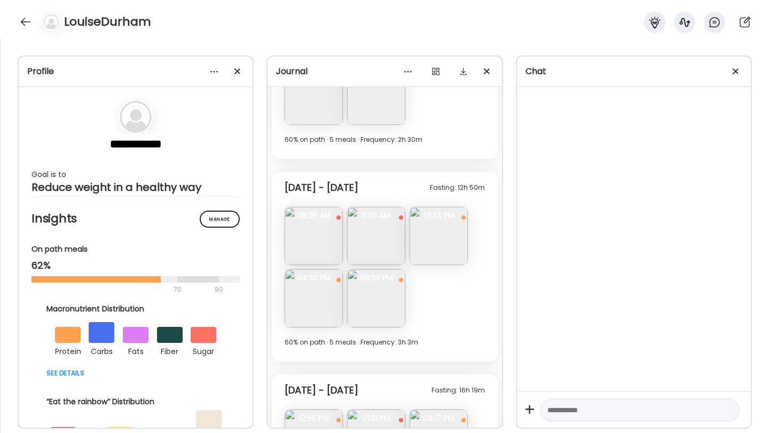
scroll to position [5378, 0]
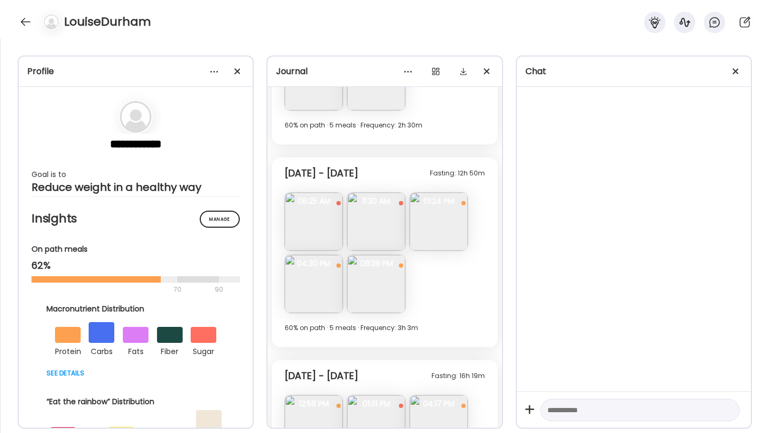
click at [321, 223] on img at bounding box center [313, 222] width 58 height 58
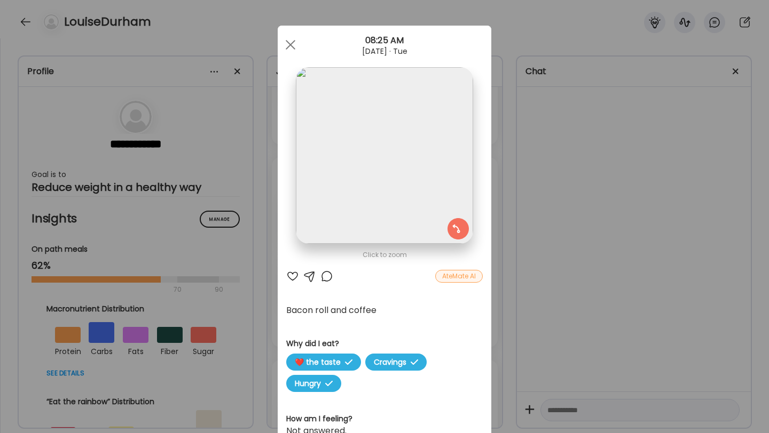
click at [293, 270] on div at bounding box center [292, 276] width 13 height 13
click at [291, 43] on span at bounding box center [291, 45] width 10 height 10
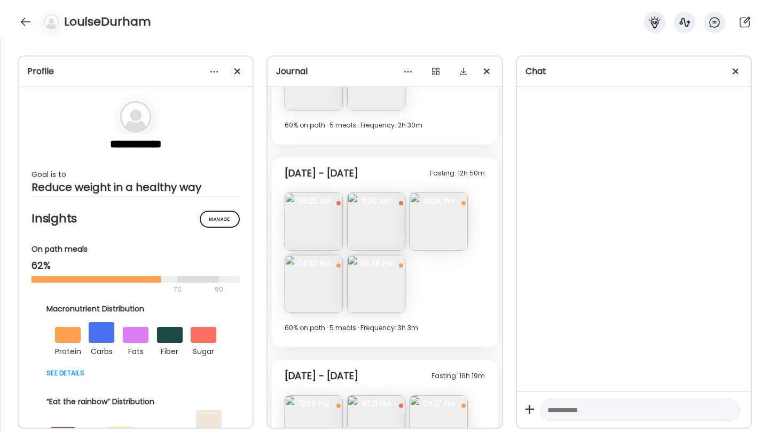
click at [377, 233] on img at bounding box center [376, 222] width 58 height 58
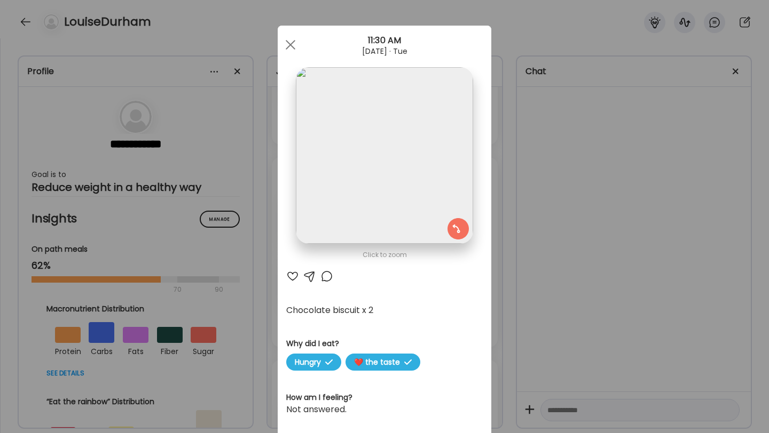
click at [284, 35] on div "11:30 AM" at bounding box center [384, 40] width 213 height 13
click at [287, 37] on div at bounding box center [290, 44] width 21 height 21
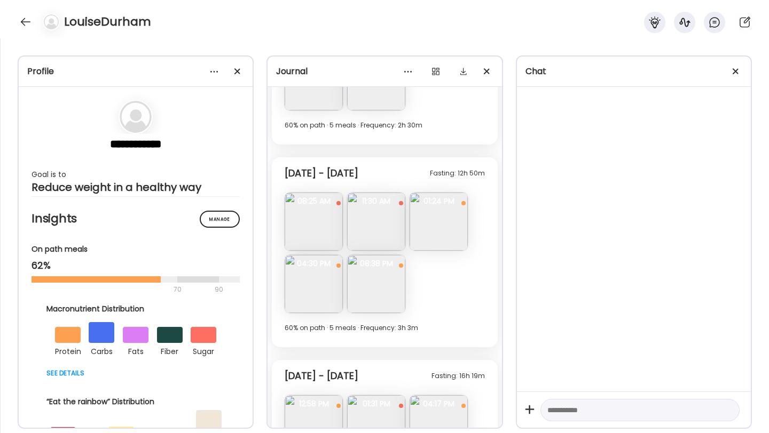
click at [445, 226] on img at bounding box center [438, 222] width 58 height 58
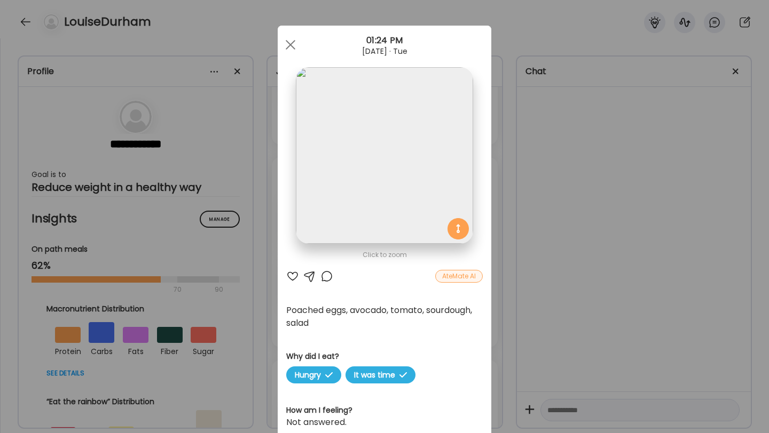
click at [291, 274] on div at bounding box center [292, 276] width 13 height 13
click at [284, 41] on div at bounding box center [290, 44] width 21 height 21
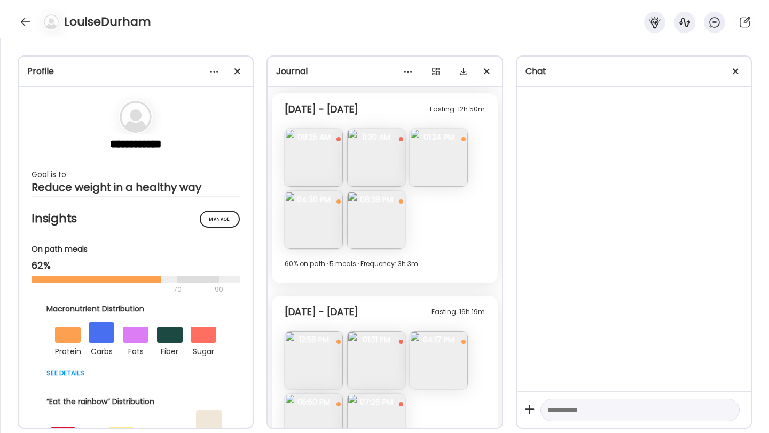
scroll to position [5447, 0]
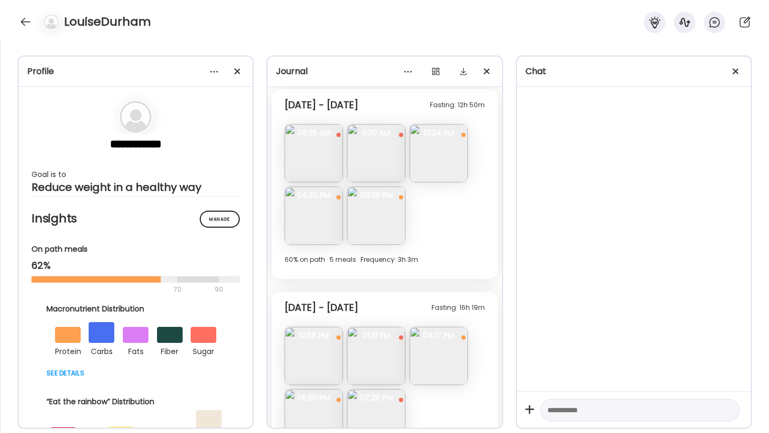
click at [368, 206] on img at bounding box center [376, 216] width 58 height 58
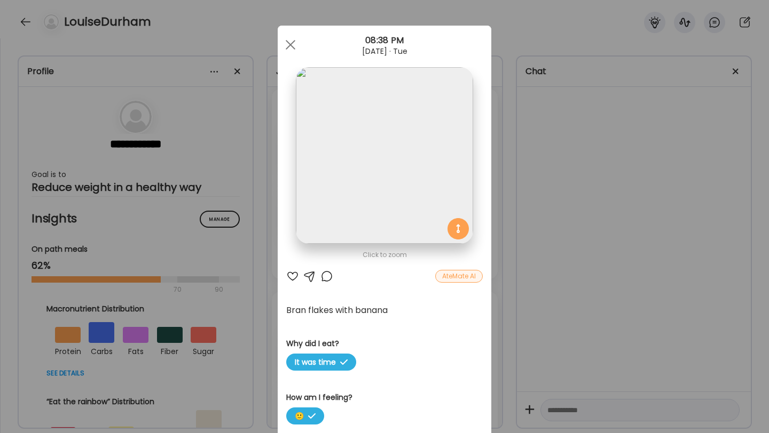
click at [291, 276] on div at bounding box center [292, 276] width 13 height 13
click at [287, 36] on div at bounding box center [290, 44] width 21 height 21
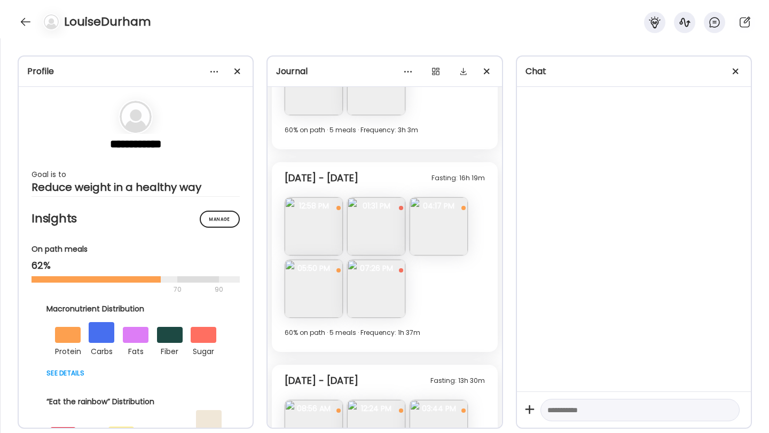
scroll to position [5587, 0]
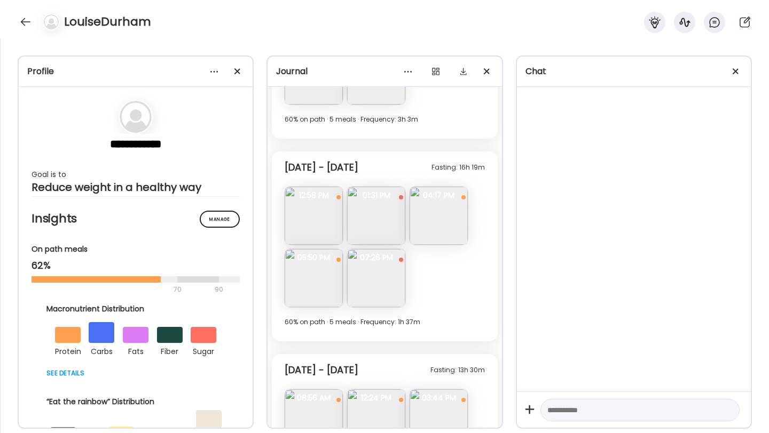
click at [313, 225] on img at bounding box center [313, 216] width 58 height 58
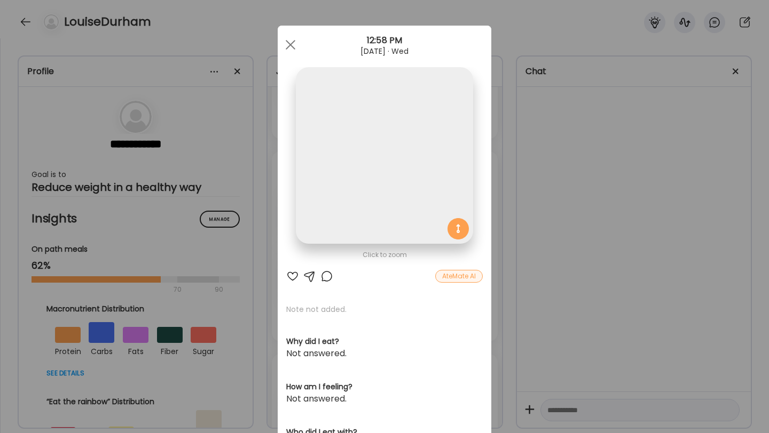
click at [291, 279] on div at bounding box center [292, 276] width 13 height 13
click at [294, 45] on div at bounding box center [290, 44] width 21 height 21
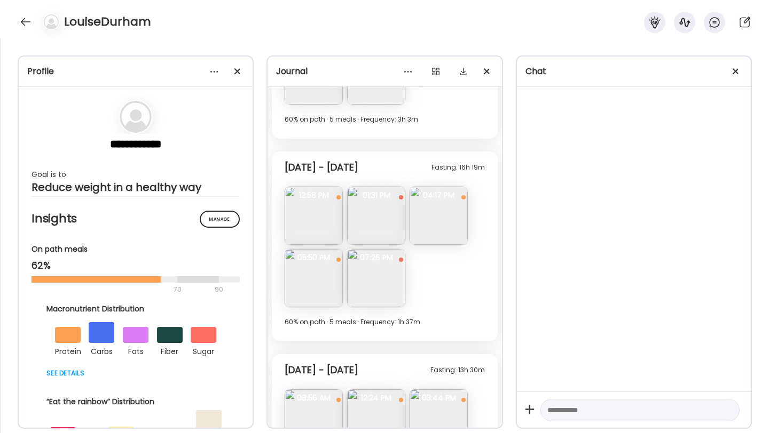
click at [437, 230] on img at bounding box center [438, 216] width 58 height 58
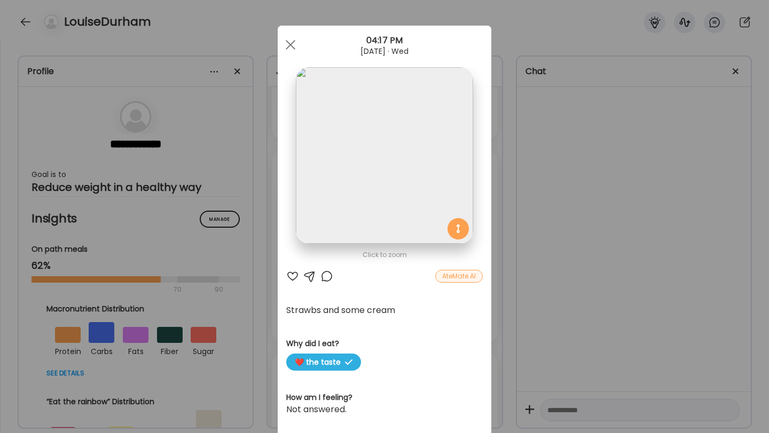
click at [295, 278] on div at bounding box center [292, 276] width 13 height 13
click at [292, 41] on span at bounding box center [291, 45] width 10 height 10
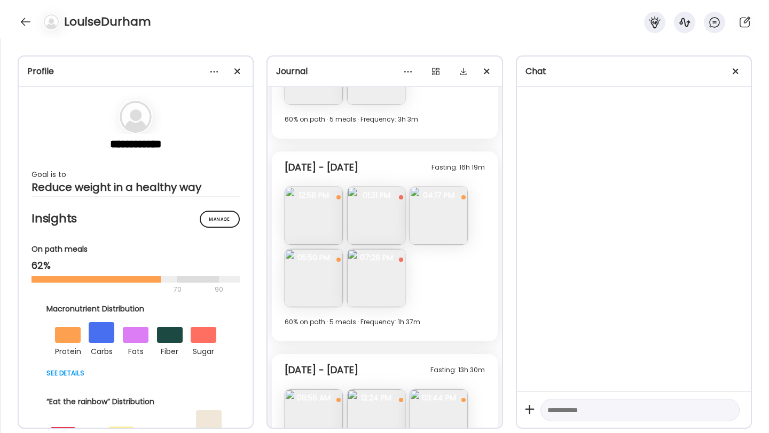
click at [298, 296] on img at bounding box center [313, 278] width 58 height 58
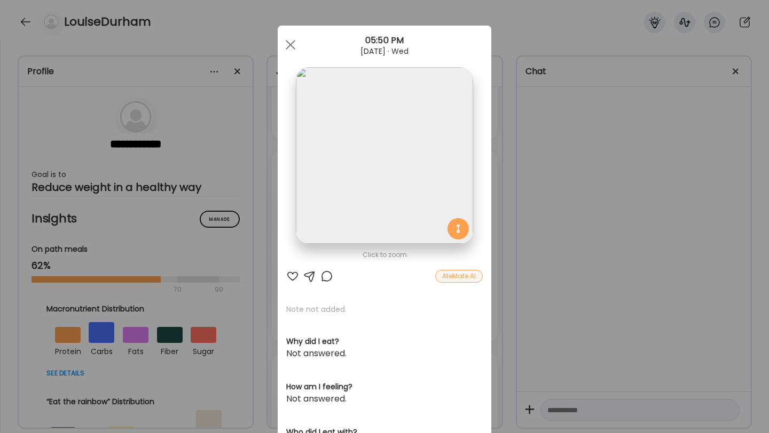
click at [292, 275] on div at bounding box center [292, 276] width 13 height 13
click at [297, 45] on div at bounding box center [290, 44] width 21 height 21
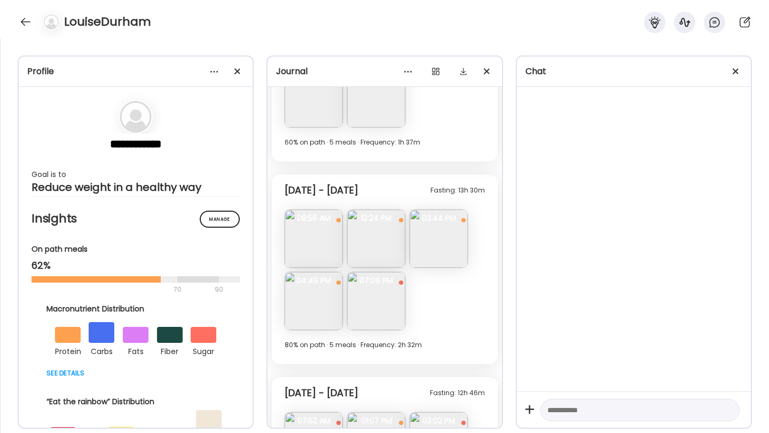
scroll to position [5776, 0]
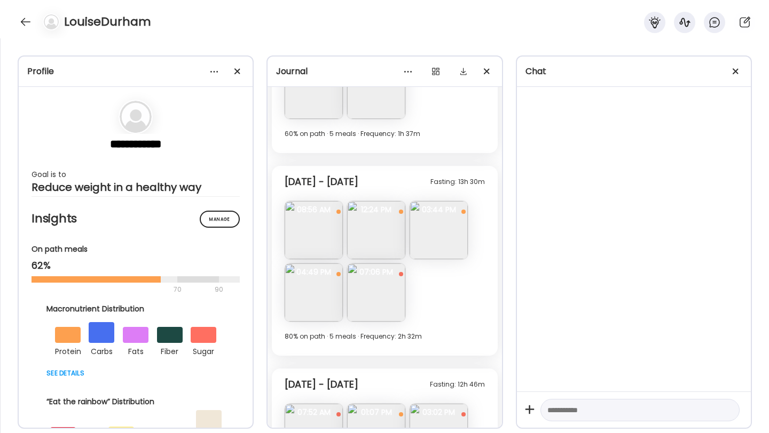
click at [317, 240] on img at bounding box center [313, 230] width 58 height 58
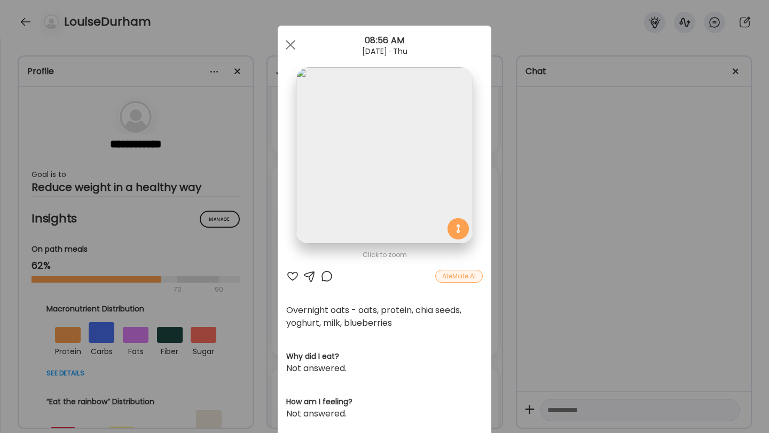
click at [295, 277] on div at bounding box center [292, 276] width 13 height 13
click at [287, 46] on div at bounding box center [290, 44] width 21 height 21
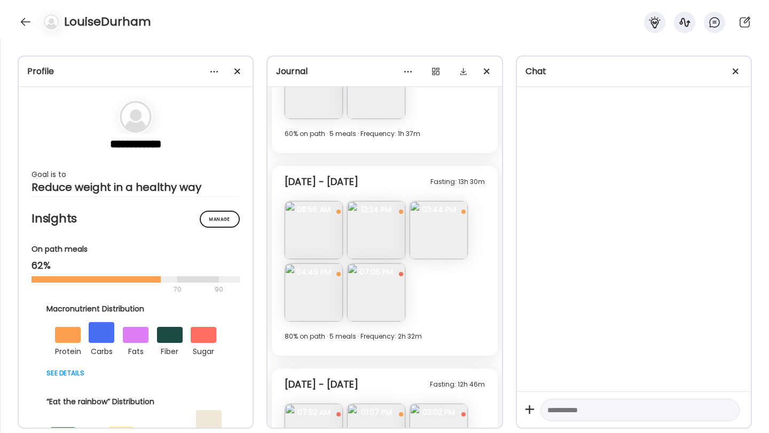
click at [359, 240] on img at bounding box center [376, 230] width 58 height 58
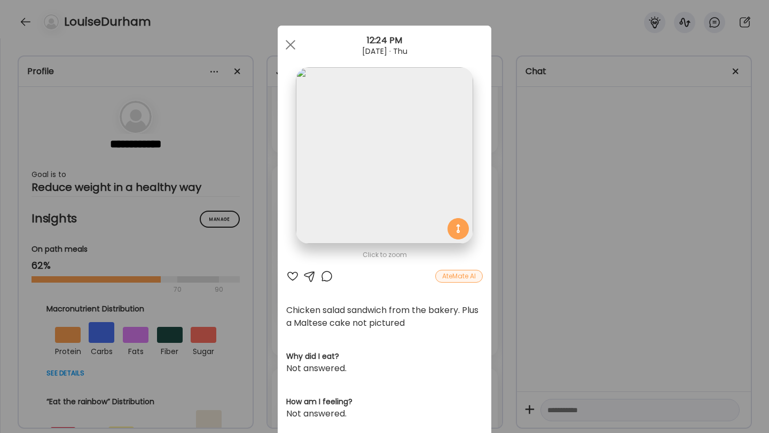
click at [291, 278] on div at bounding box center [292, 276] width 13 height 13
click at [296, 36] on div at bounding box center [290, 44] width 21 height 21
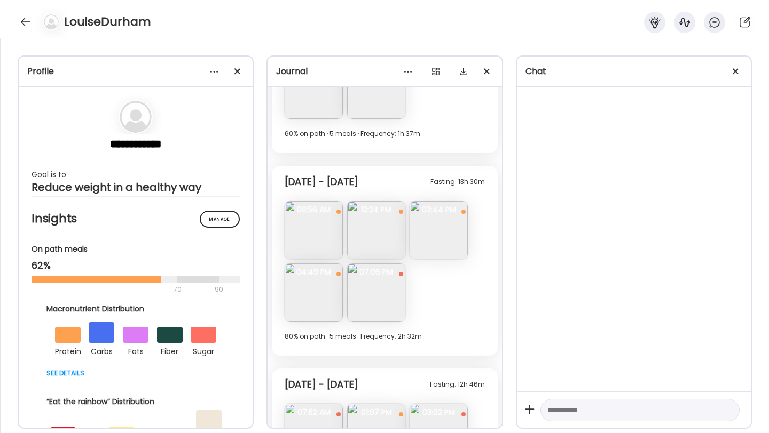
click at [440, 232] on img at bounding box center [438, 230] width 58 height 58
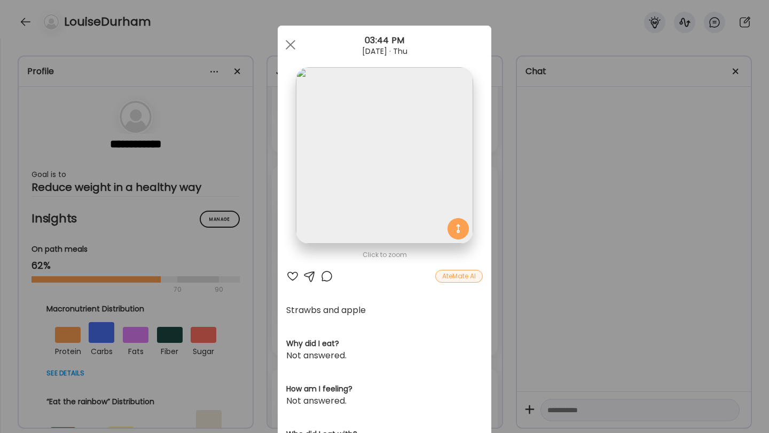
click at [294, 275] on div at bounding box center [292, 276] width 13 height 13
click at [290, 43] on span at bounding box center [291, 45] width 10 height 10
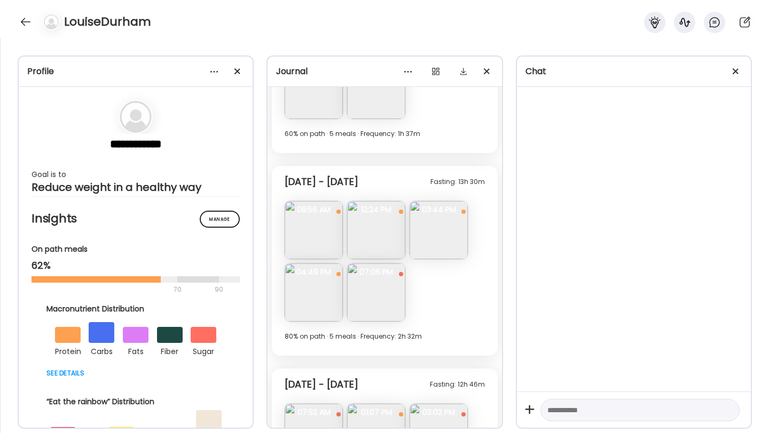
click at [312, 289] on img at bounding box center [313, 293] width 58 height 58
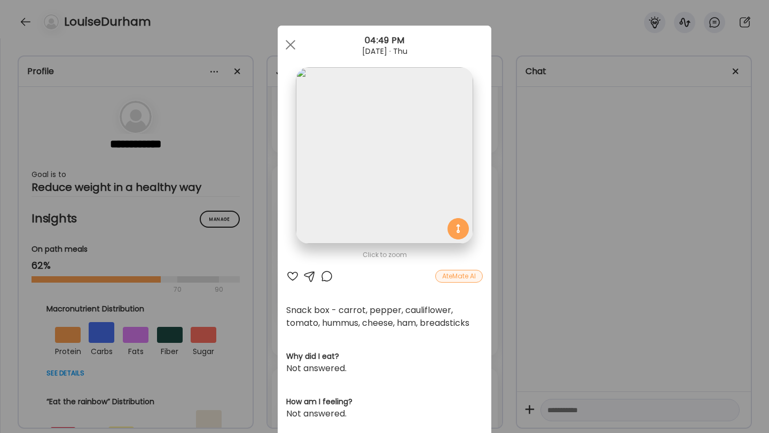
click at [284, 275] on div "Click to zoom AteMate AI Snack box - carrot, pepper, cauliflower, tomato, hummu…" at bounding box center [384, 347] width 213 height 643
click at [291, 273] on div at bounding box center [292, 276] width 13 height 13
click at [291, 48] on div at bounding box center [290, 44] width 21 height 21
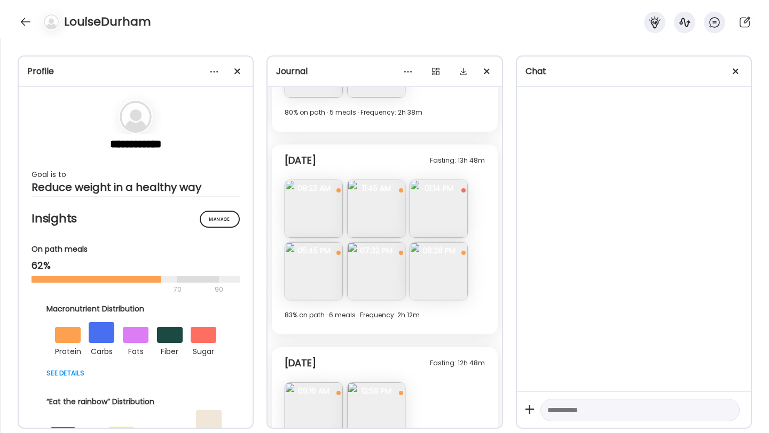
scroll to position [6663, 0]
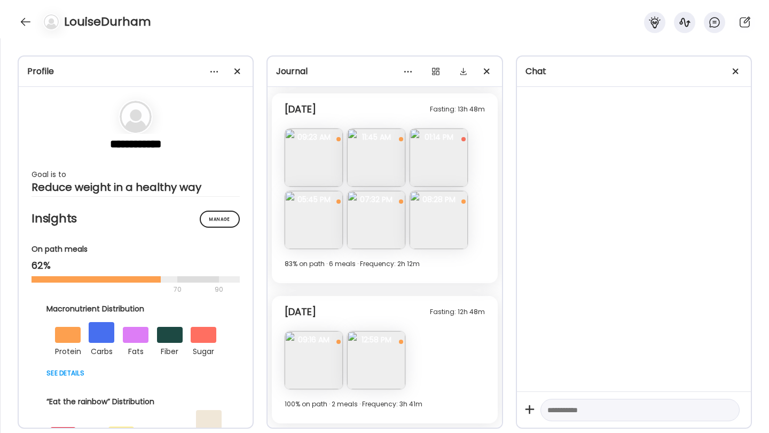
click at [426, 227] on img at bounding box center [438, 220] width 58 height 58
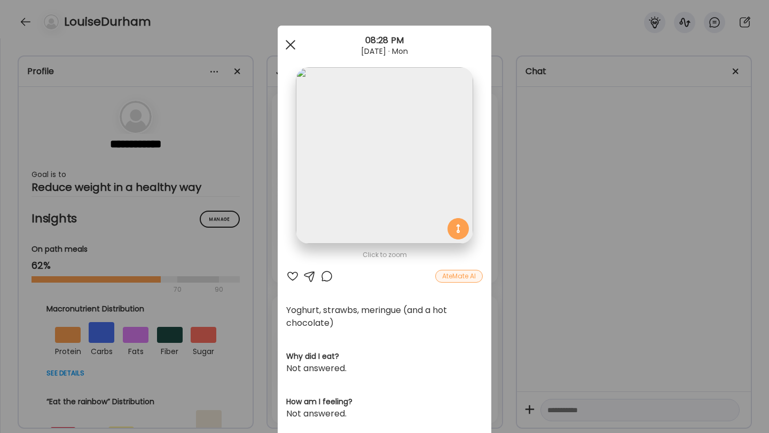
click at [292, 51] on div at bounding box center [290, 44] width 21 height 21
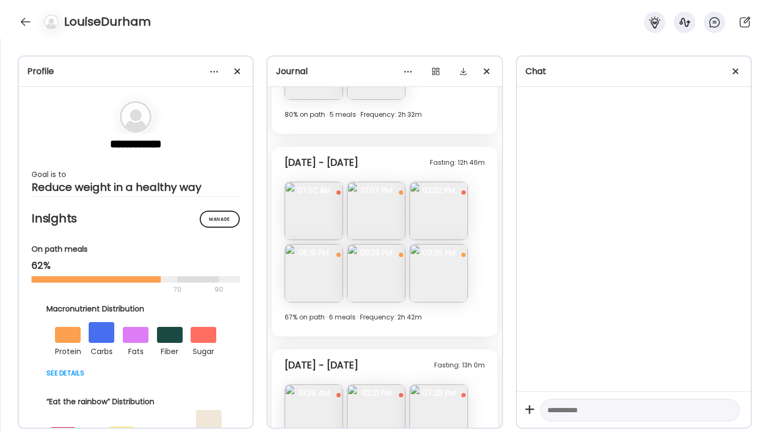
scroll to position [5997, 0]
click at [375, 279] on img at bounding box center [376, 274] width 58 height 58
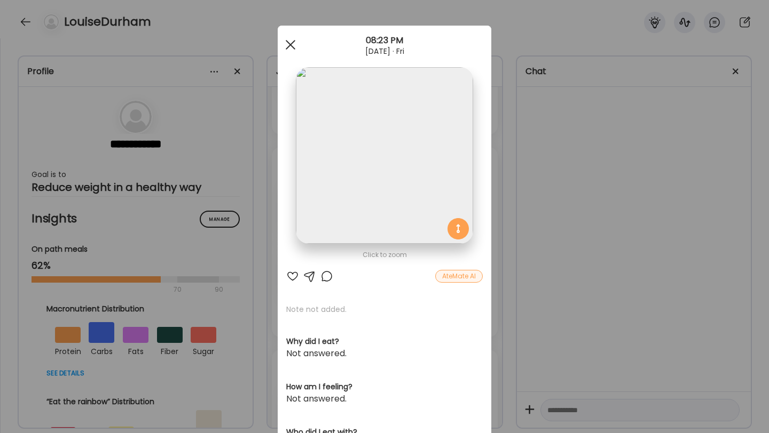
click at [289, 44] on span at bounding box center [291, 45] width 10 height 10
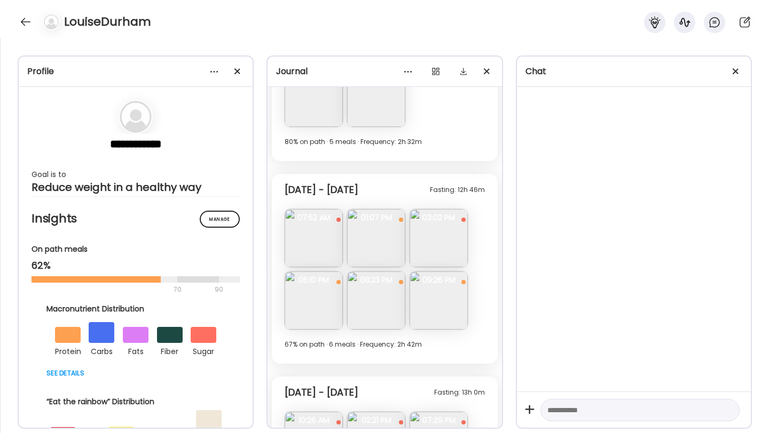
scroll to position [5972, 0]
click at [305, 300] on img at bounding box center [313, 299] width 58 height 58
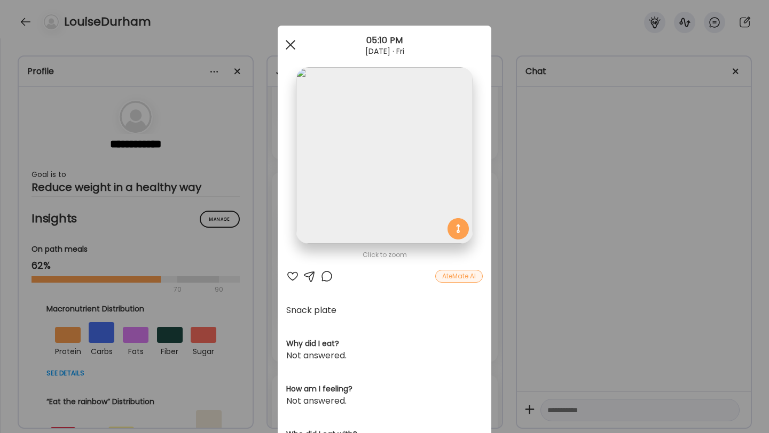
click at [292, 48] on div at bounding box center [290, 44] width 21 height 21
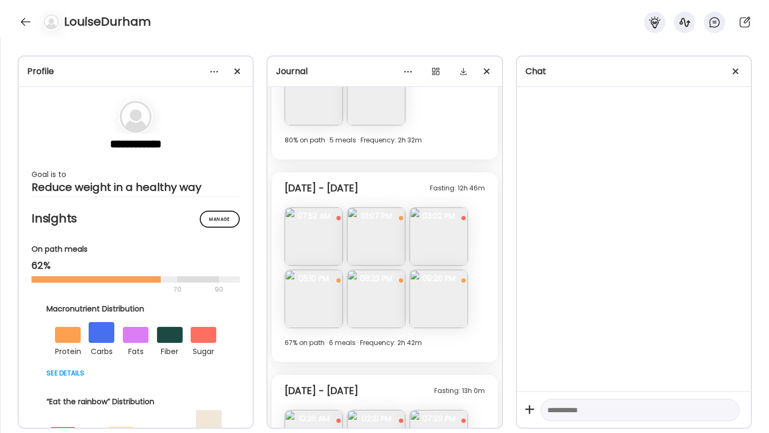
click at [377, 302] on img at bounding box center [376, 299] width 58 height 58
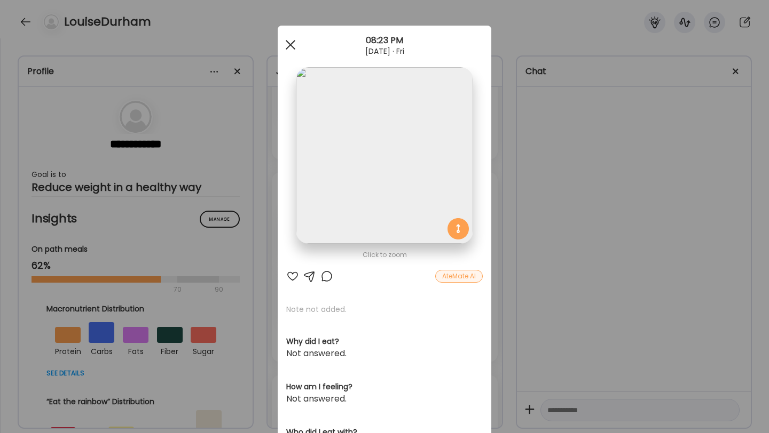
click at [296, 47] on div at bounding box center [290, 44] width 21 height 21
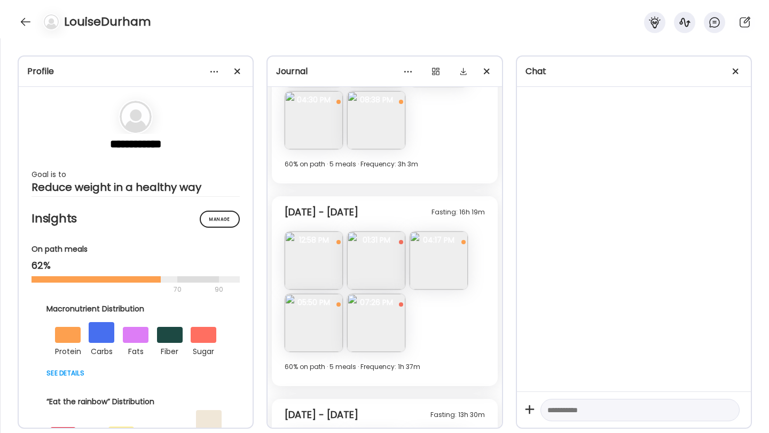
scroll to position [5554, 0]
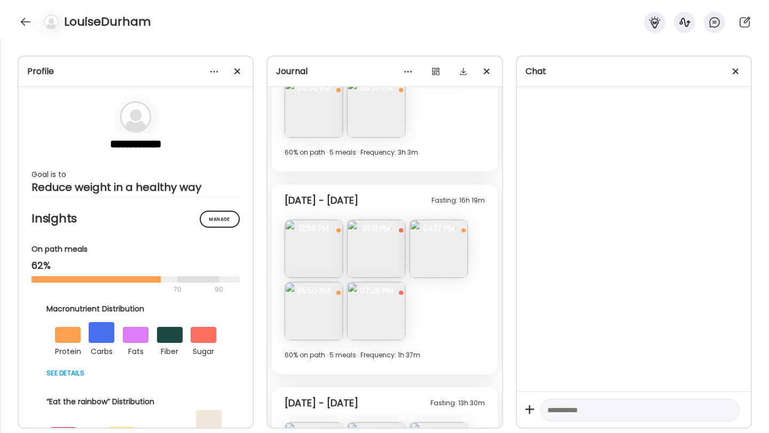
click at [318, 255] on img at bounding box center [313, 249] width 58 height 58
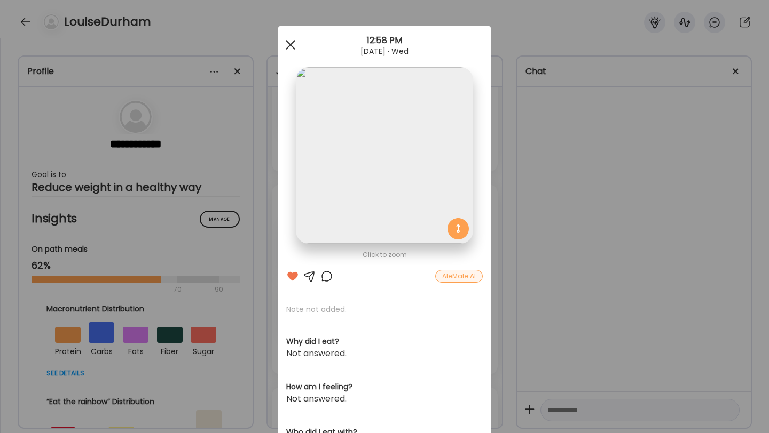
click at [293, 49] on div at bounding box center [290, 44] width 21 height 21
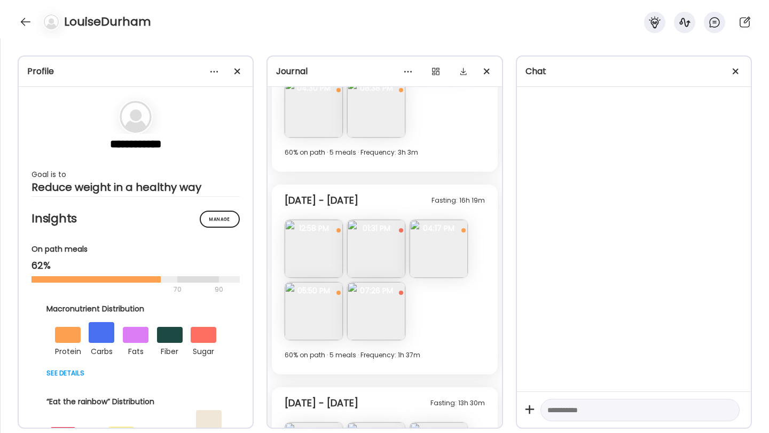
click at [310, 314] on img at bounding box center [313, 311] width 58 height 58
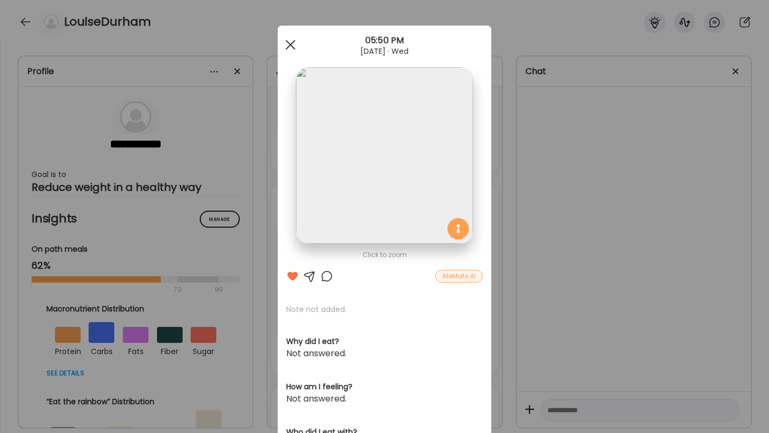
click at [288, 46] on span at bounding box center [291, 45] width 10 height 10
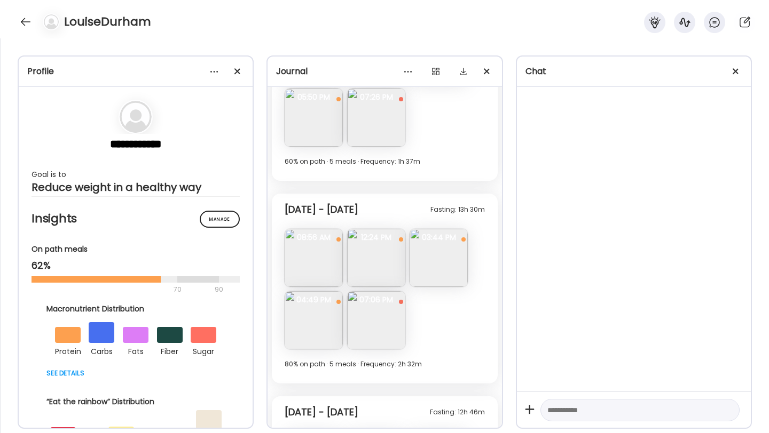
scroll to position [5762, 0]
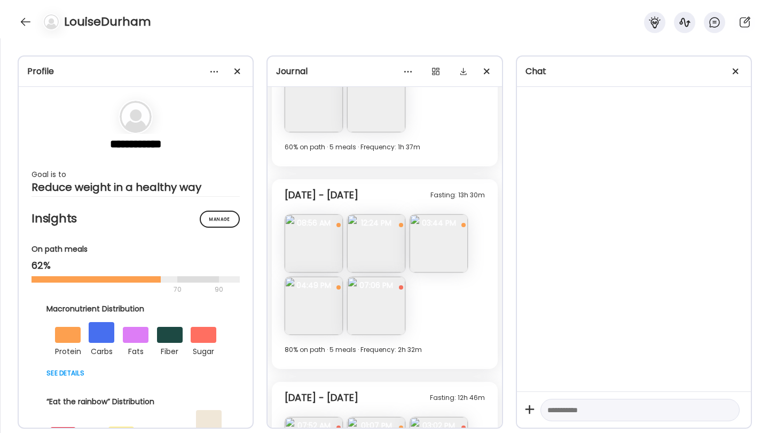
click at [319, 304] on img at bounding box center [313, 306] width 58 height 58
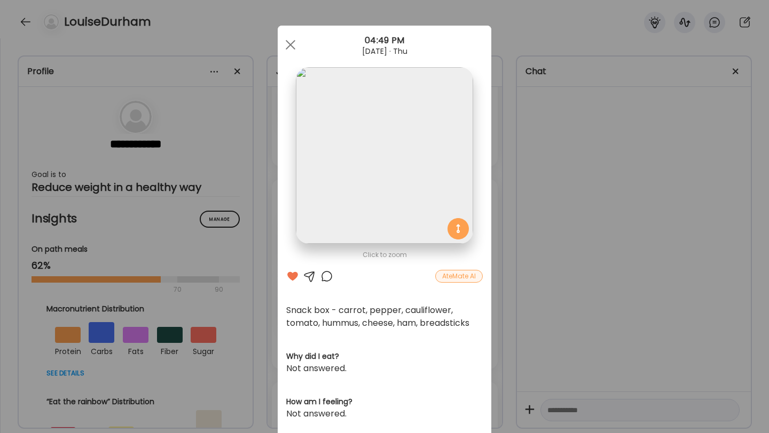
click at [323, 276] on div at bounding box center [326, 276] width 13 height 13
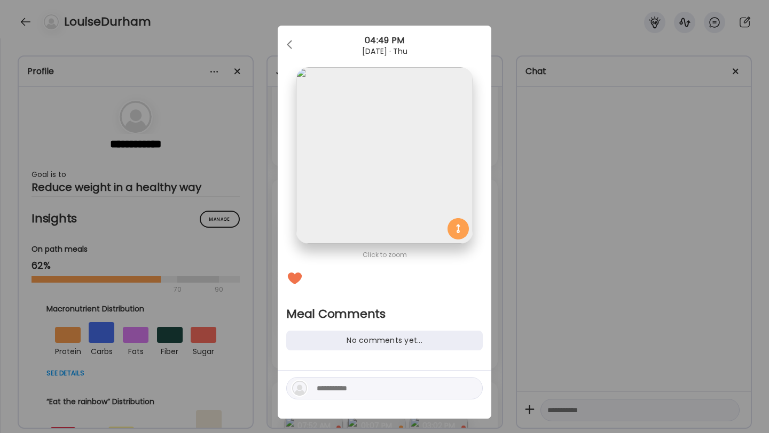
click at [353, 390] on textarea at bounding box center [389, 388] width 144 height 13
type textarea "**********"
click at [470, 382] on div at bounding box center [470, 388] width 15 height 15
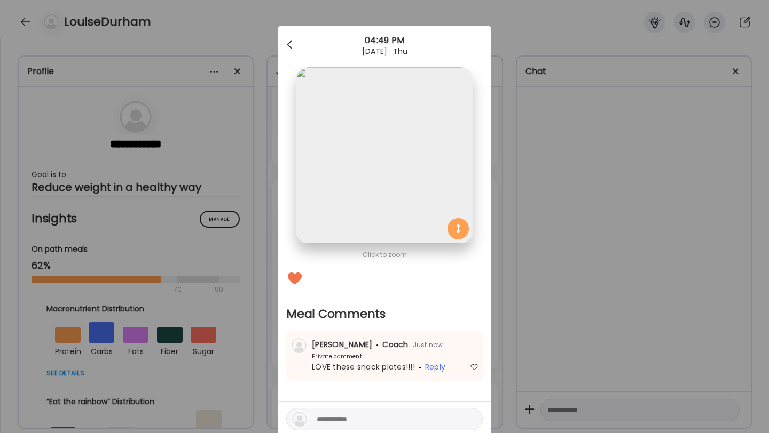
click at [288, 43] on span at bounding box center [289, 42] width 5 height 5
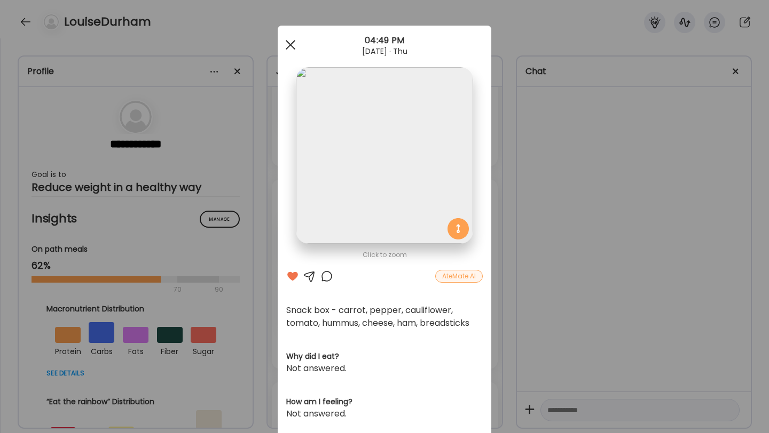
click at [291, 44] on span at bounding box center [291, 45] width 10 height 10
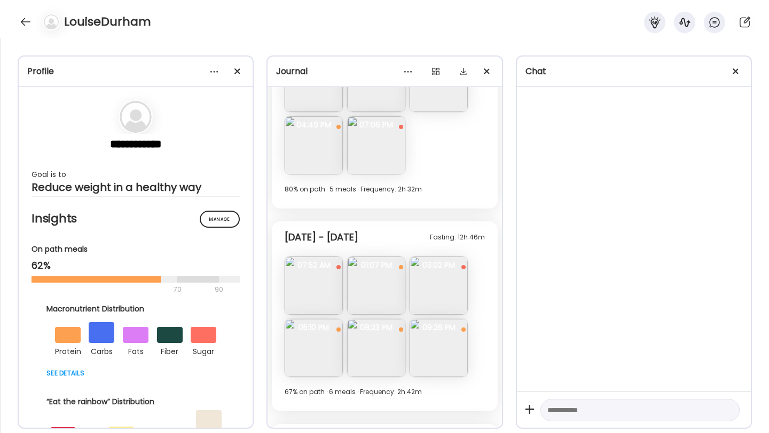
scroll to position [5931, 0]
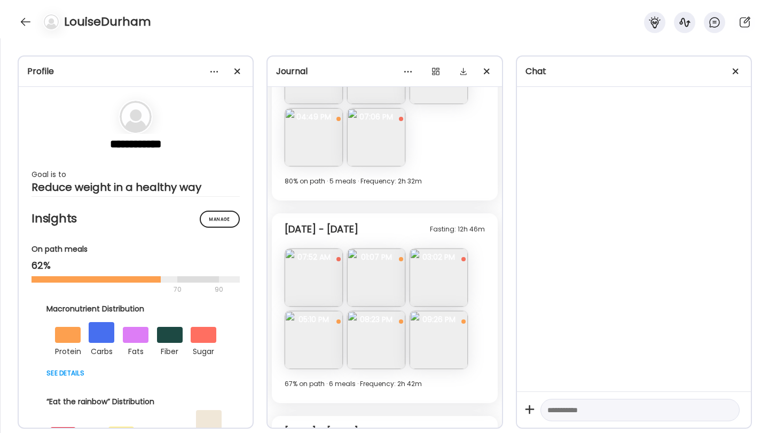
click at [375, 292] on img at bounding box center [376, 278] width 58 height 58
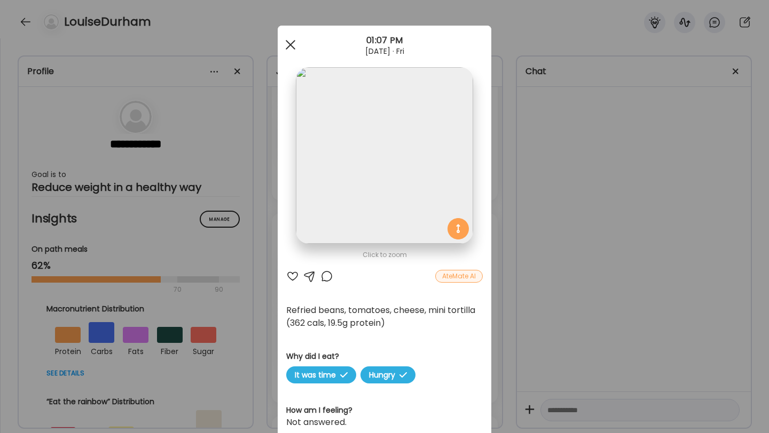
click at [291, 45] on span at bounding box center [291, 45] width 10 height 10
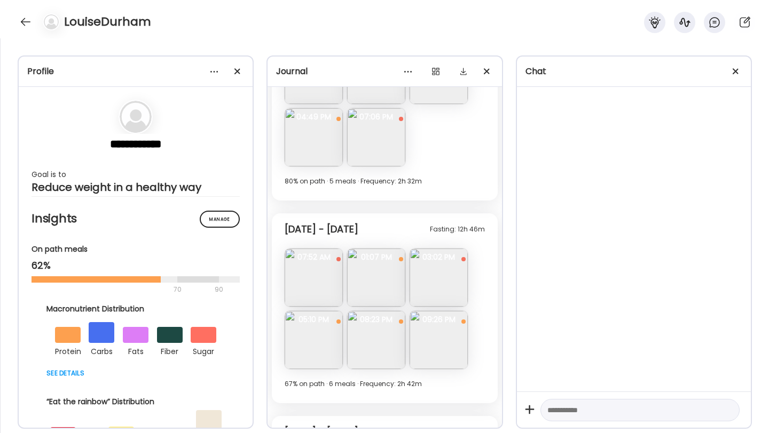
scroll to position [6006, 0]
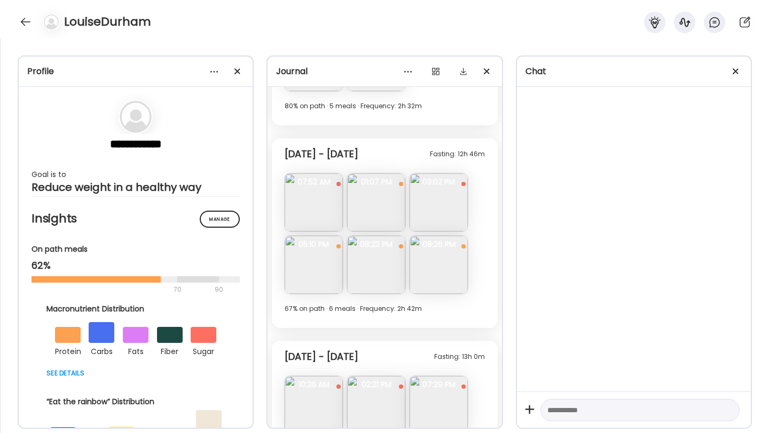
click at [376, 272] on img at bounding box center [376, 265] width 58 height 58
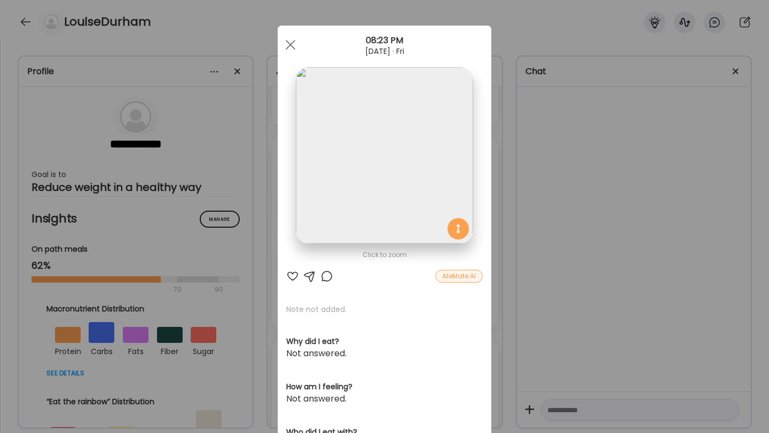
click at [288, 270] on div at bounding box center [292, 276] width 13 height 13
click at [290, 42] on div at bounding box center [290, 44] width 21 height 21
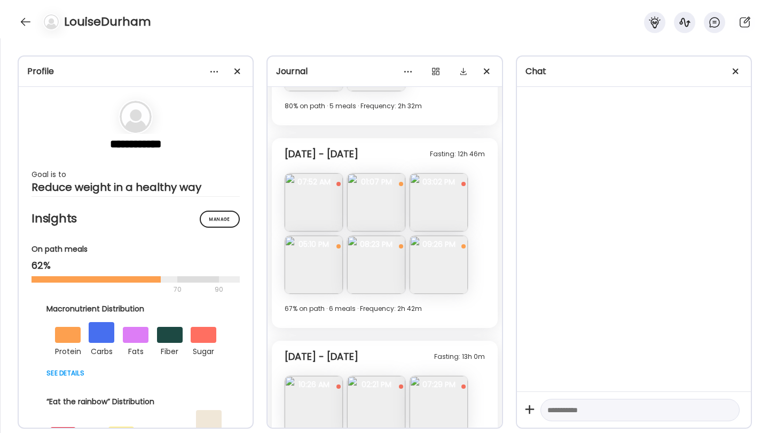
click at [316, 212] on img at bounding box center [313, 202] width 58 height 58
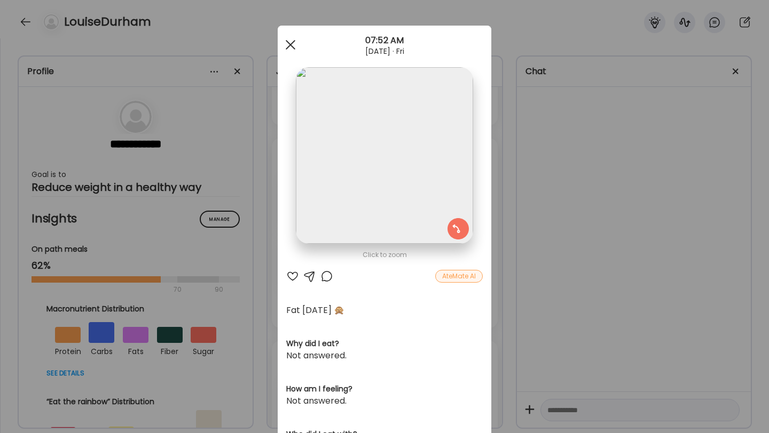
click at [291, 43] on span at bounding box center [291, 45] width 10 height 10
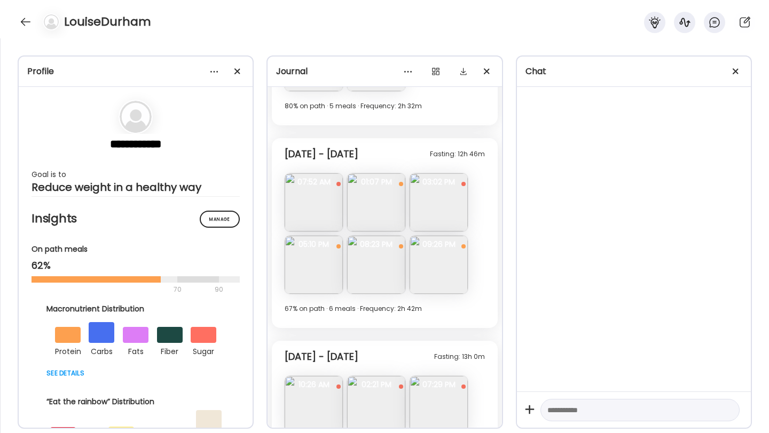
click at [374, 197] on img at bounding box center [376, 202] width 58 height 58
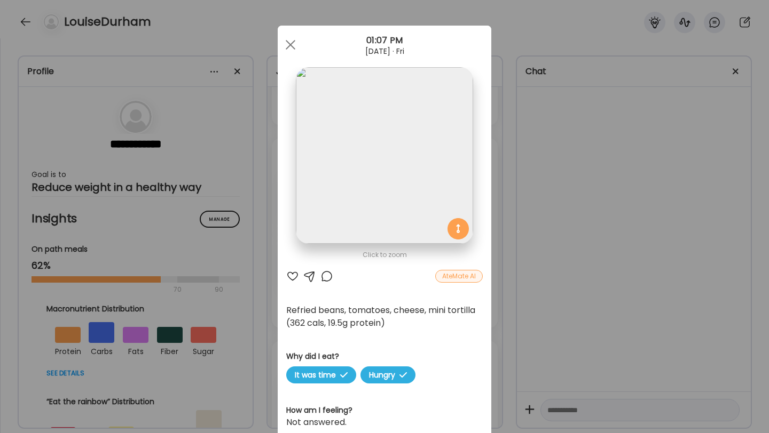
click at [294, 273] on div at bounding box center [292, 276] width 13 height 13
click at [291, 50] on div at bounding box center [290, 44] width 21 height 21
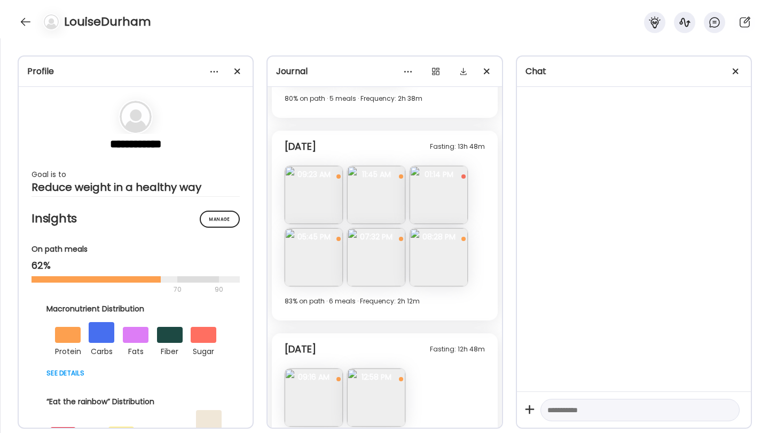
scroll to position [6646, 0]
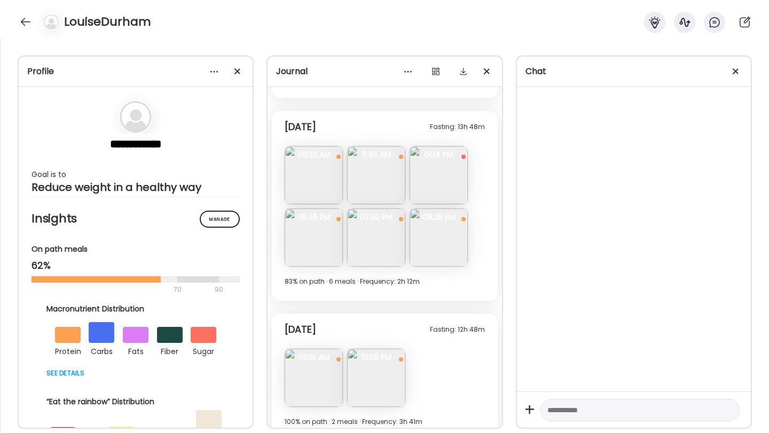
click at [326, 180] on img at bounding box center [313, 175] width 58 height 58
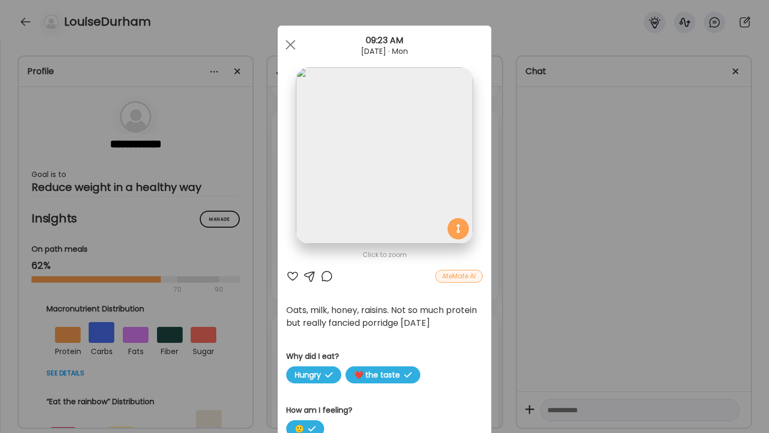
click at [290, 275] on div at bounding box center [292, 276] width 13 height 13
click at [289, 46] on span at bounding box center [291, 45] width 10 height 10
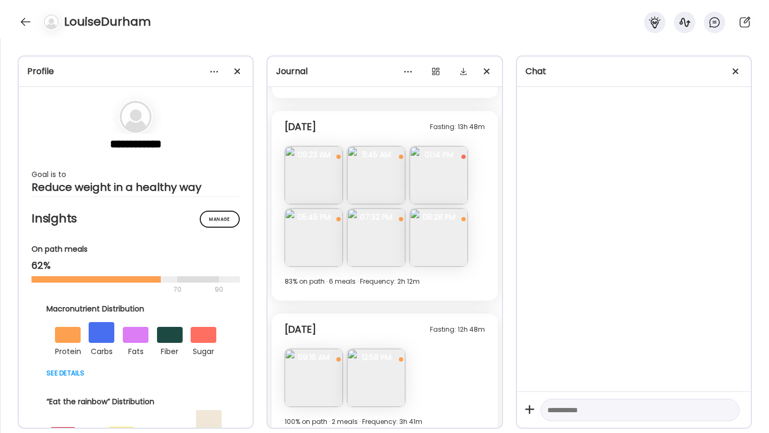
click at [447, 180] on img at bounding box center [438, 175] width 58 height 58
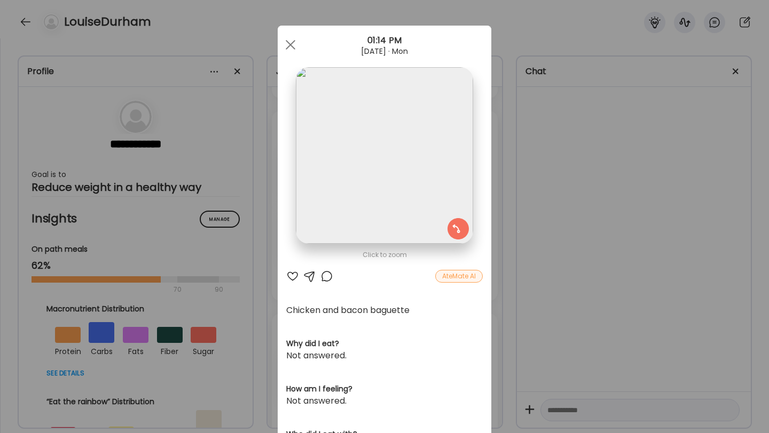
click at [295, 274] on div at bounding box center [292, 276] width 13 height 13
click at [290, 44] on span at bounding box center [291, 45] width 10 height 10
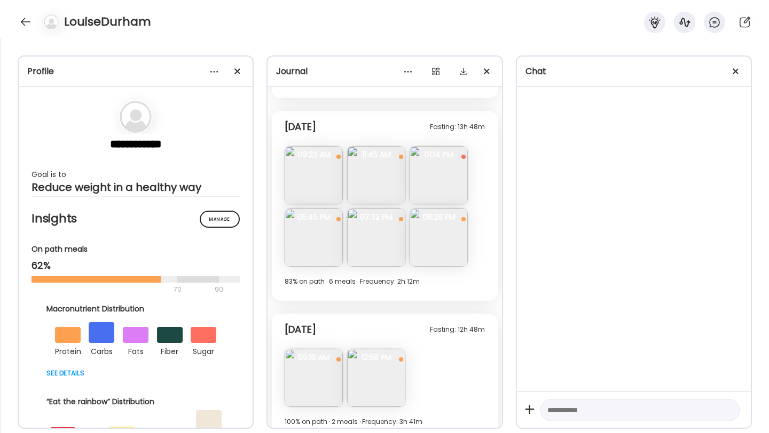
click at [321, 244] on img at bounding box center [313, 238] width 58 height 58
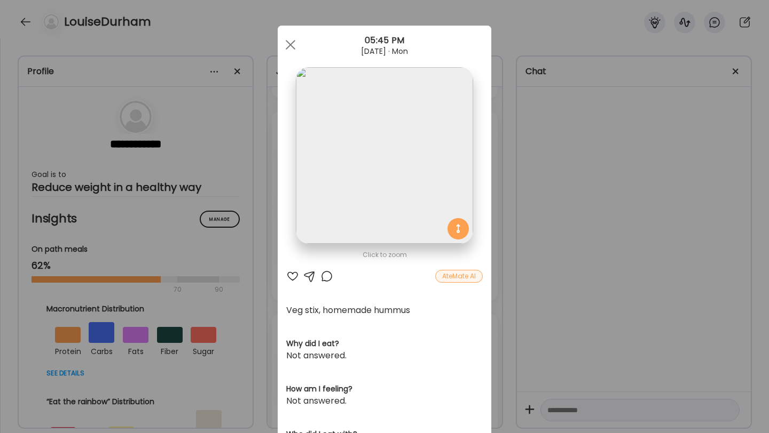
click at [292, 275] on div at bounding box center [292, 276] width 13 height 13
click at [295, 36] on div at bounding box center [290, 44] width 21 height 21
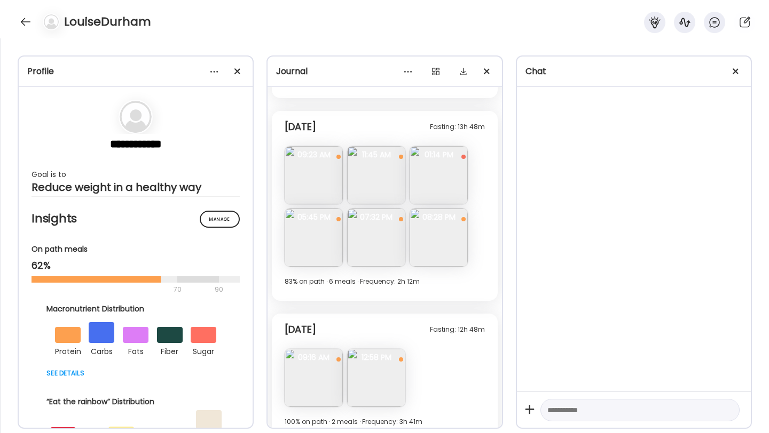
click at [380, 237] on img at bounding box center [376, 238] width 58 height 58
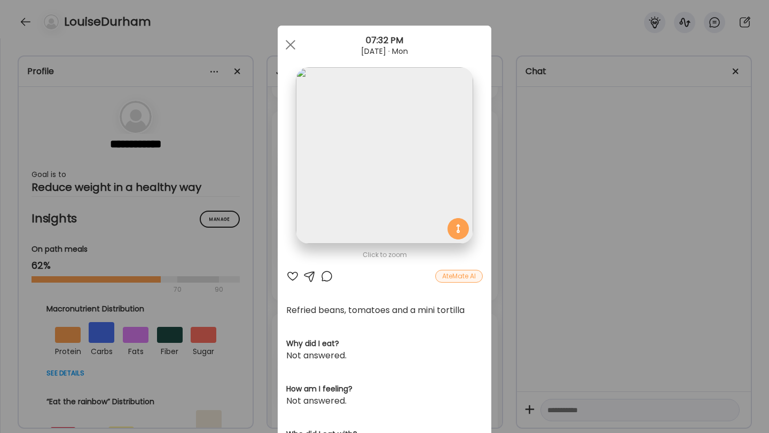
click at [294, 276] on div at bounding box center [292, 276] width 13 height 13
click at [287, 44] on div at bounding box center [290, 44] width 21 height 21
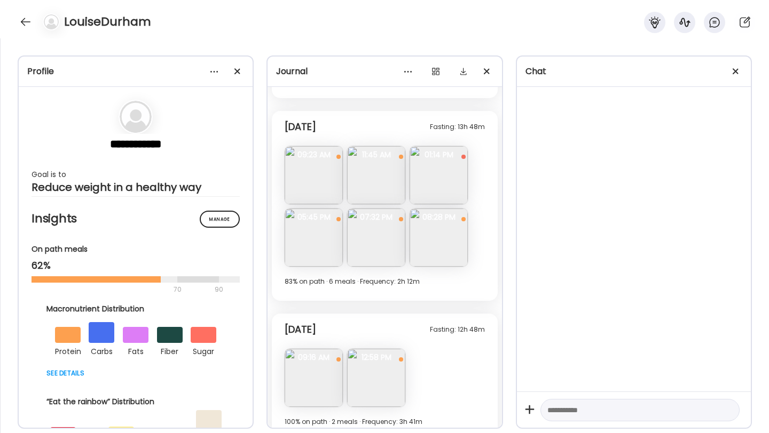
click at [446, 226] on img at bounding box center [438, 238] width 58 height 58
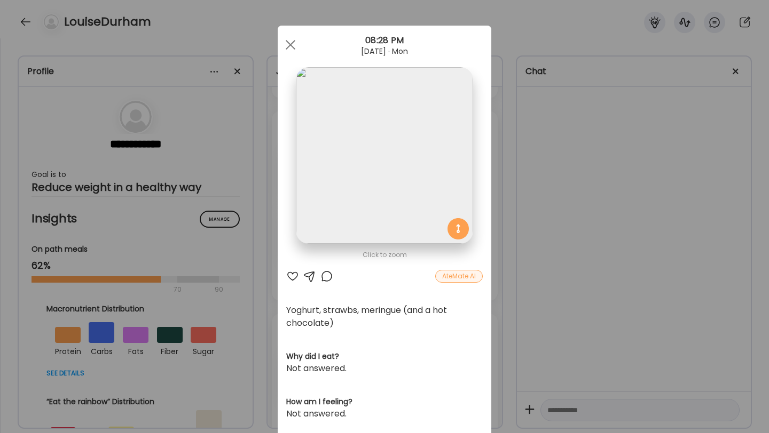
click at [291, 279] on div at bounding box center [292, 276] width 13 height 13
click at [296, 42] on div at bounding box center [290, 44] width 21 height 21
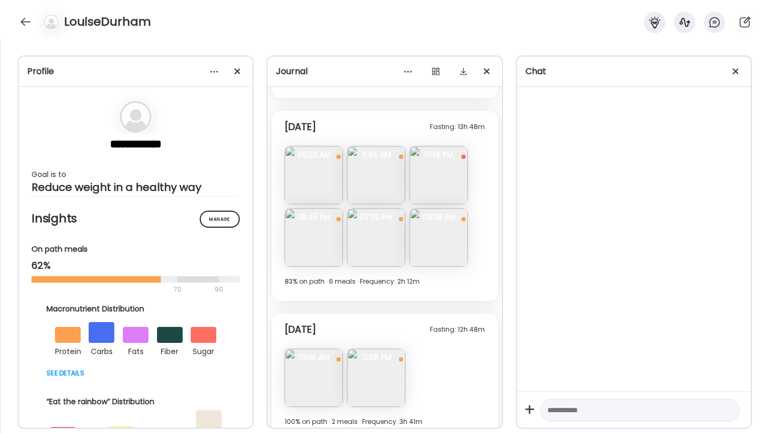
scroll to position [6663, 0]
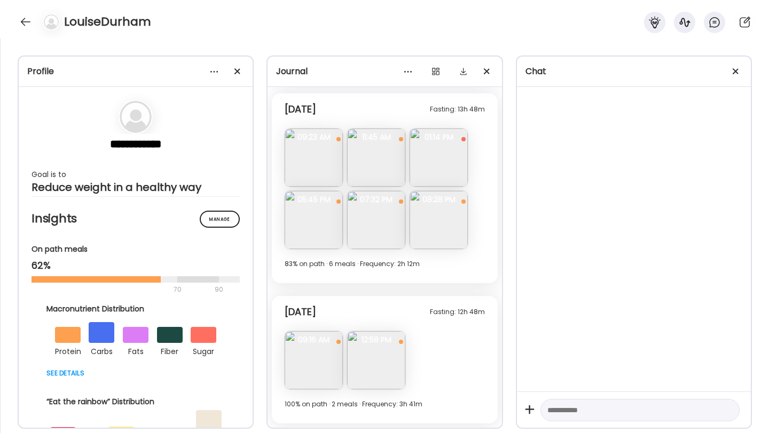
click at [318, 370] on img at bounding box center [313, 360] width 58 height 58
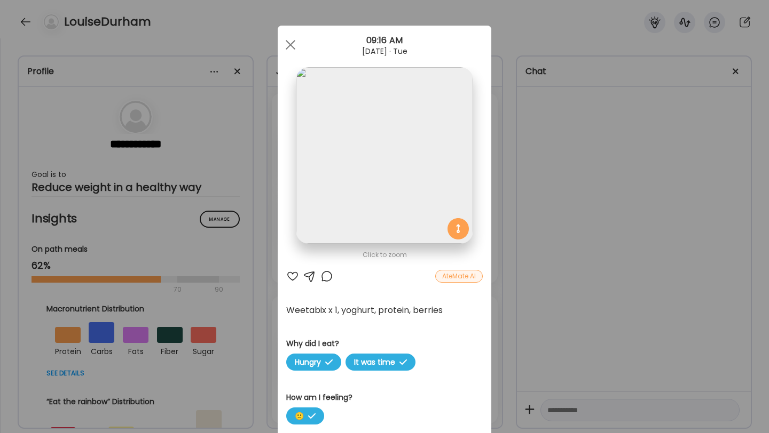
click at [292, 274] on div at bounding box center [292, 276] width 13 height 13
click at [290, 46] on div at bounding box center [290, 44] width 21 height 21
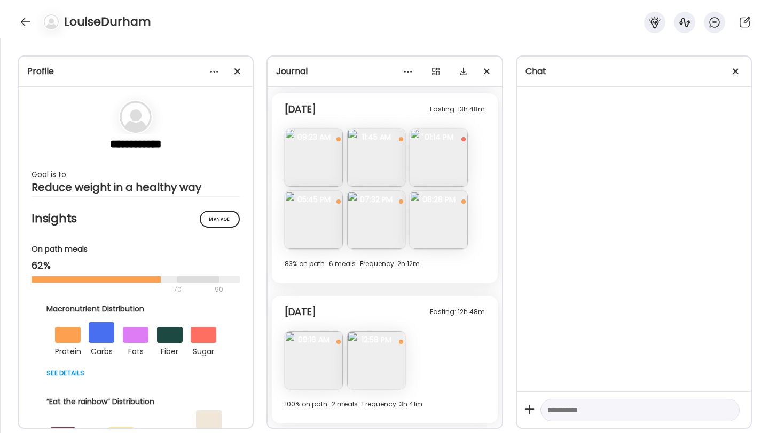
click at [379, 349] on img at bounding box center [376, 360] width 58 height 58
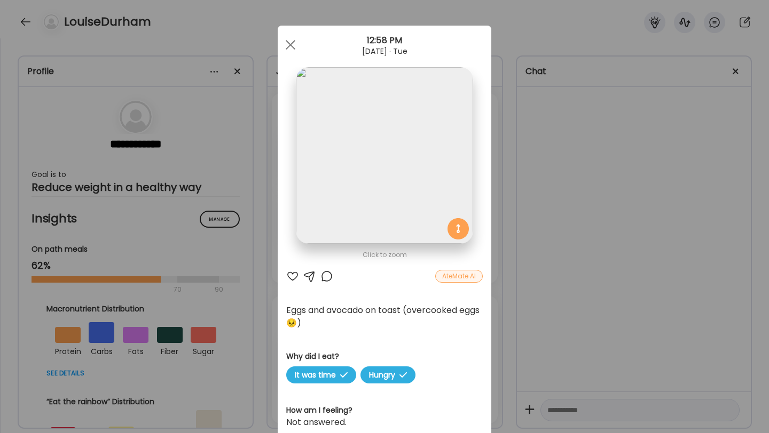
click at [288, 280] on div at bounding box center [292, 276] width 13 height 13
click at [326, 275] on div at bounding box center [326, 276] width 13 height 13
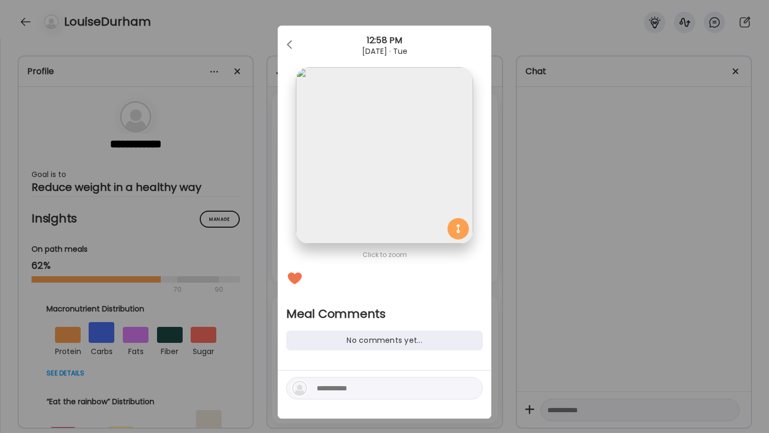
click at [340, 387] on textarea at bounding box center [389, 388] width 144 height 13
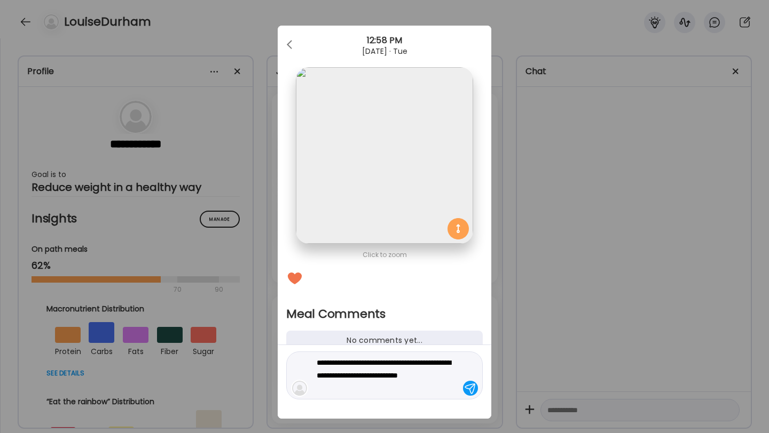
type textarea "**********"
click at [470, 387] on div at bounding box center [470, 388] width 15 height 15
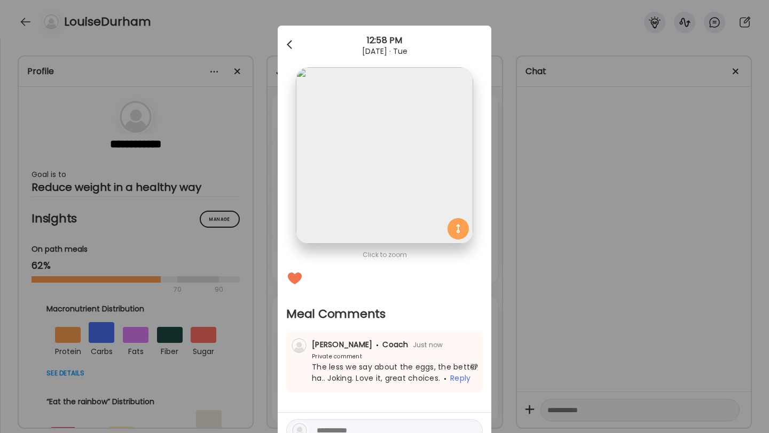
click at [291, 44] on div at bounding box center [290, 44] width 21 height 21
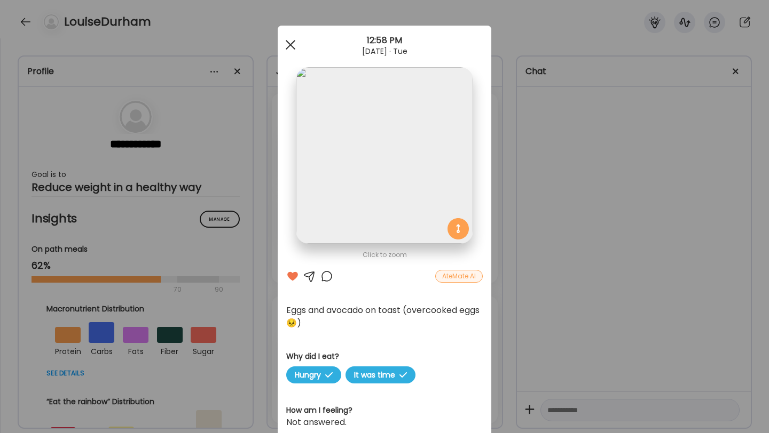
click at [295, 48] on div at bounding box center [290, 44] width 21 height 21
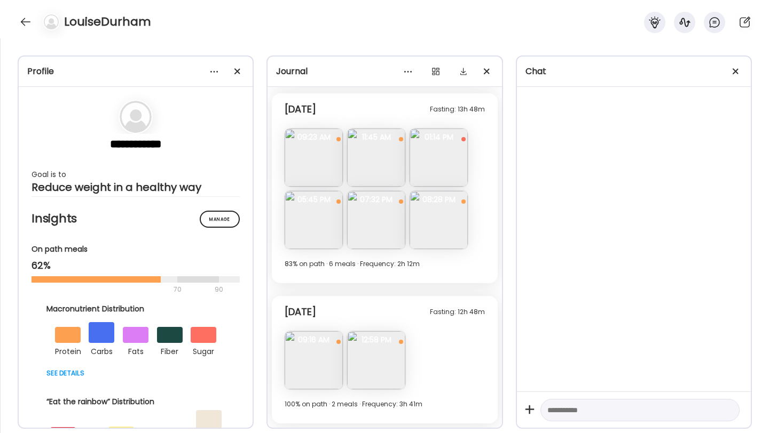
click at [11, 6] on div "LouiseDurham" at bounding box center [384, 19] width 769 height 38
click at [23, 28] on div at bounding box center [25, 21] width 17 height 17
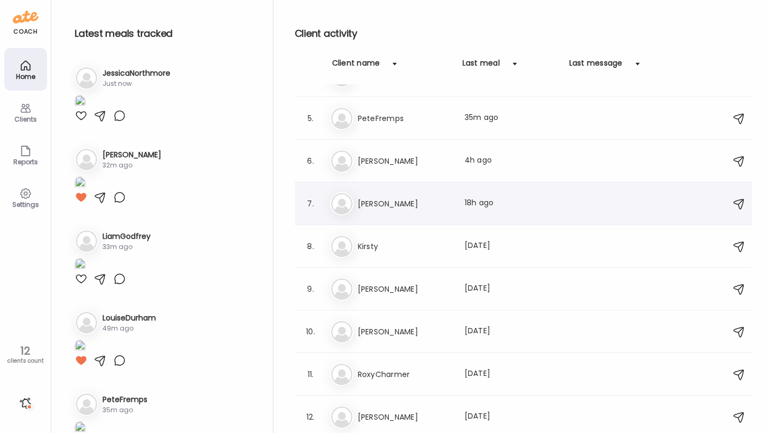
scroll to position [0, 0]
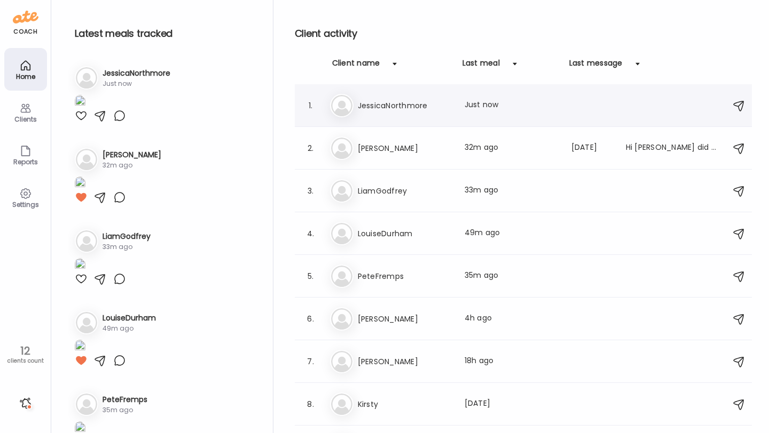
click at [400, 117] on div "1. Je JessicaNorthmore Last meal: Just now" at bounding box center [523, 105] width 457 height 43
click at [398, 110] on h3 "JessicaNorthmore" at bounding box center [405, 105] width 94 height 13
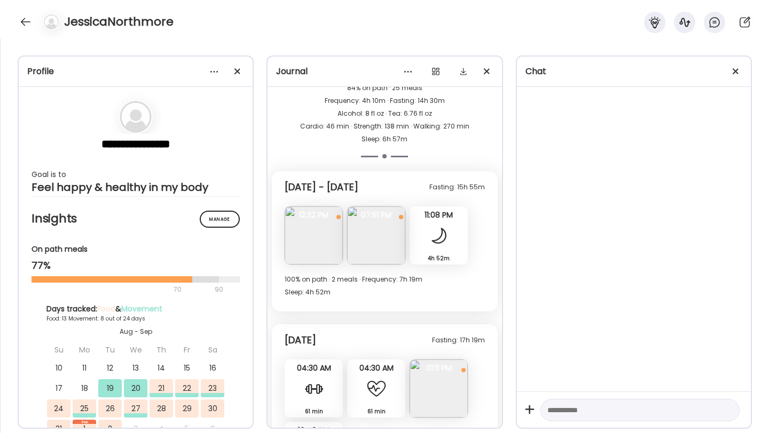
scroll to position [4247, 0]
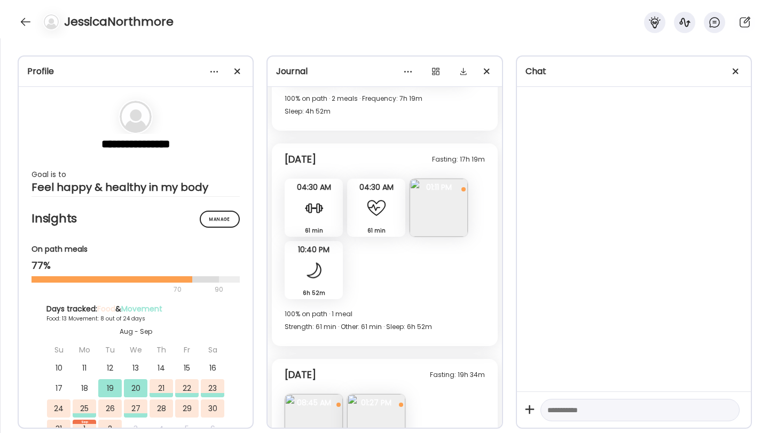
click at [429, 179] on img at bounding box center [438, 208] width 58 height 58
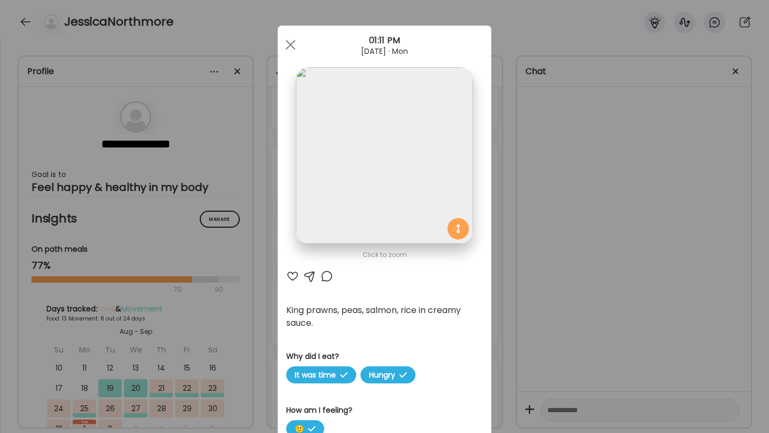
click at [291, 275] on div at bounding box center [292, 276] width 13 height 13
click at [291, 47] on div at bounding box center [290, 44] width 21 height 21
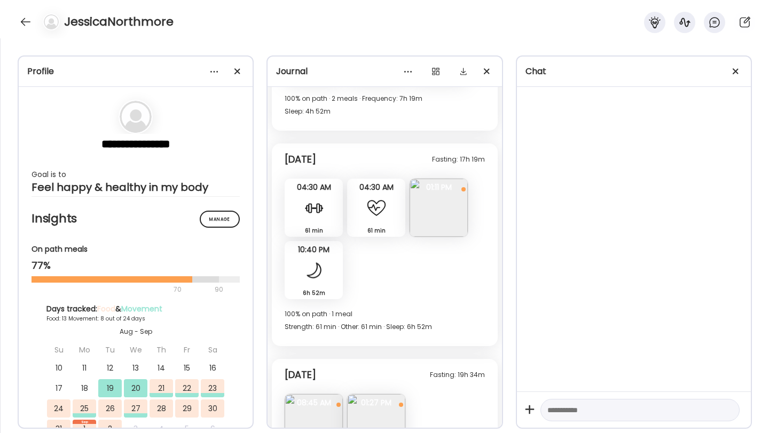
scroll to position [4272, 0]
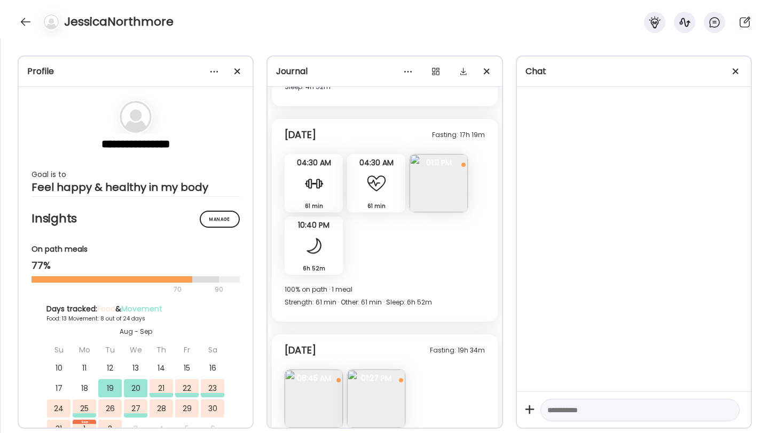
click at [317, 370] on img at bounding box center [313, 399] width 58 height 58
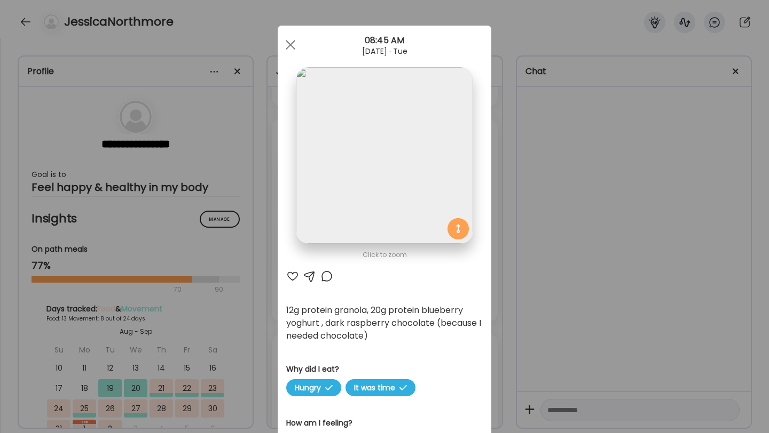
click at [290, 278] on div at bounding box center [292, 276] width 13 height 13
click at [326, 275] on div at bounding box center [326, 276] width 13 height 13
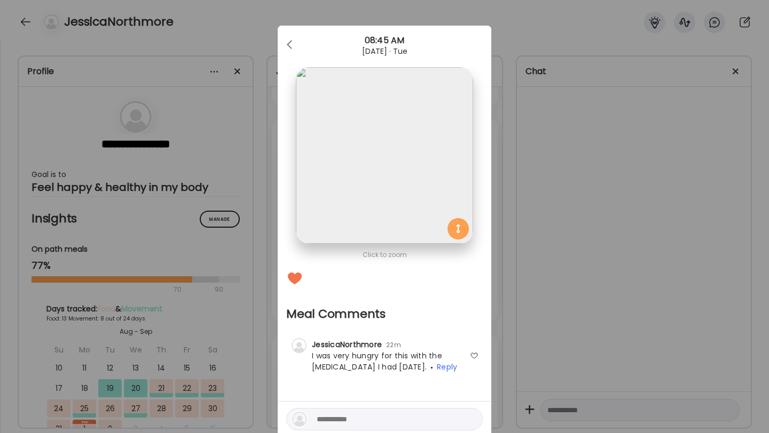
click at [341, 384] on div "Click to zoom Meal Comments No comments yet... JessicaNorthmore 22m Private com…" at bounding box center [384, 238] width 213 height 424
click at [349, 416] on textarea at bounding box center [389, 419] width 144 height 13
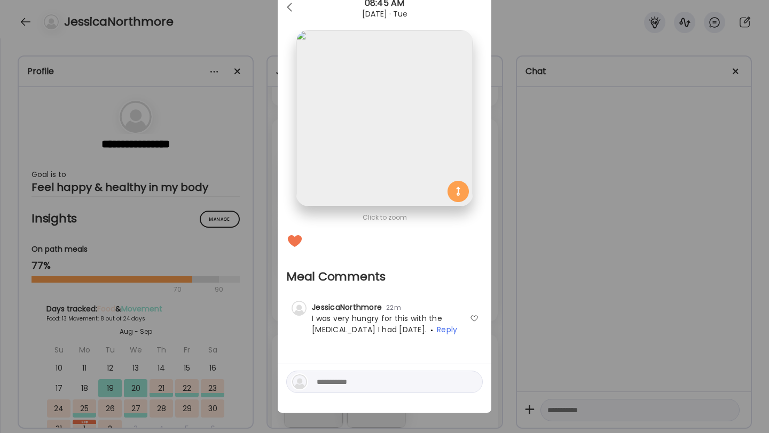
scroll to position [41, 0]
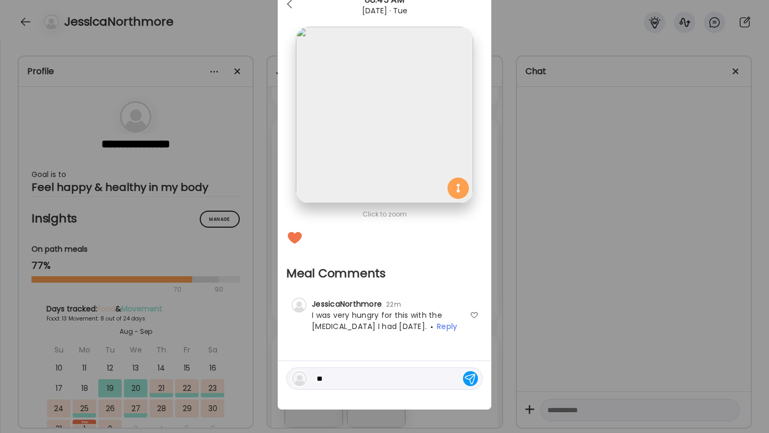
type textarea "*"
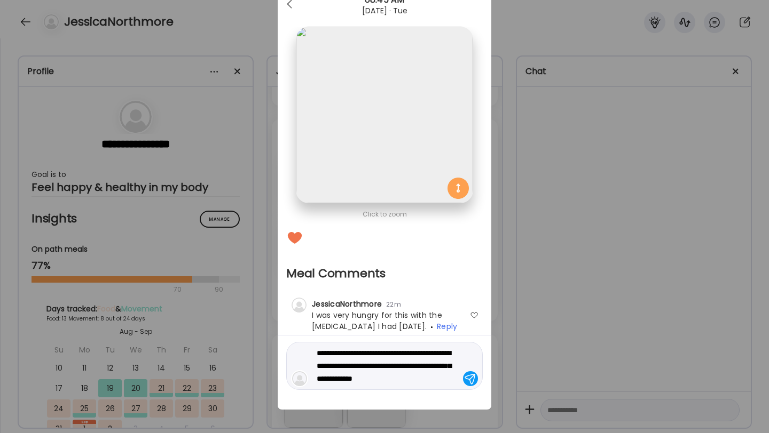
click at [409, 379] on textarea "**********" at bounding box center [389, 366] width 144 height 38
type textarea "**********"
click at [465, 375] on div at bounding box center [470, 378] width 15 height 15
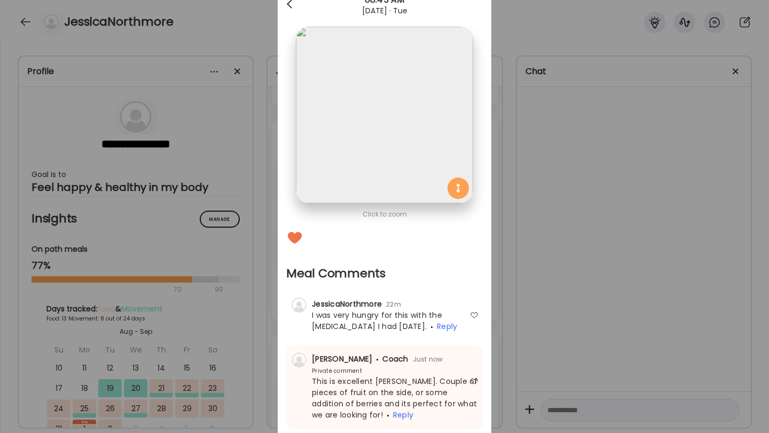
click at [294, 7] on div at bounding box center [290, 4] width 21 height 21
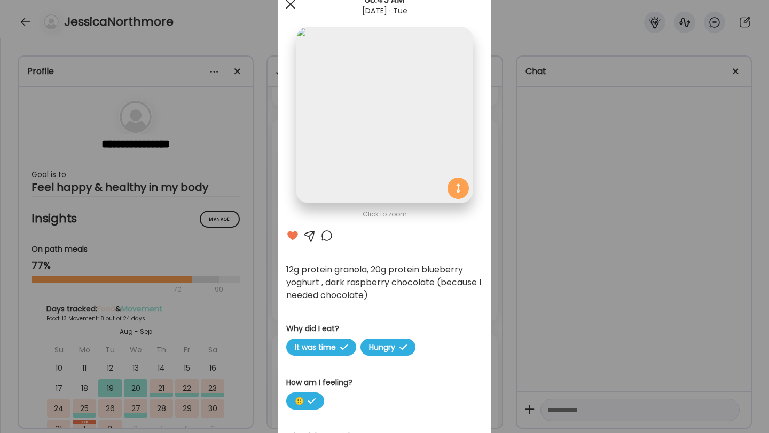
click at [289, 5] on span at bounding box center [291, 4] width 10 height 10
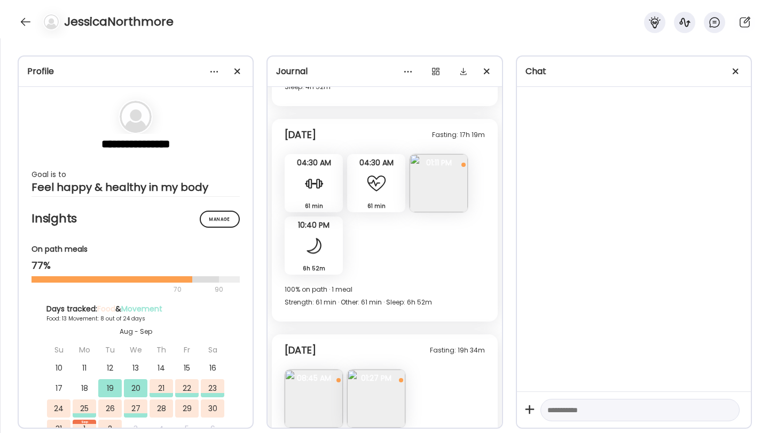
click at [374, 370] on img at bounding box center [376, 399] width 58 height 58
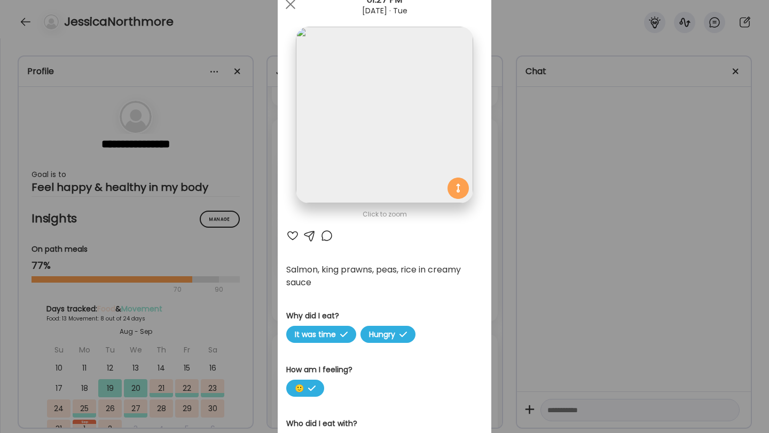
click at [291, 234] on div at bounding box center [292, 236] width 13 height 13
click at [325, 237] on div at bounding box center [326, 236] width 13 height 13
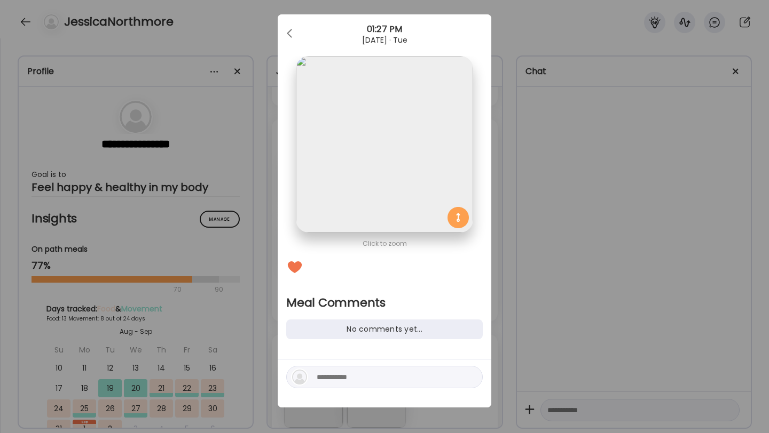
scroll to position [11, 0]
click at [343, 375] on textarea at bounding box center [389, 377] width 144 height 13
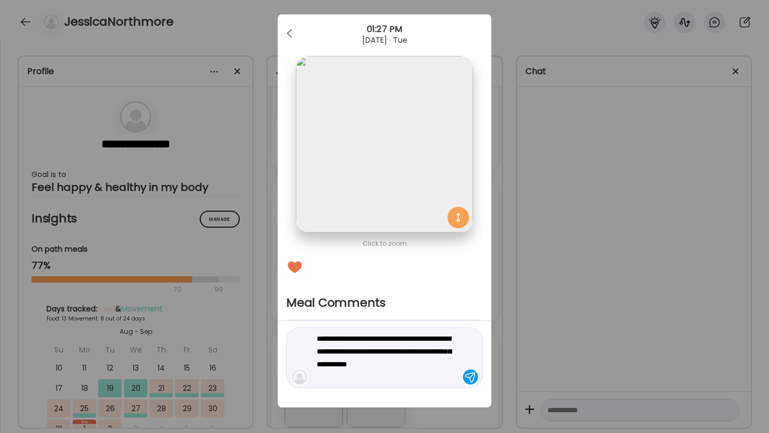
type textarea "**********"
click at [470, 378] on div at bounding box center [470, 377] width 15 height 15
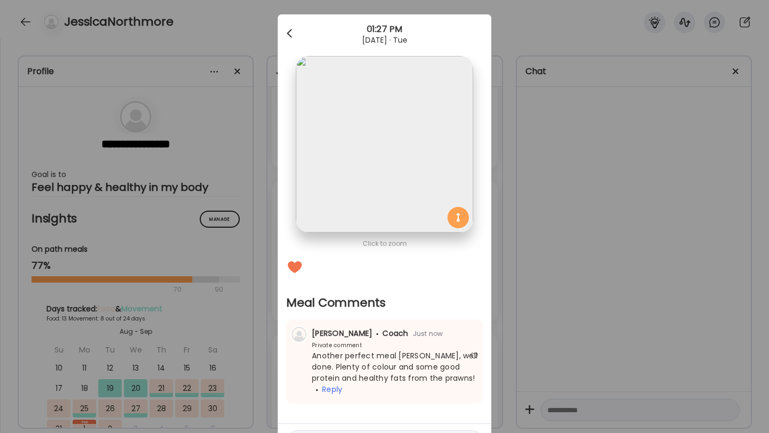
click at [292, 34] on div at bounding box center [290, 33] width 21 height 21
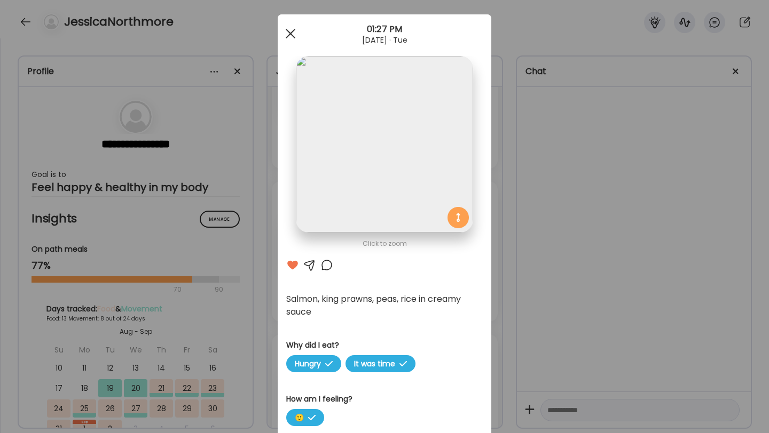
click at [292, 34] on div at bounding box center [290, 33] width 21 height 21
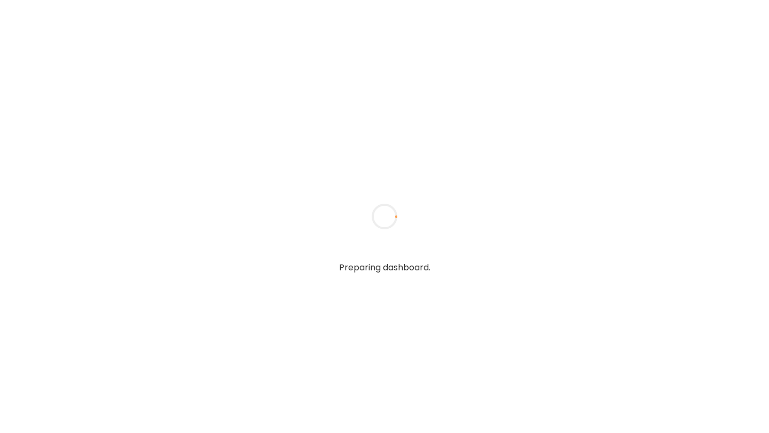
type input "**********"
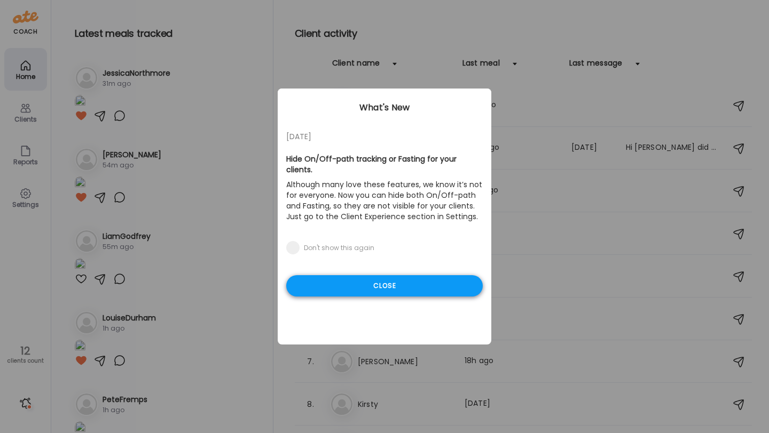
click at [349, 275] on div "Close" at bounding box center [384, 285] width 196 height 21
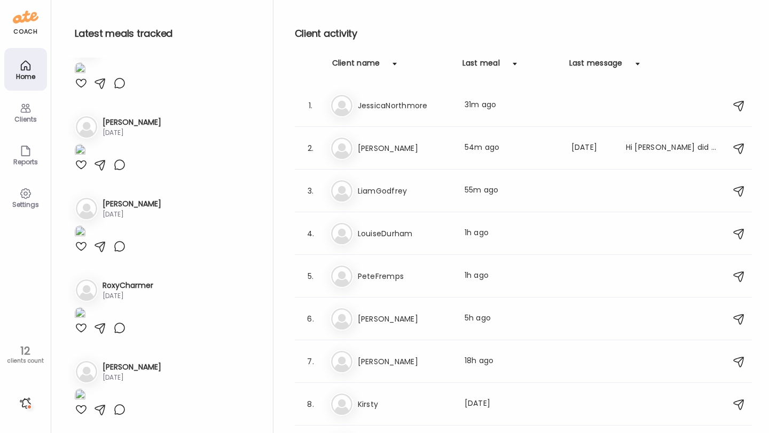
scroll to position [1505, 0]
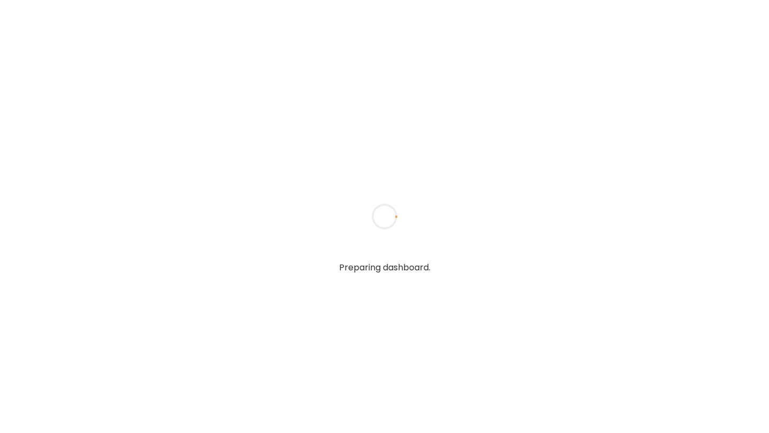
type input "**********"
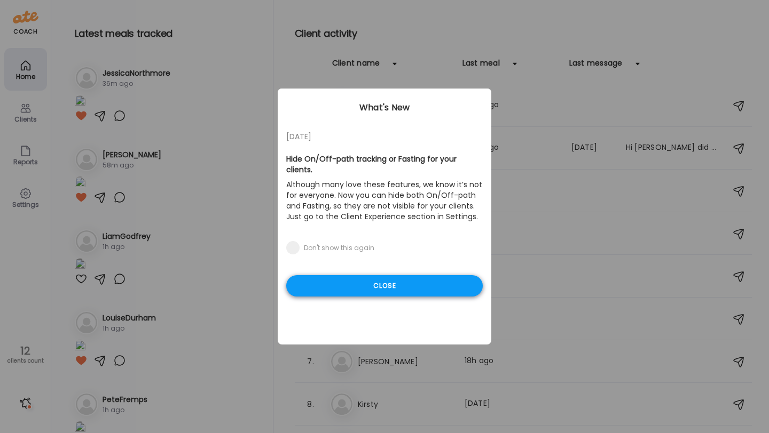
click at [360, 276] on div "Close" at bounding box center [384, 285] width 196 height 21
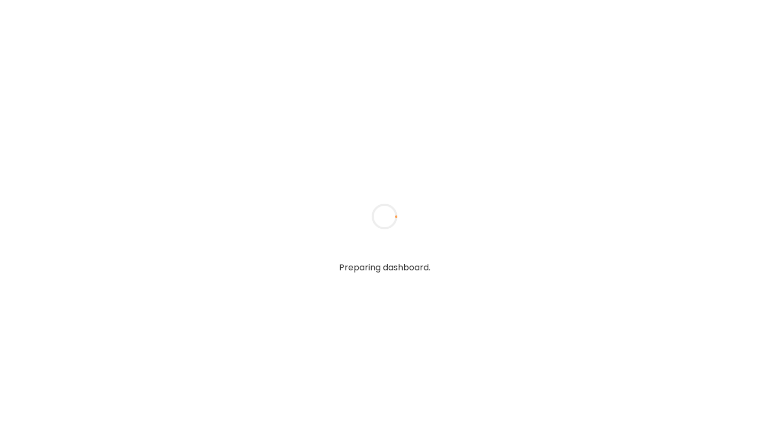
type input "**********"
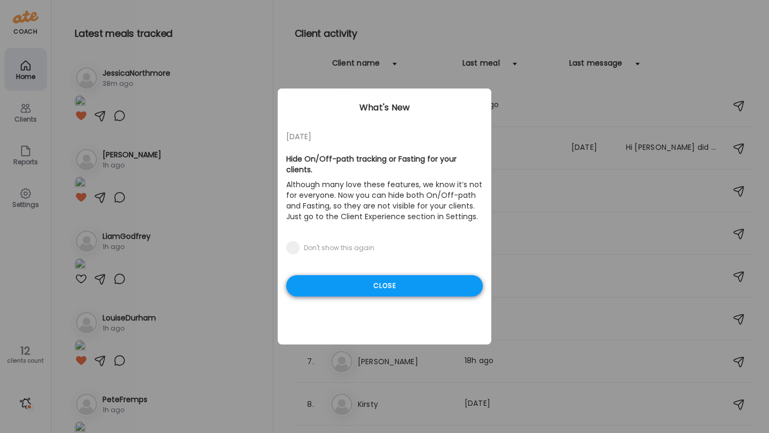
click at [360, 283] on div "Close" at bounding box center [384, 285] width 196 height 21
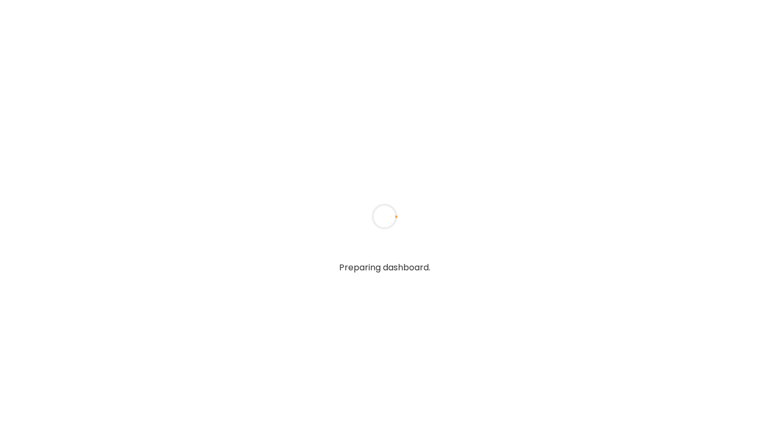
type input "**********"
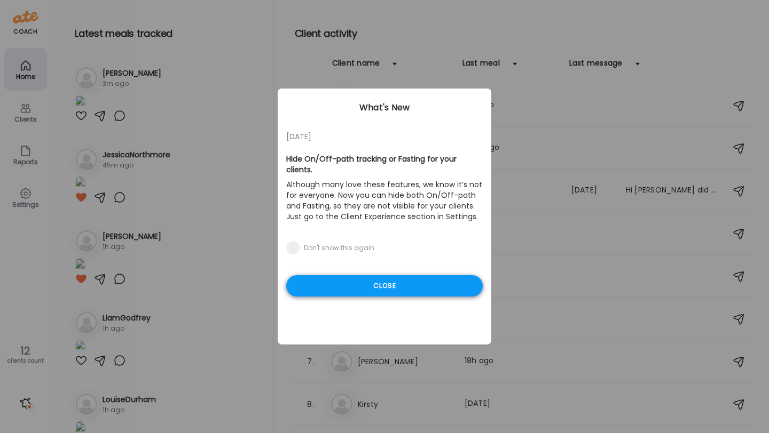
click at [333, 275] on div "Close" at bounding box center [384, 285] width 196 height 21
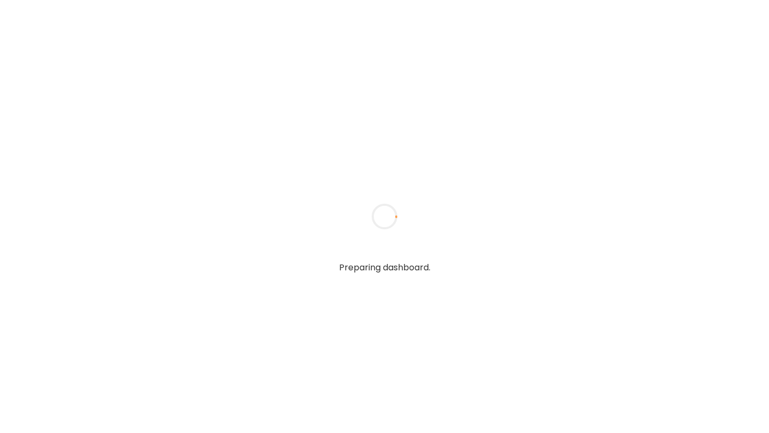
type input "**********"
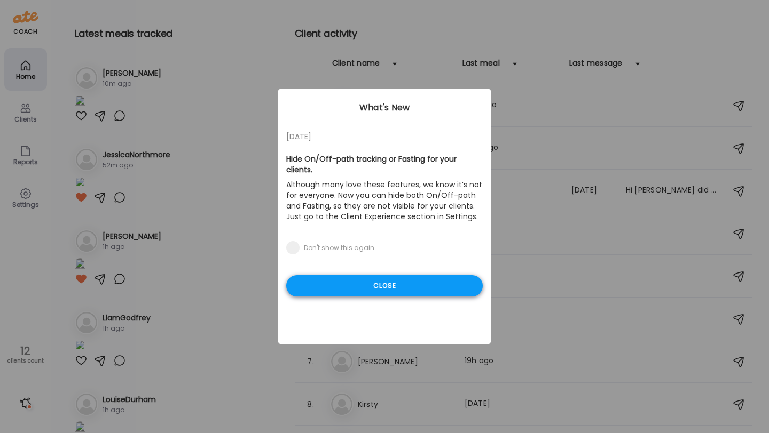
click at [349, 275] on div "Close" at bounding box center [384, 285] width 196 height 21
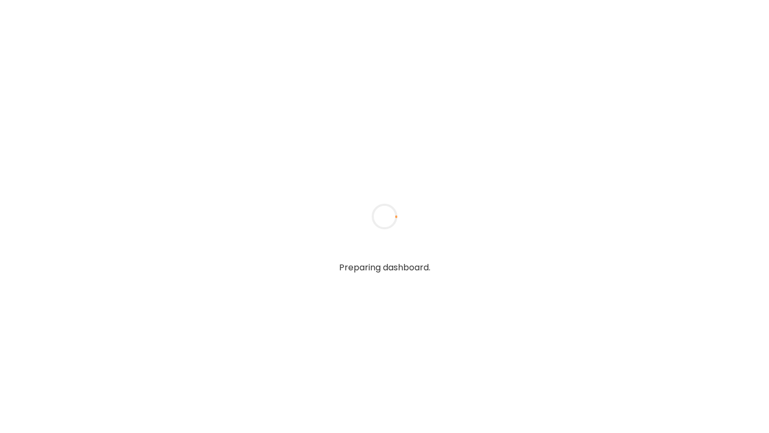
type input "**********"
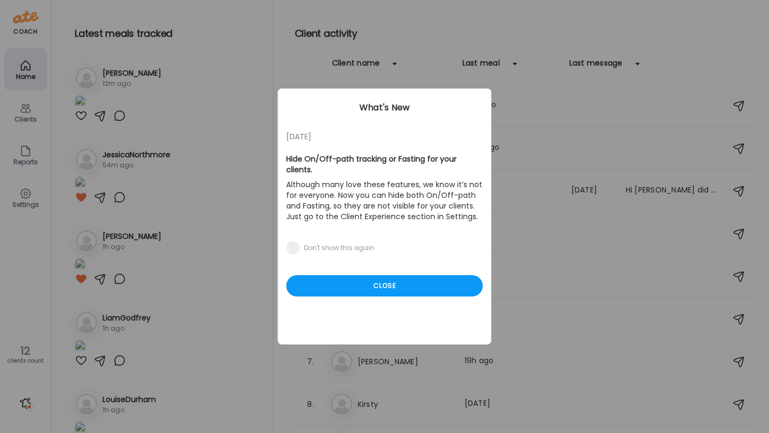
click at [381, 287] on div "[DATE] Hide On/Off-path tracking or Fasting for your clients. Although many lov…" at bounding box center [384, 217] width 213 height 256
click at [380, 276] on div "Close" at bounding box center [384, 285] width 196 height 21
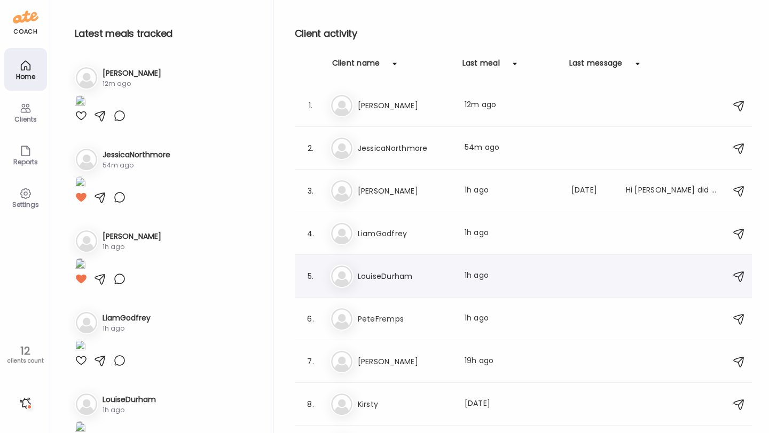
click at [399, 278] on h3 "LouiseDurham" at bounding box center [405, 276] width 94 height 13
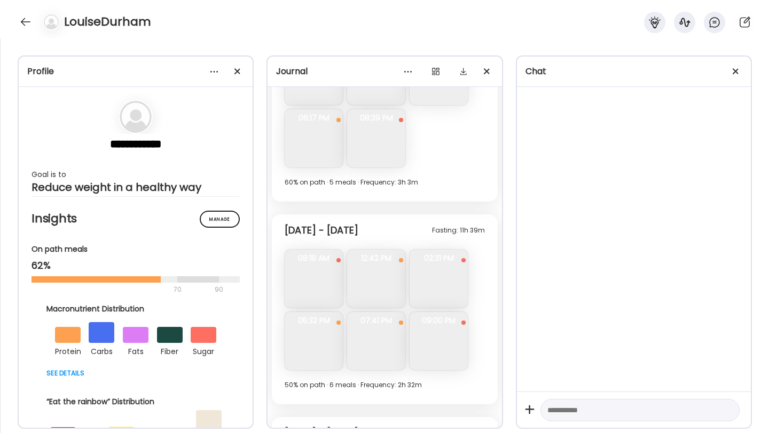
scroll to position [6663, 0]
